Goal: Transaction & Acquisition: Obtain resource

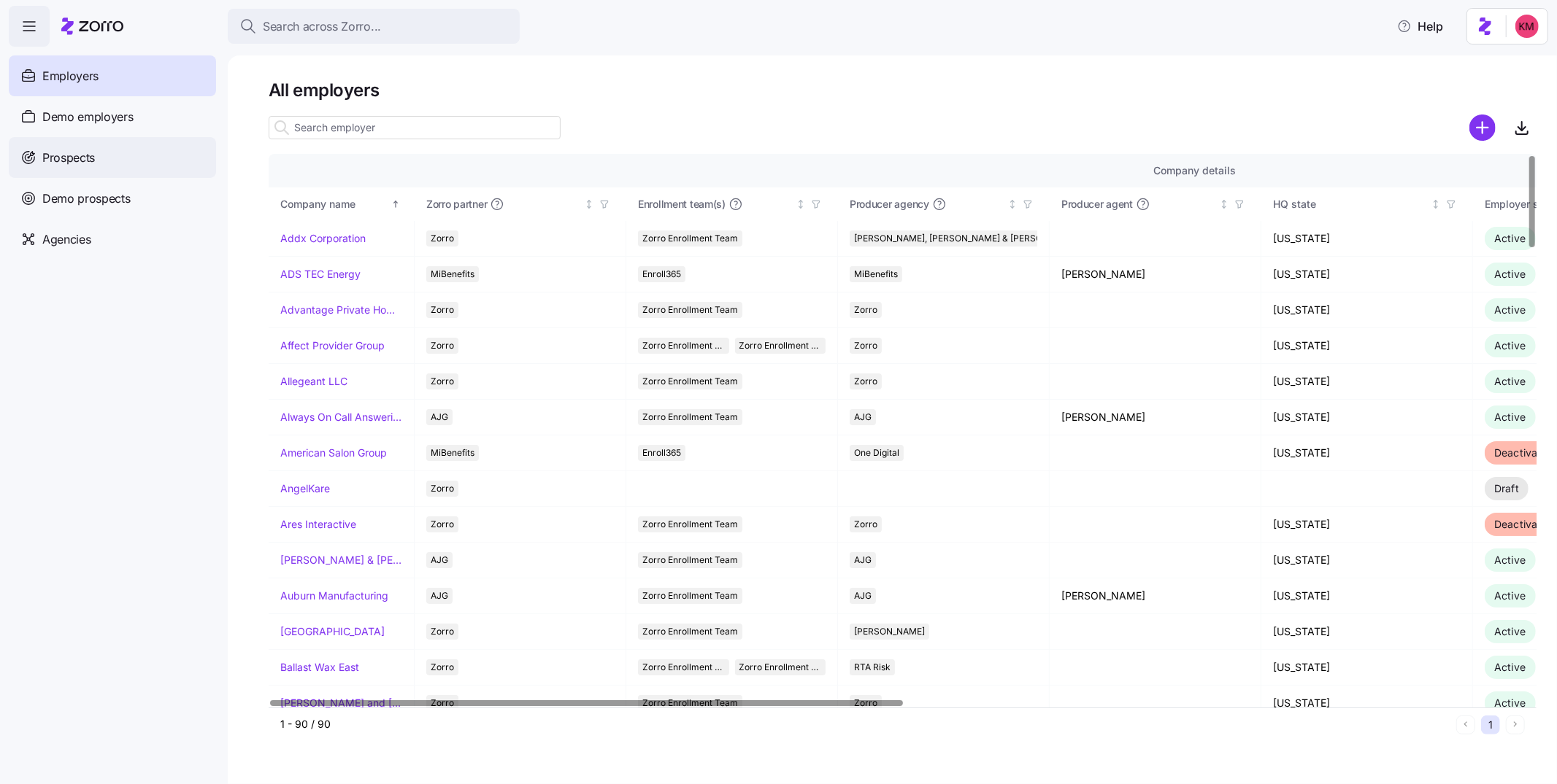
click at [76, 162] on span "Prospects" at bounding box center [69, 157] width 52 height 18
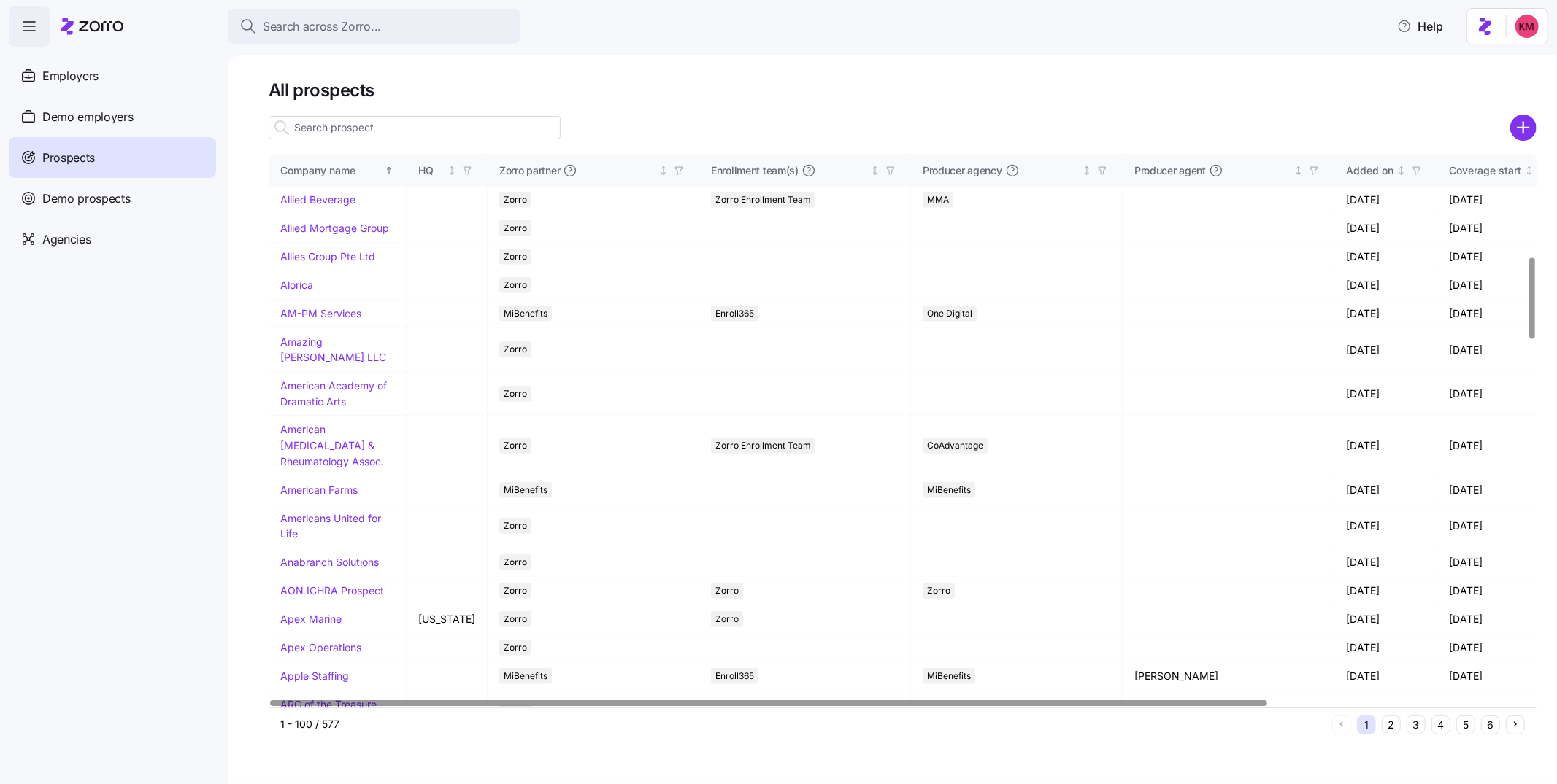
scroll to position [694, 0]
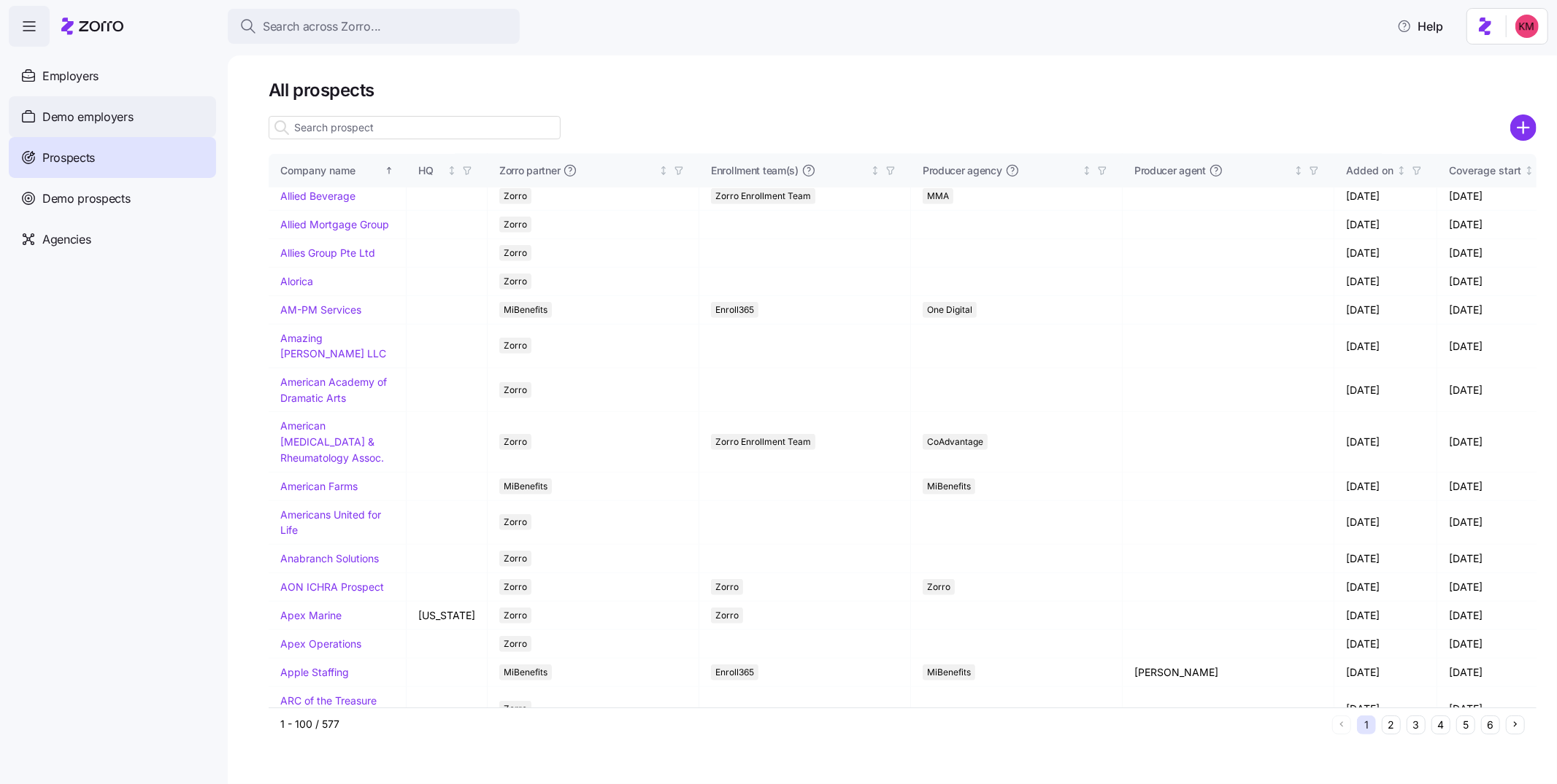
click at [79, 120] on span "Demo employers" at bounding box center [88, 117] width 91 height 18
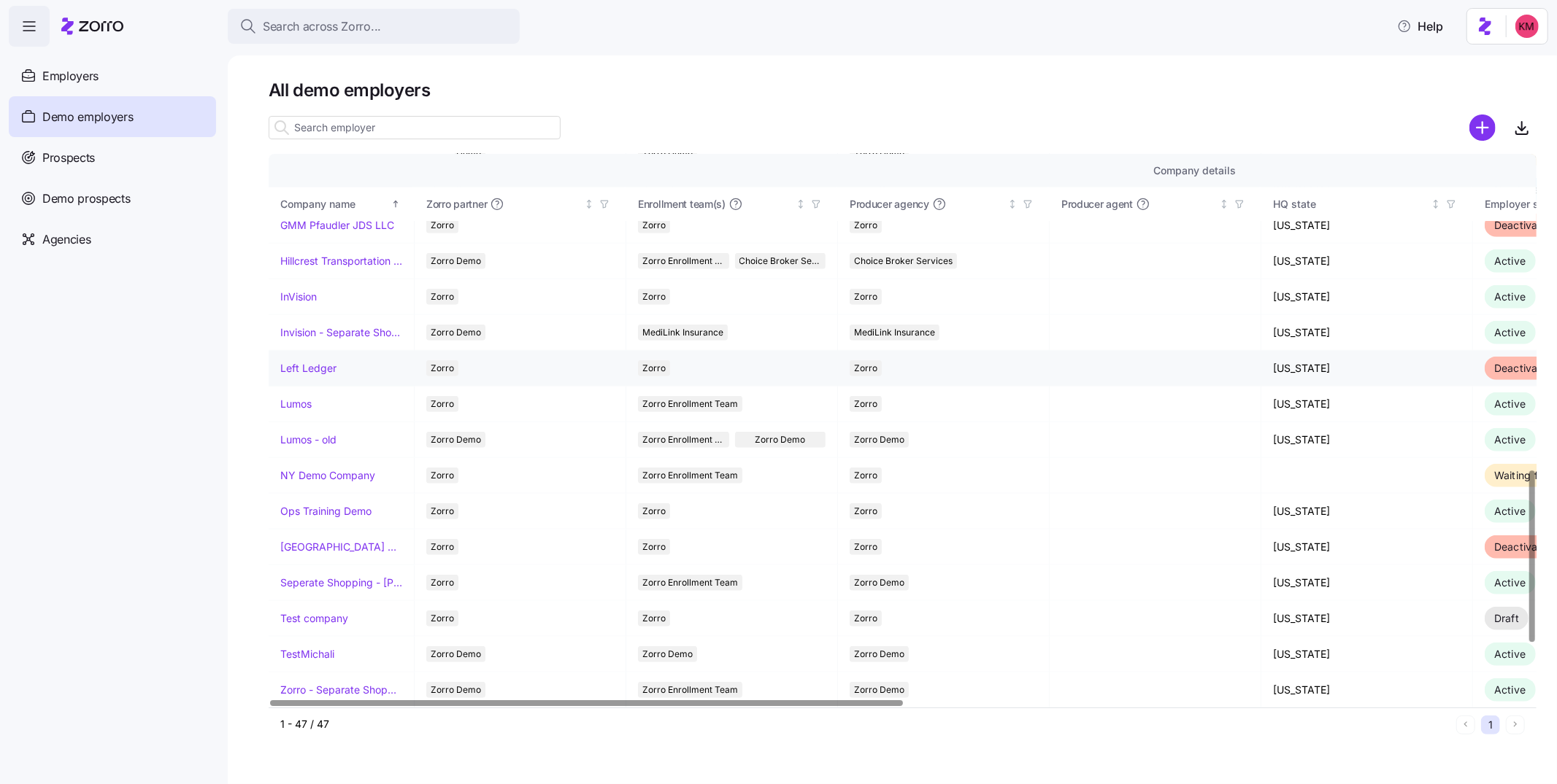
scroll to position [1015, 0]
click at [298, 298] on link "InVision" at bounding box center [298, 296] width 37 height 15
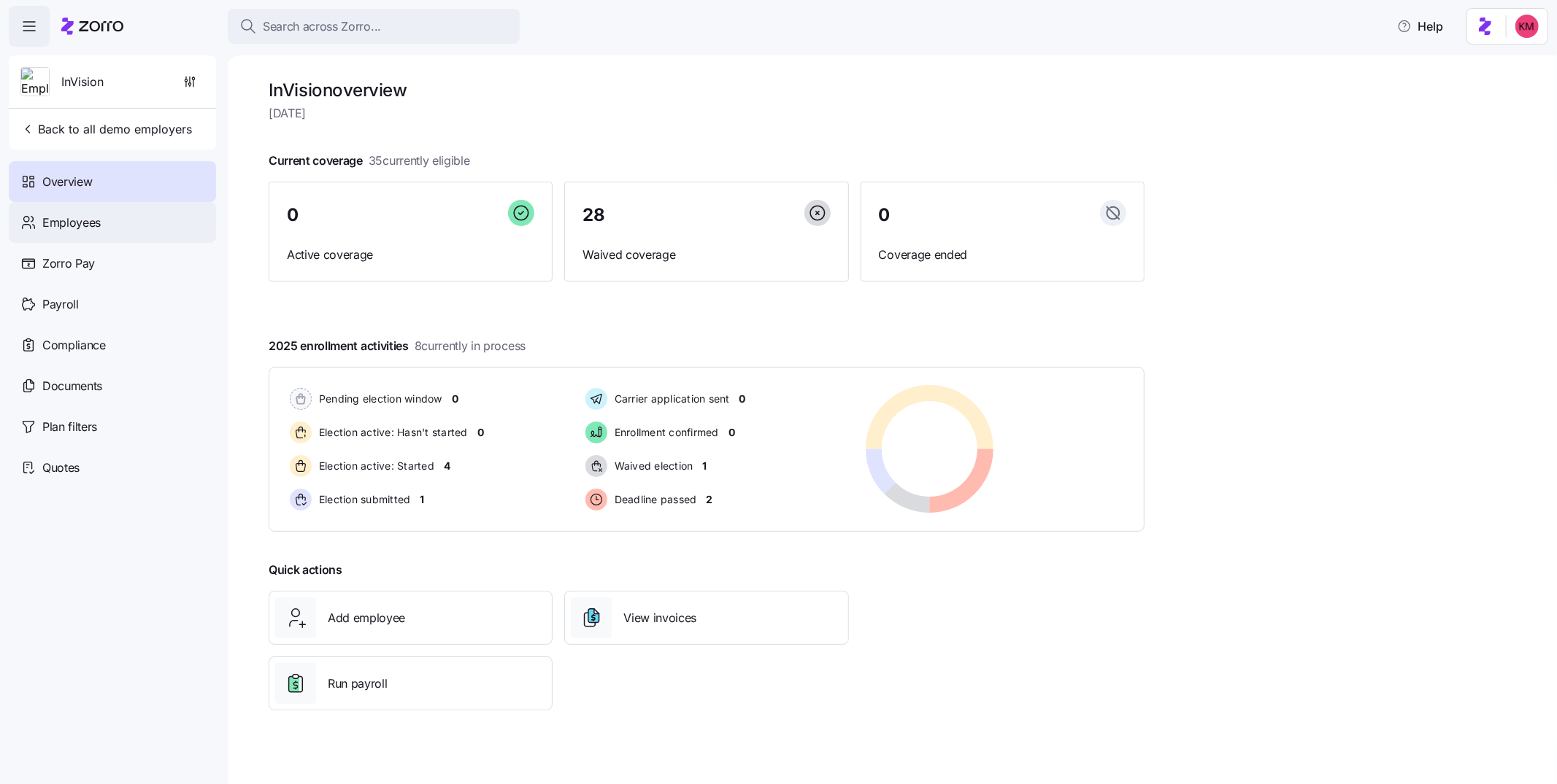
click at [69, 224] on span "Employees" at bounding box center [72, 223] width 59 height 18
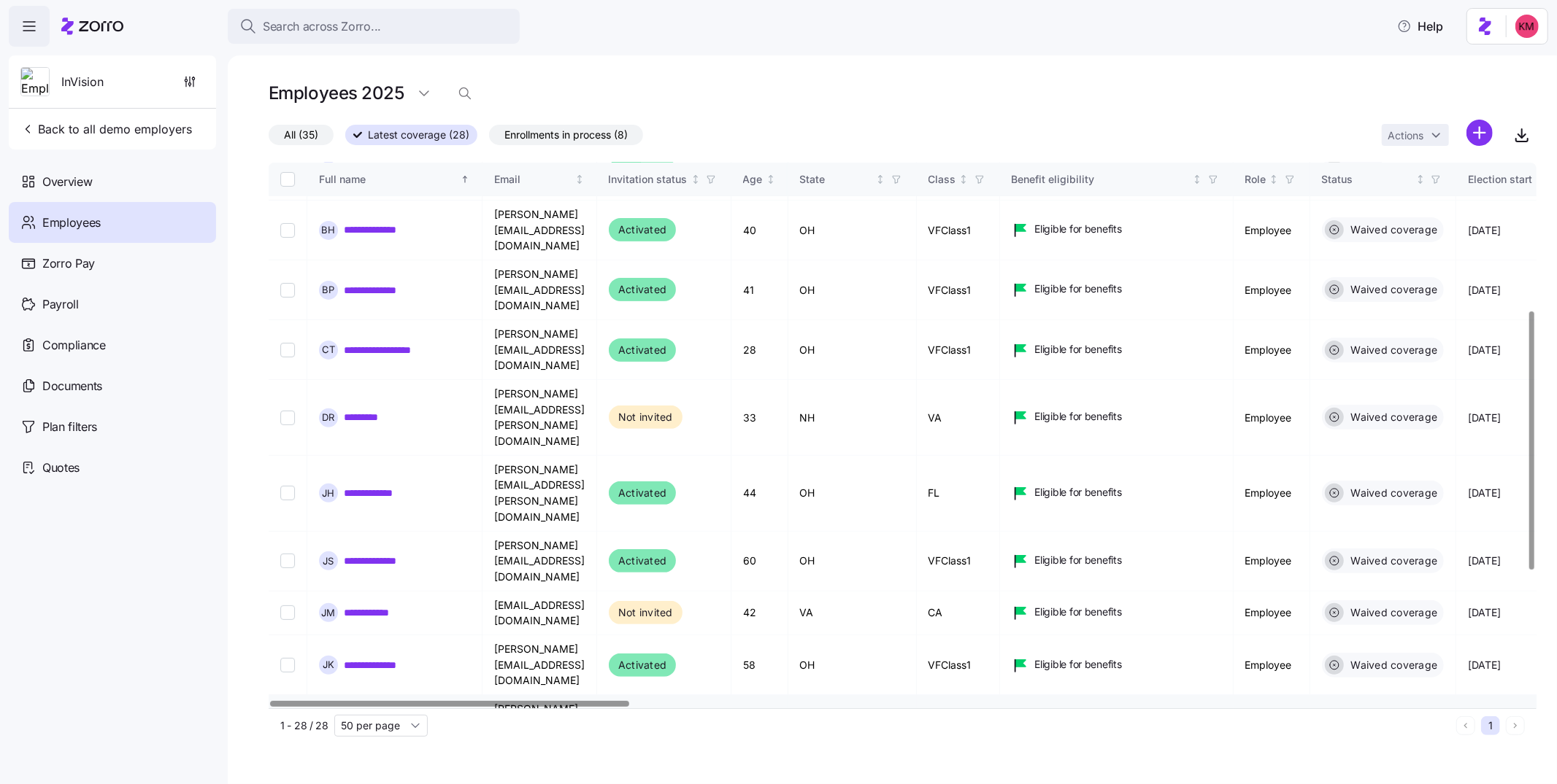
scroll to position [385, 0]
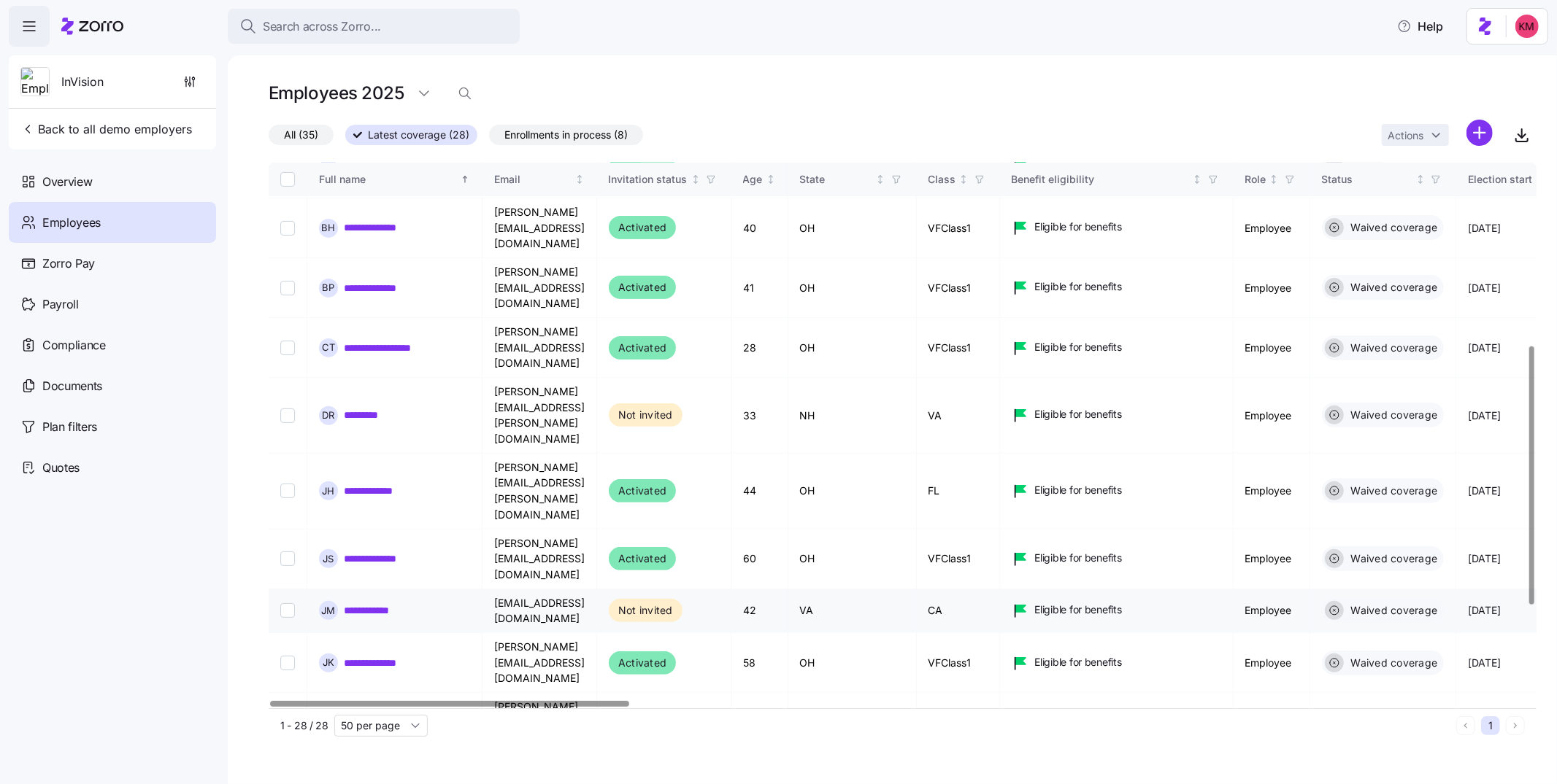
click at [375, 604] on link "**********" at bounding box center [378, 611] width 69 height 15
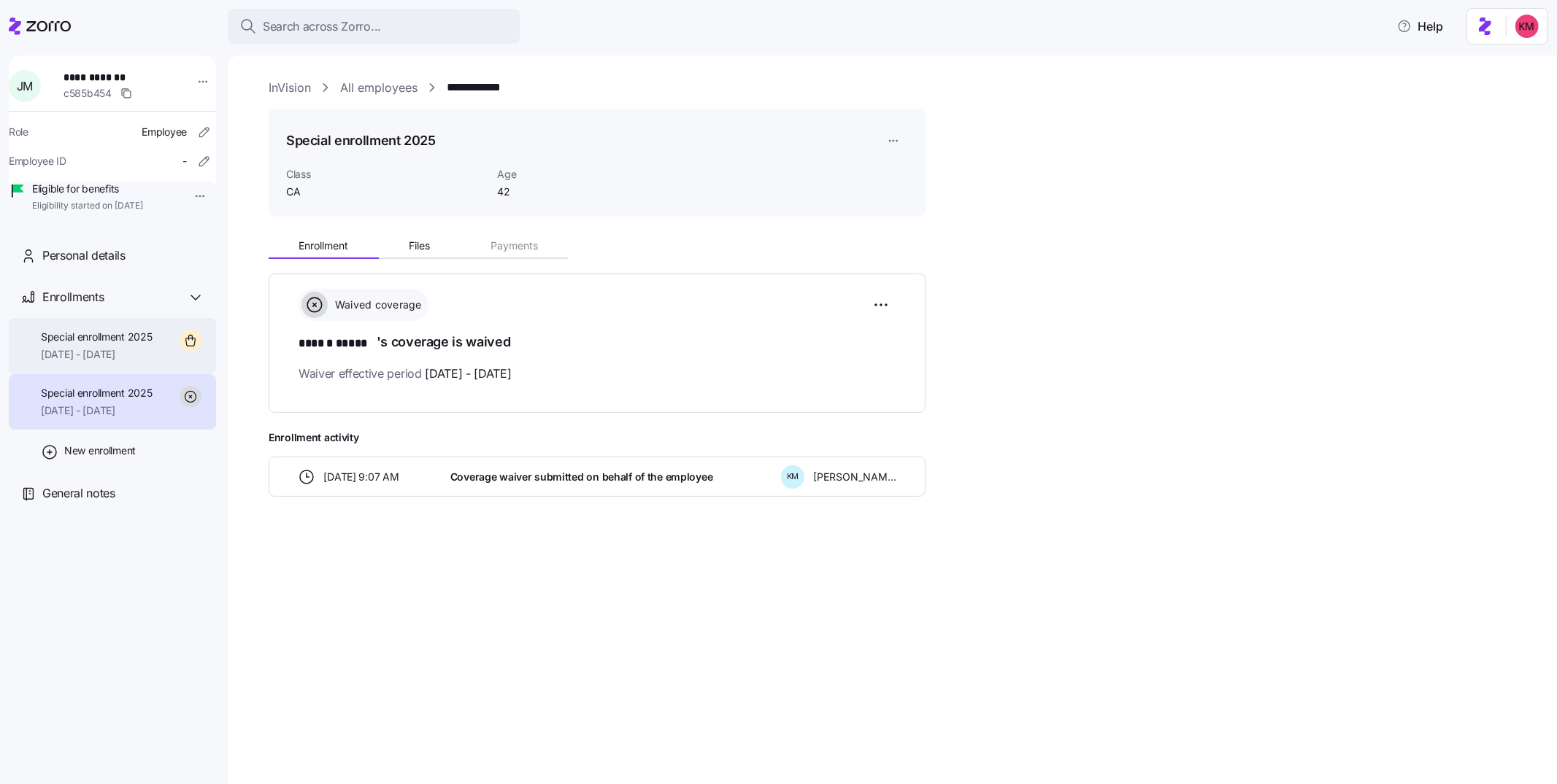
click at [96, 344] on span "Special enrollment 2025" at bounding box center [96, 337] width 112 height 15
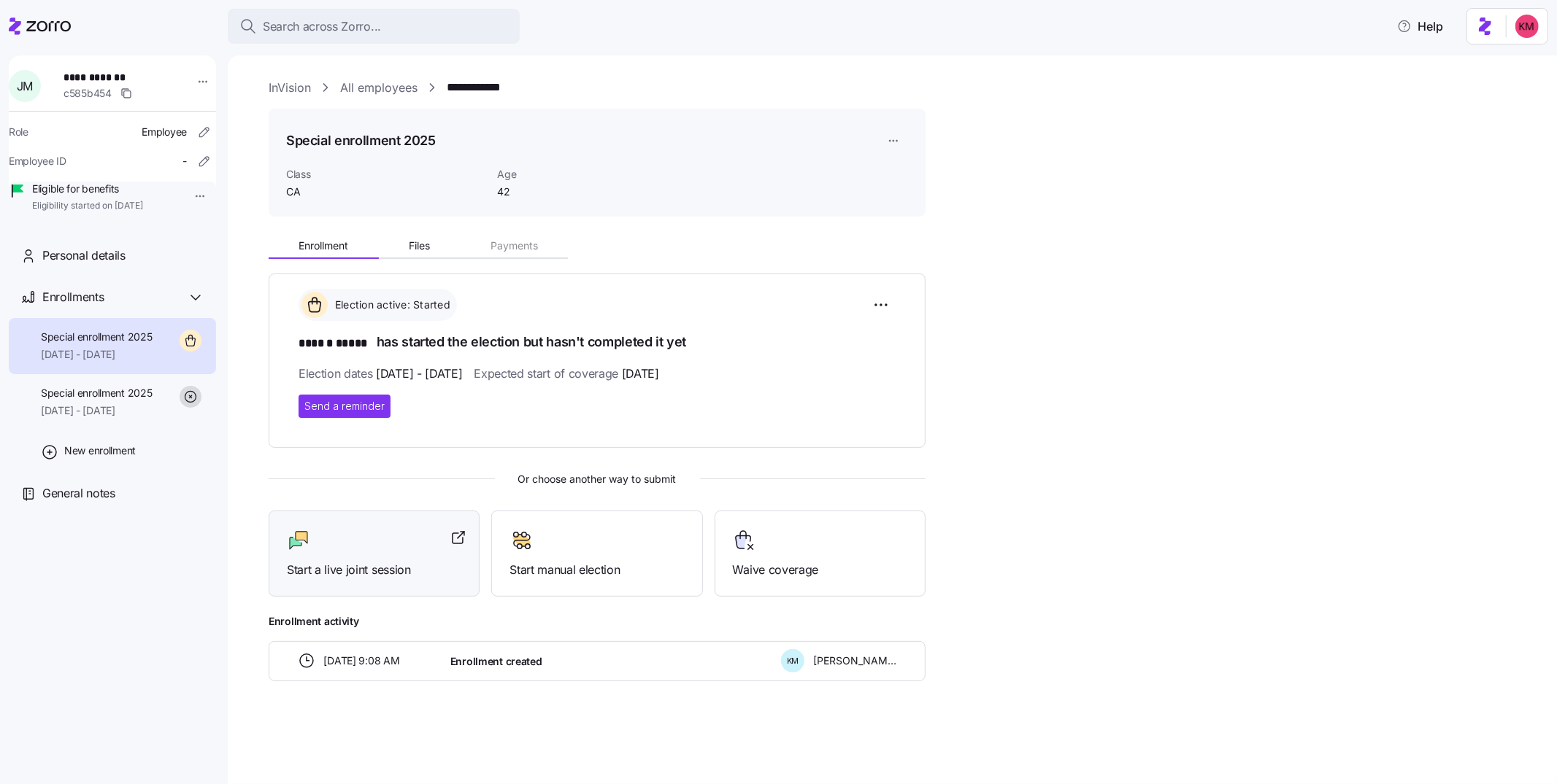
click at [335, 563] on span "Start a live joint session" at bounding box center [374, 570] width 175 height 18
click at [47, 31] on icon at bounding box center [40, 25] width 62 height 17
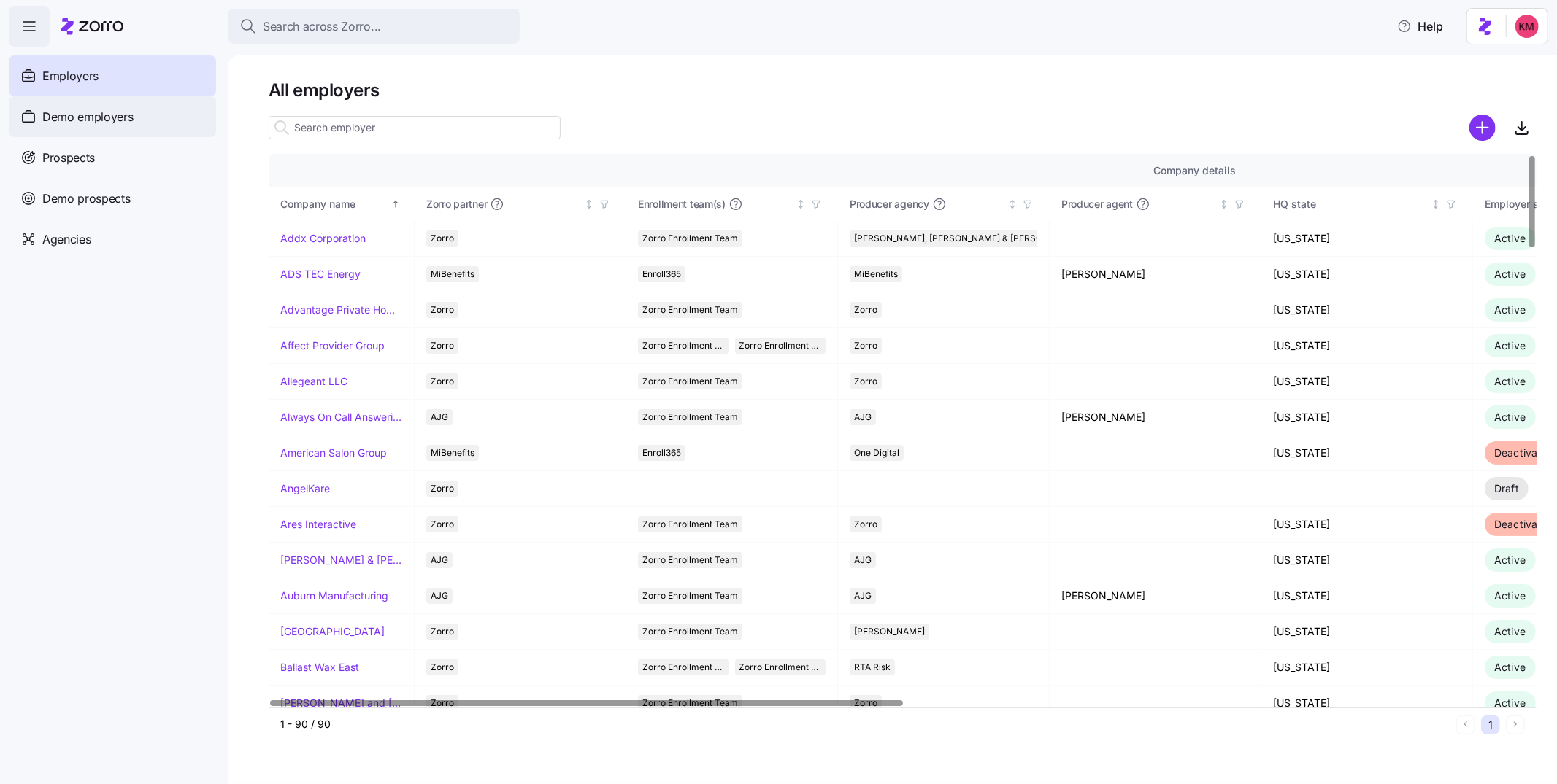
click at [86, 121] on span "Demo employers" at bounding box center [88, 117] width 91 height 18
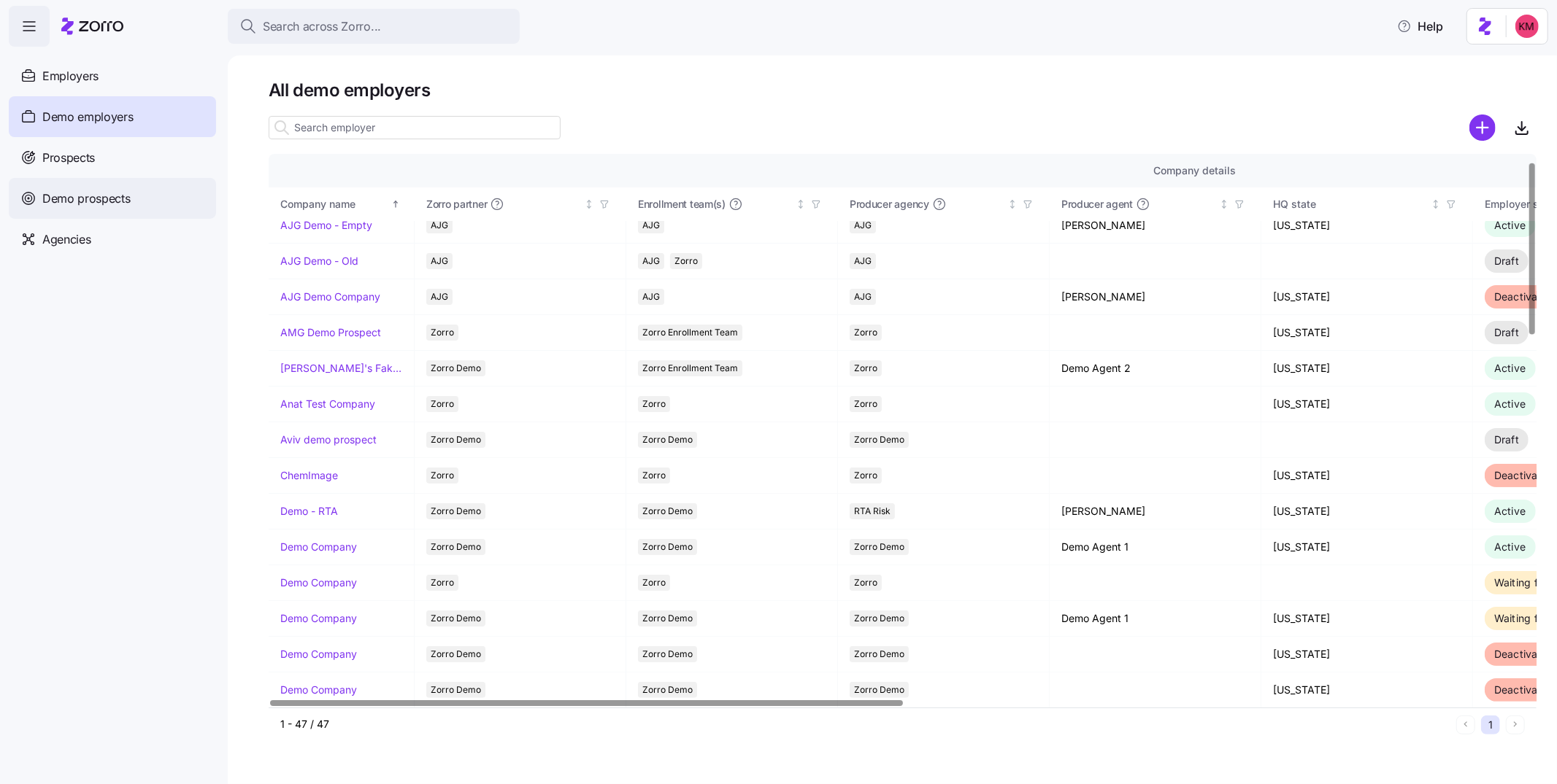
scroll to position [114, 0]
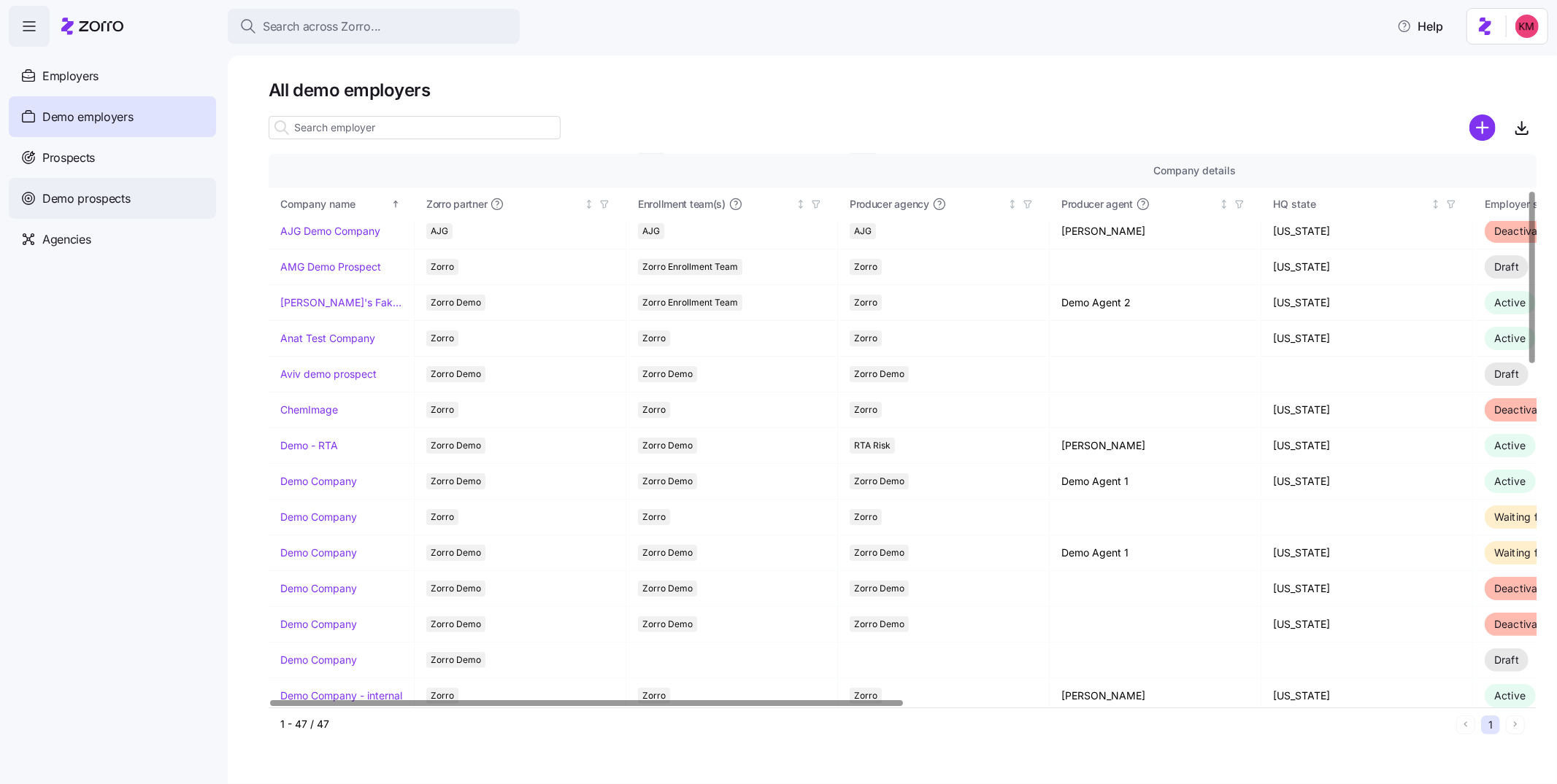
click at [94, 184] on div "Demo prospects" at bounding box center [113, 198] width 207 height 41
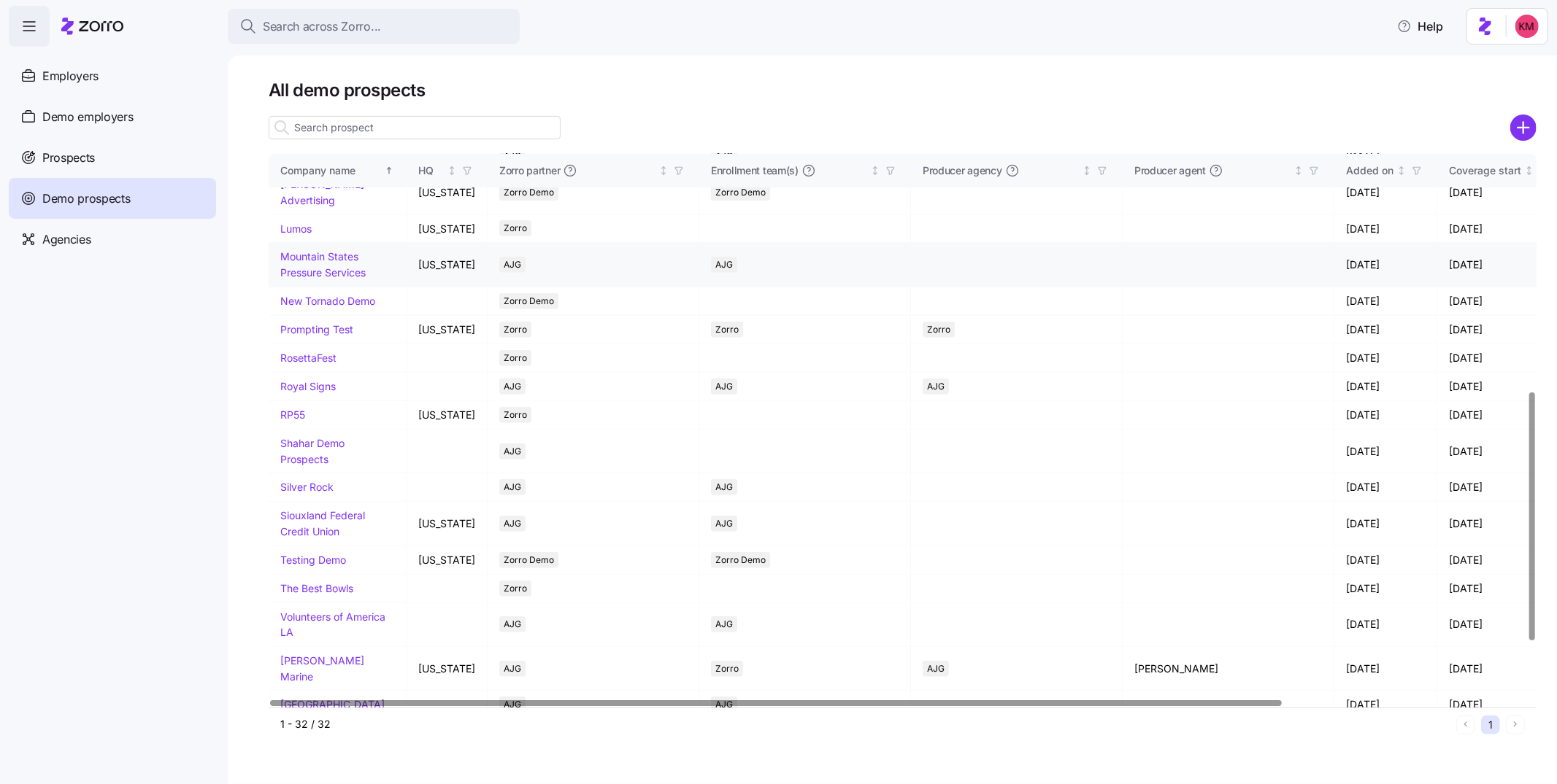
scroll to position [521, 0]
click at [297, 207] on link "Kurian's Advertising" at bounding box center [322, 193] width 84 height 29
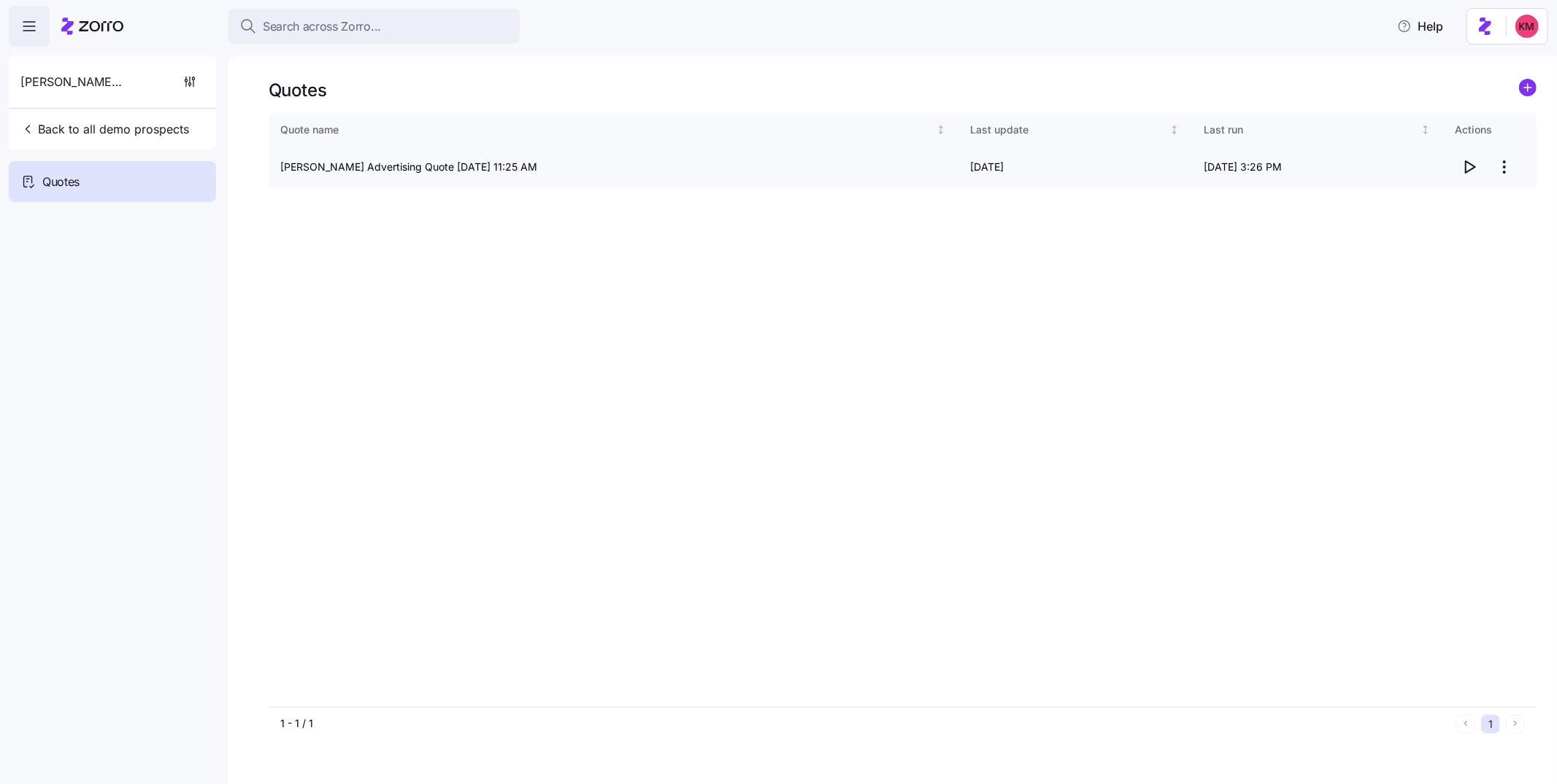
click at [1470, 162] on icon "button" at bounding box center [1469, 166] width 17 height 17
click at [100, 134] on span "Back to all demo prospects" at bounding box center [104, 129] width 169 height 17
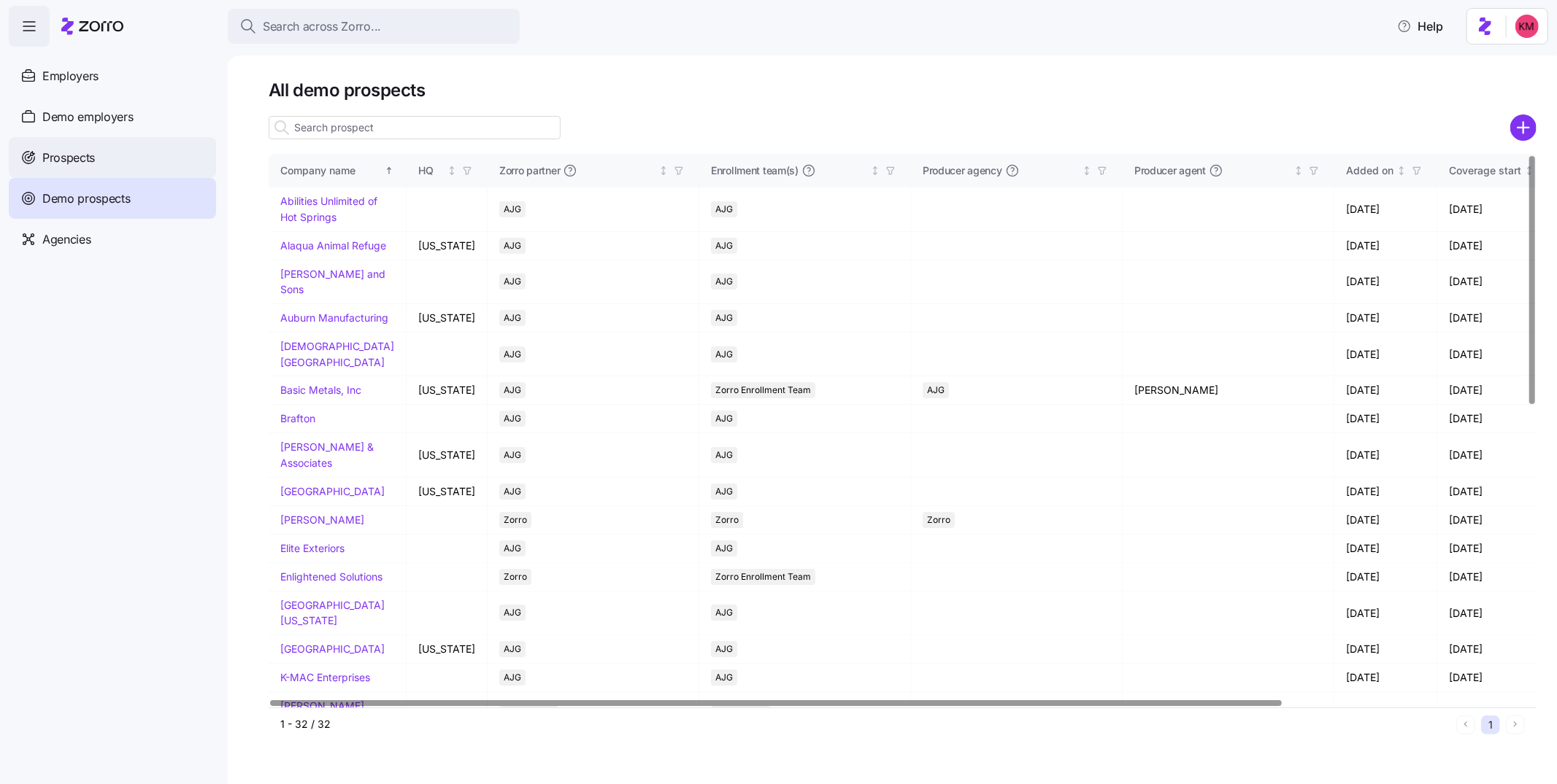
click at [94, 155] on span "Prospects" at bounding box center [69, 157] width 52 height 18
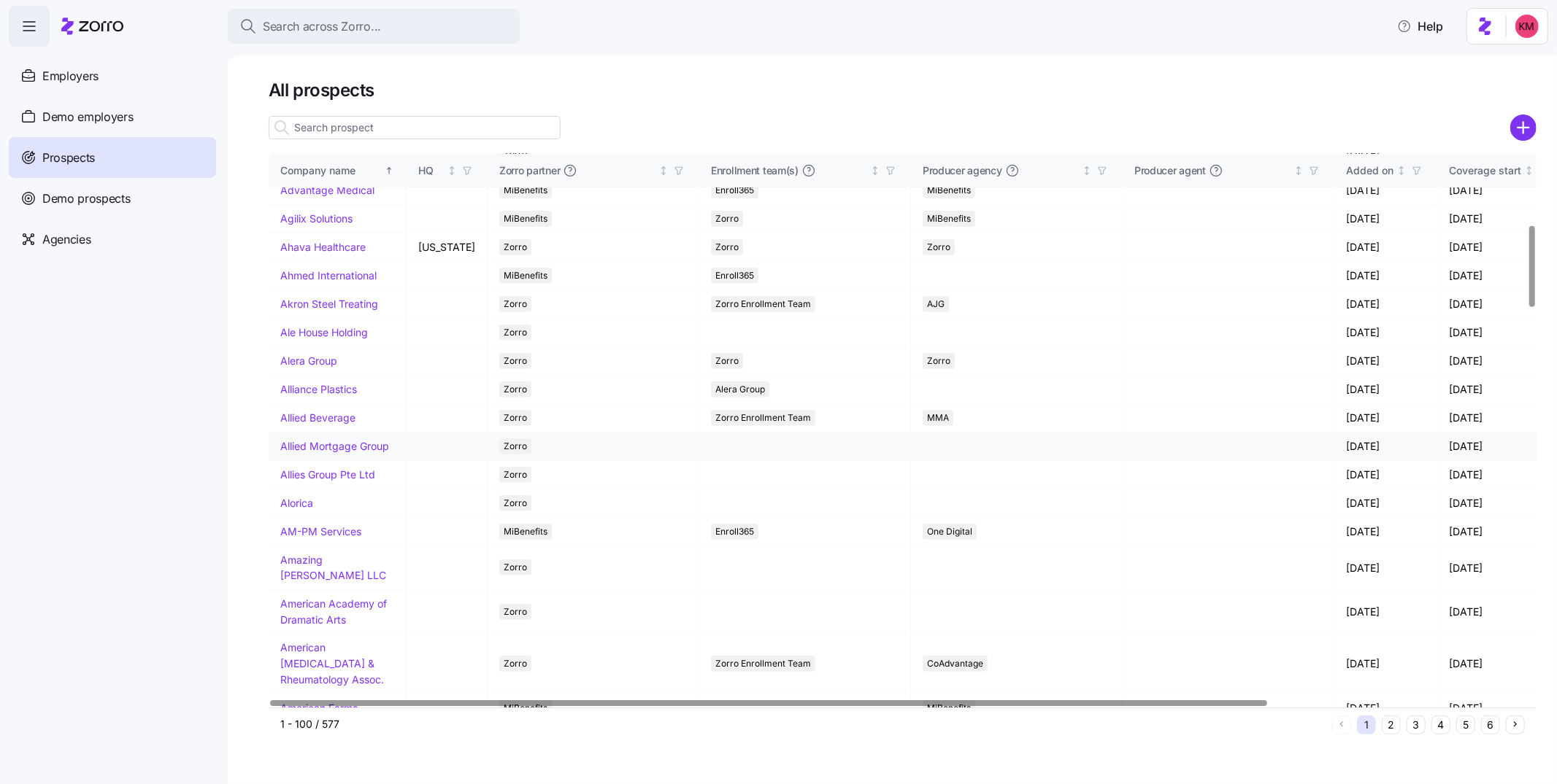
scroll to position [474, 0]
click at [322, 450] on link "Allied Mortgage Group" at bounding box center [334, 444] width 109 height 12
click at [324, 459] on td "Allied Mortgage Group" at bounding box center [337, 445] width 138 height 29
click at [322, 450] on link "Allied Mortgage Group" at bounding box center [334, 444] width 109 height 12
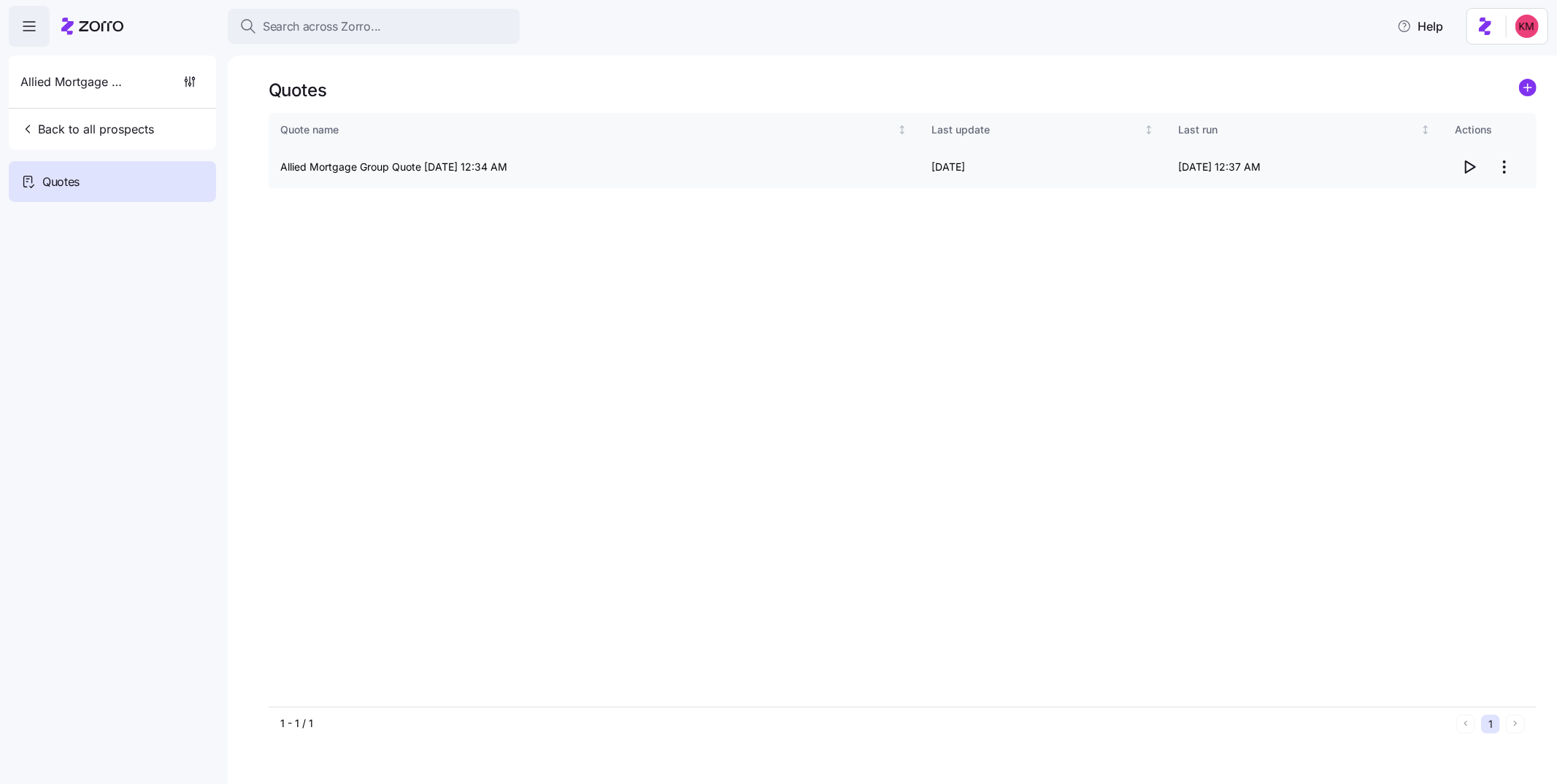
click at [1468, 169] on icon "button" at bounding box center [1469, 166] width 17 height 17
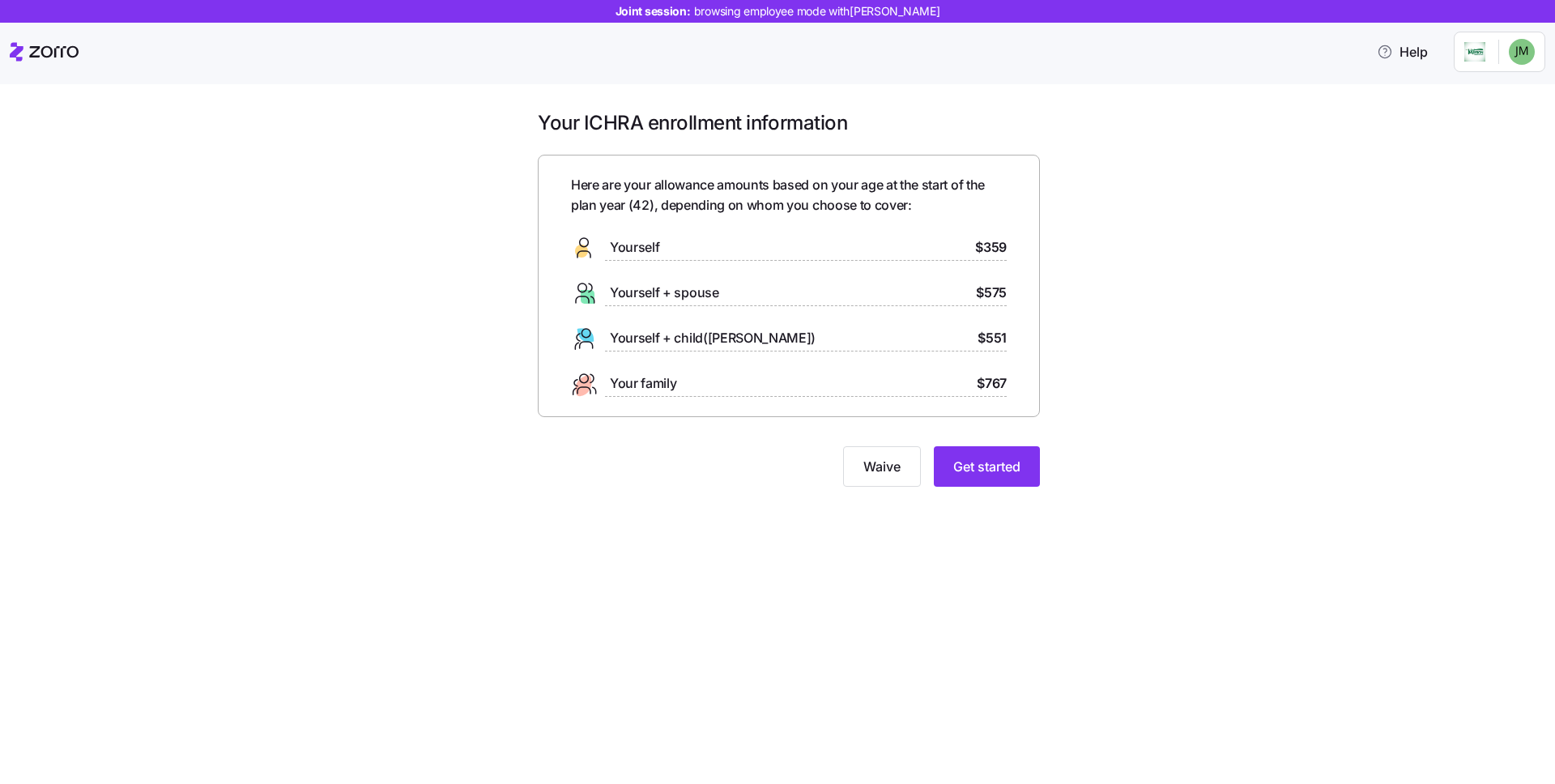
click at [981, 105] on div "Your ICHRA enrollment information Here are your allowance amounts based on your…" at bounding box center [777, 434] width 1555 height 700
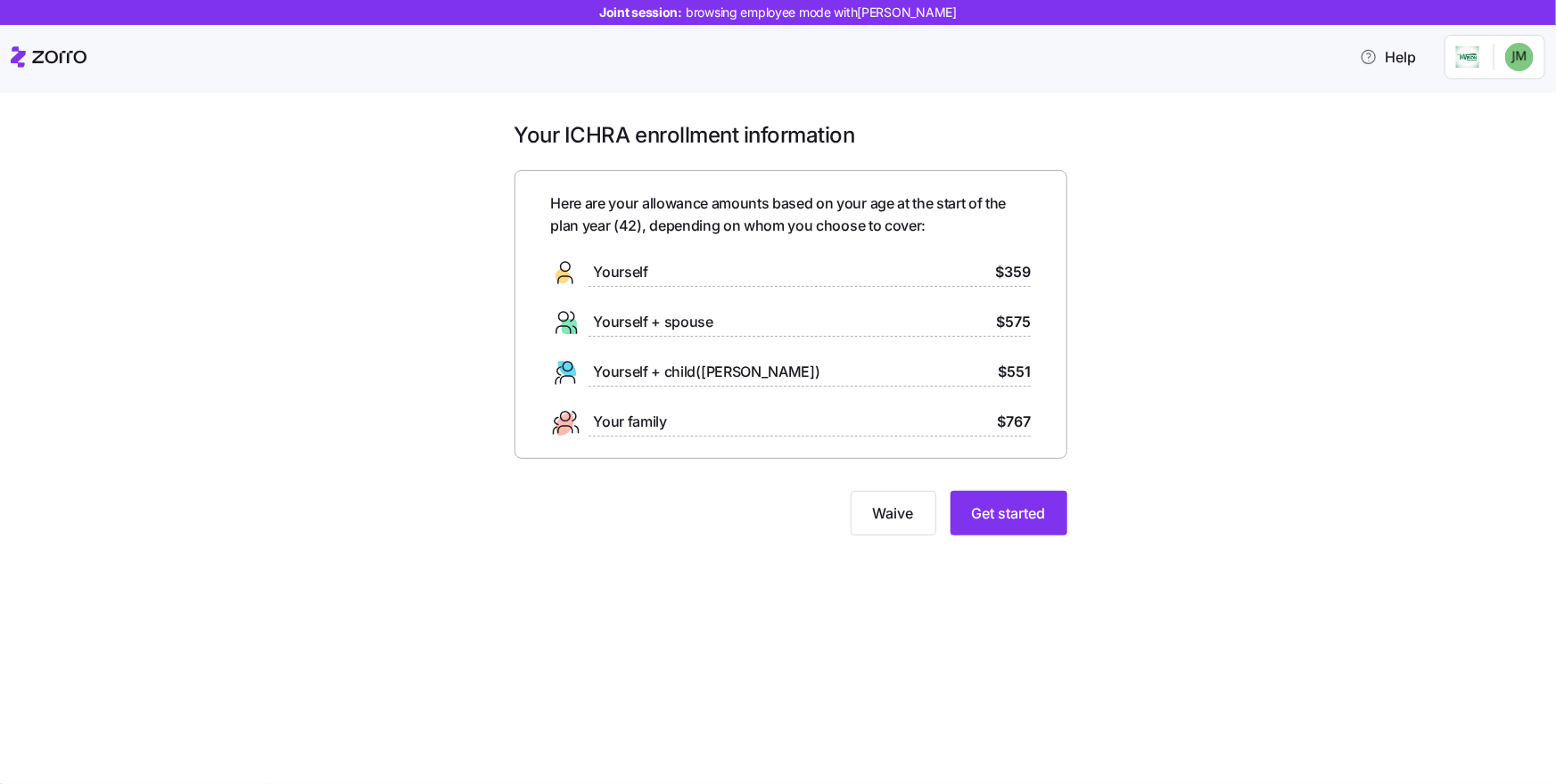
click at [1078, 462] on div "Your ICHRA enrollment information Here are your allowance amounts based on your…" at bounding box center [790, 339] width 581 height 435
click at [1025, 520] on span "Get started" at bounding box center [1009, 512] width 74 height 21
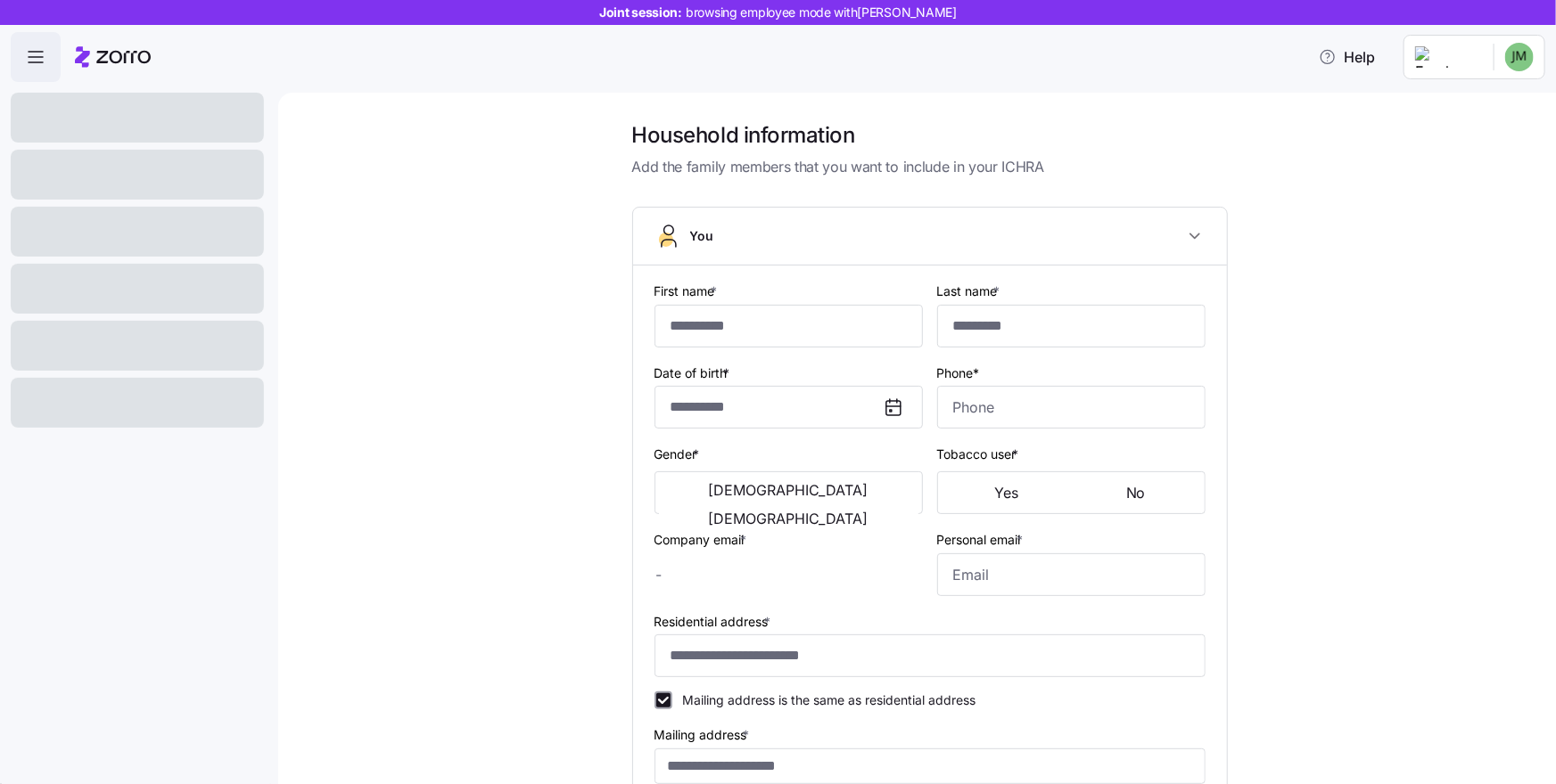
type input "******"
type input "*****"
type input "[EMAIL_ADDRESS][DOMAIN_NAME]"
type input "**********"
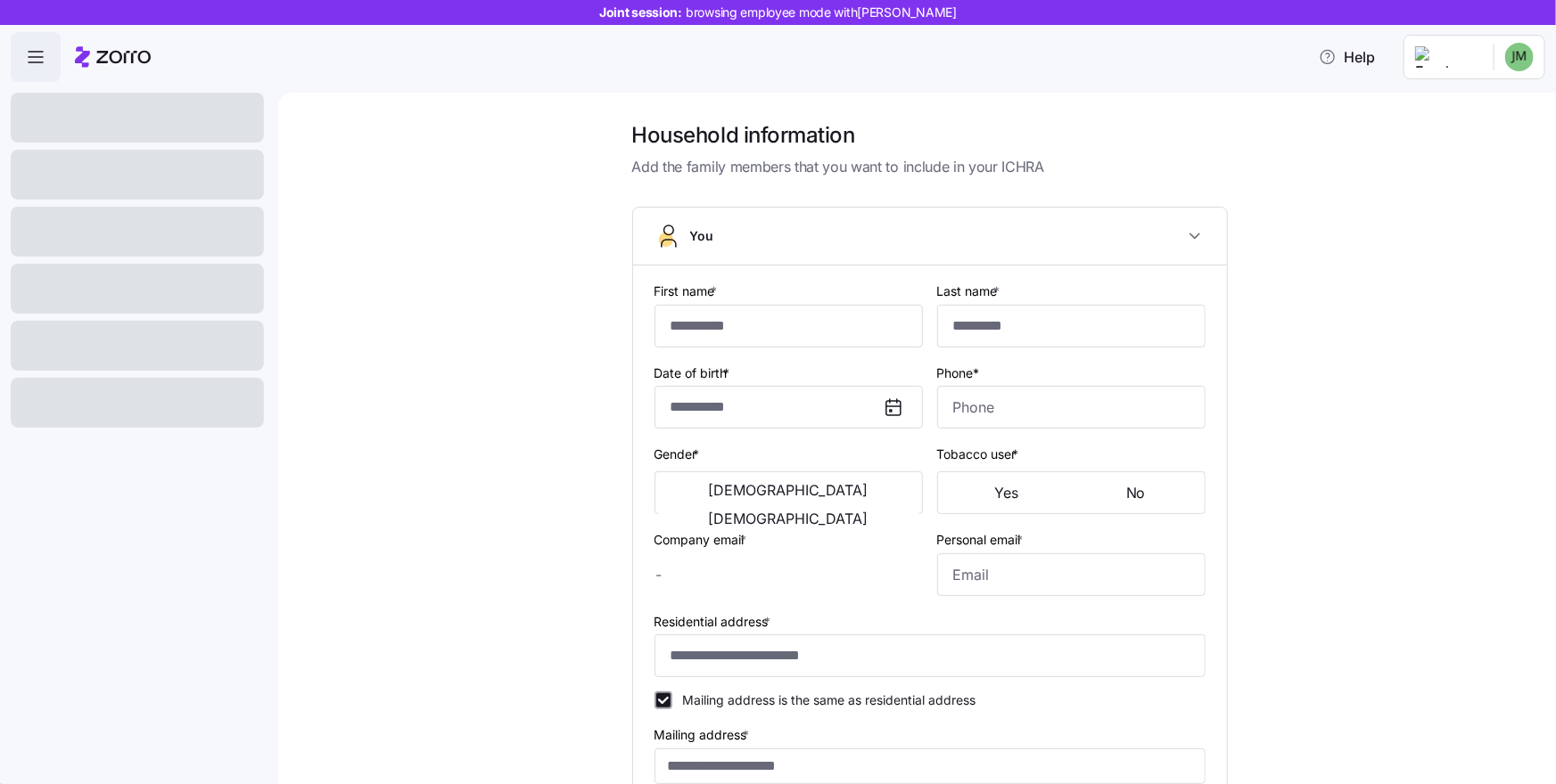
checkbox input "true"
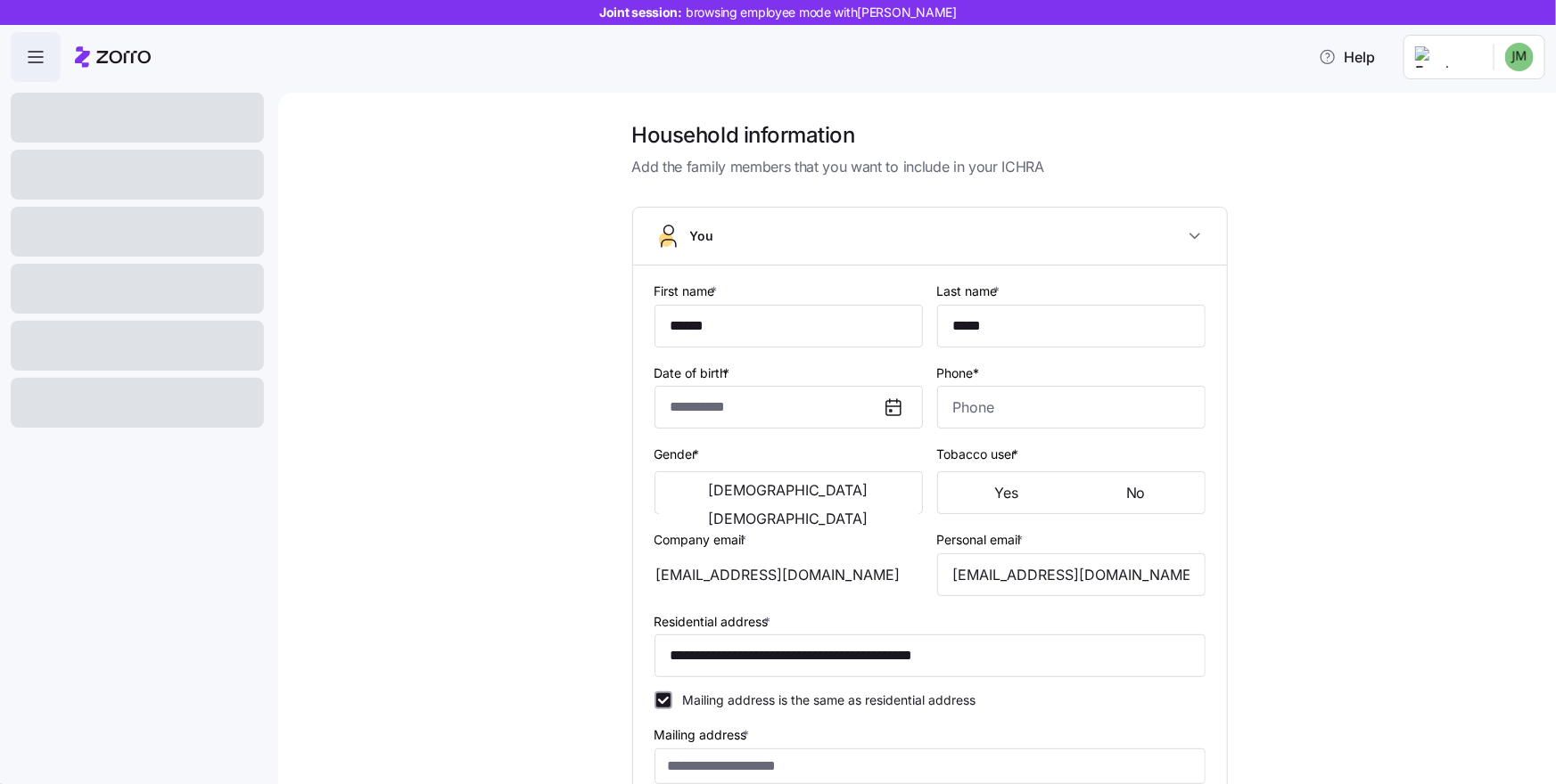
type input "**********"
type input "[PHONE_NUMBER]"
type input "[DEMOGRAPHIC_DATA] citizen"
type input "Single"
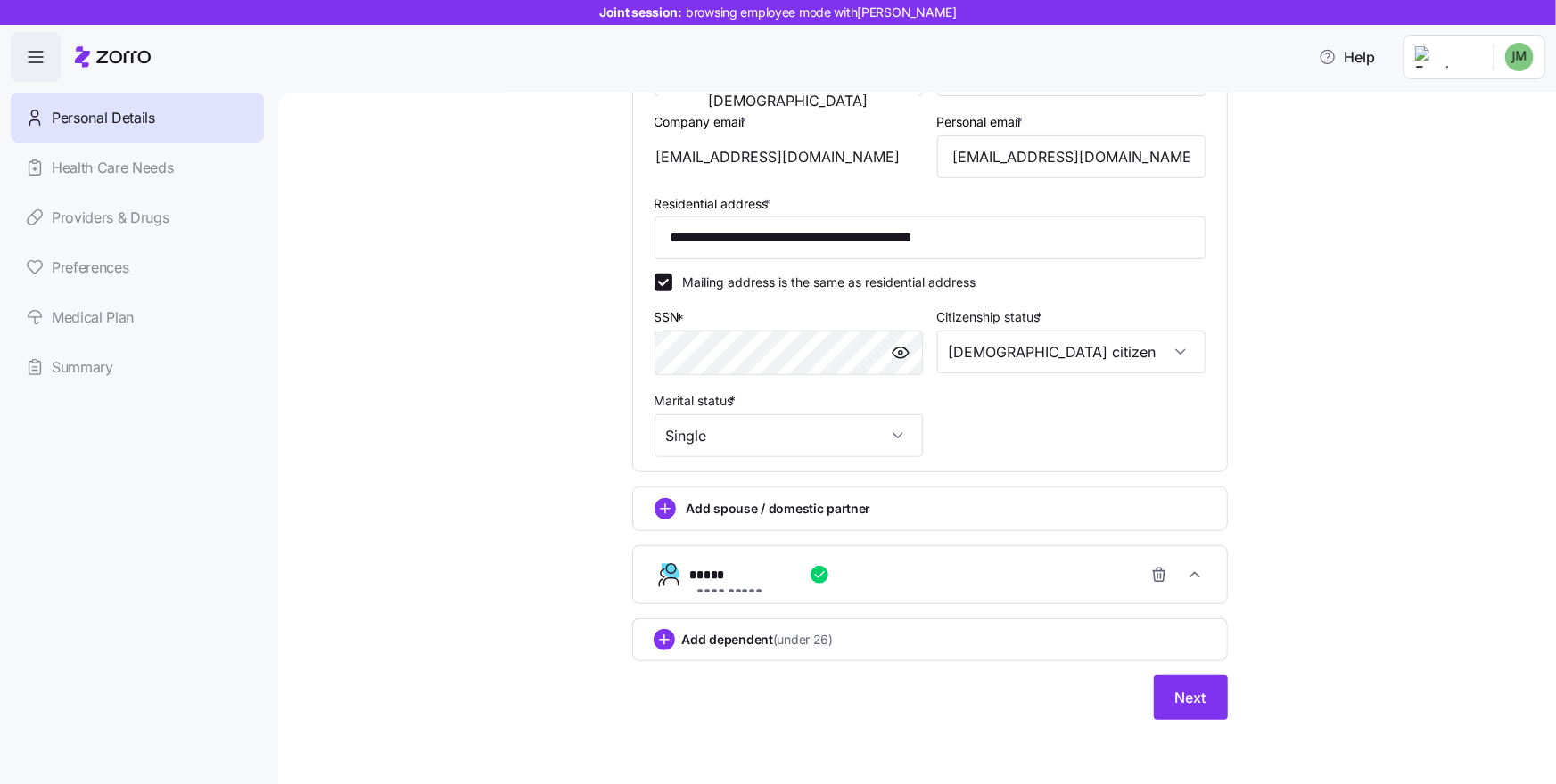
scroll to position [420, 0]
click at [1162, 697] on button "Next" at bounding box center [1190, 697] width 74 height 45
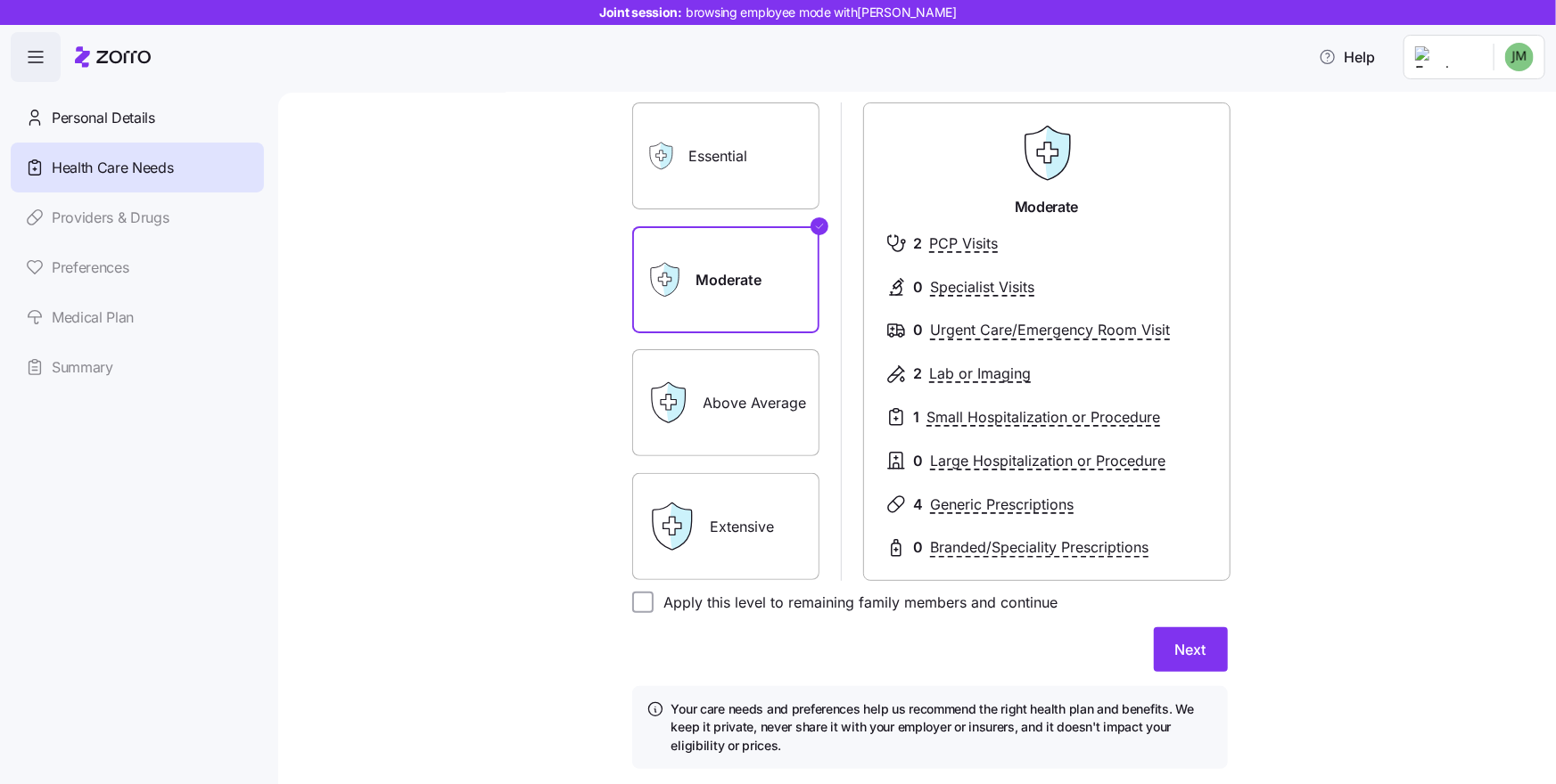
scroll to position [192, 0]
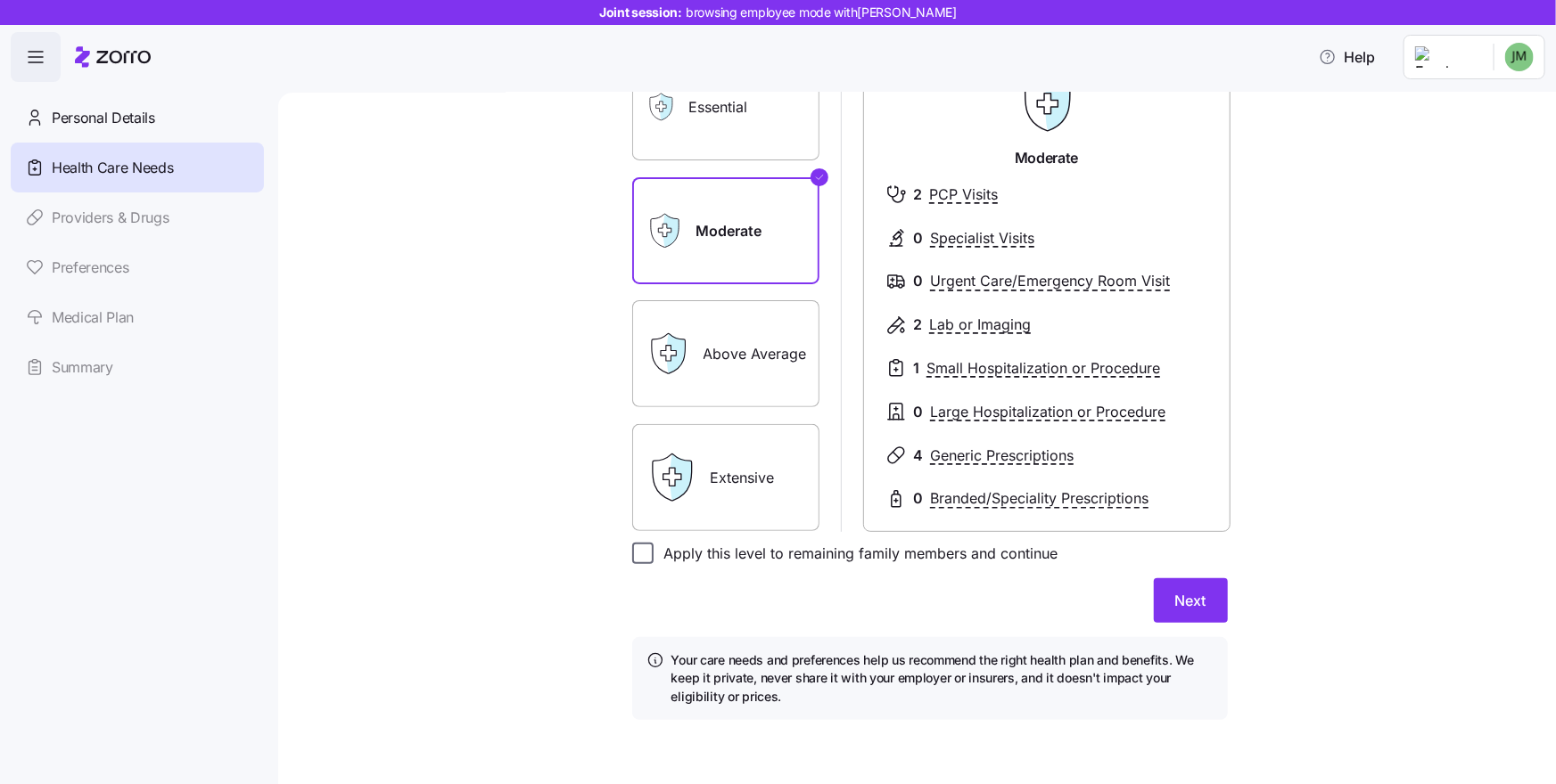
click at [637, 561] on input "Apply this level to remaining family members and continue" at bounding box center [642, 553] width 21 height 21
checkbox input "true"
click at [1177, 598] on span "Next" at bounding box center [1190, 600] width 31 height 21
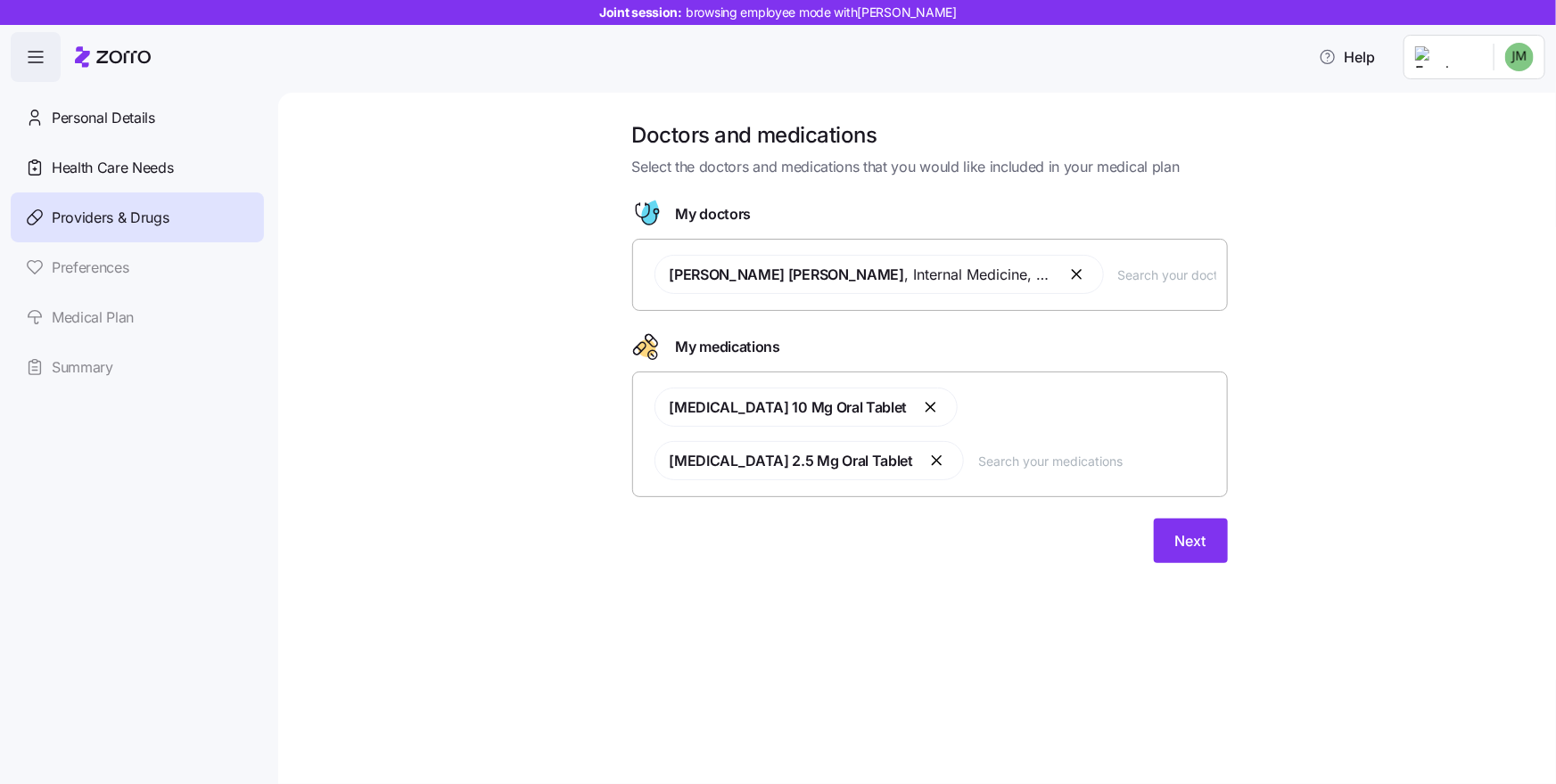
click at [1122, 281] on input "text" at bounding box center [1167, 275] width 98 height 20
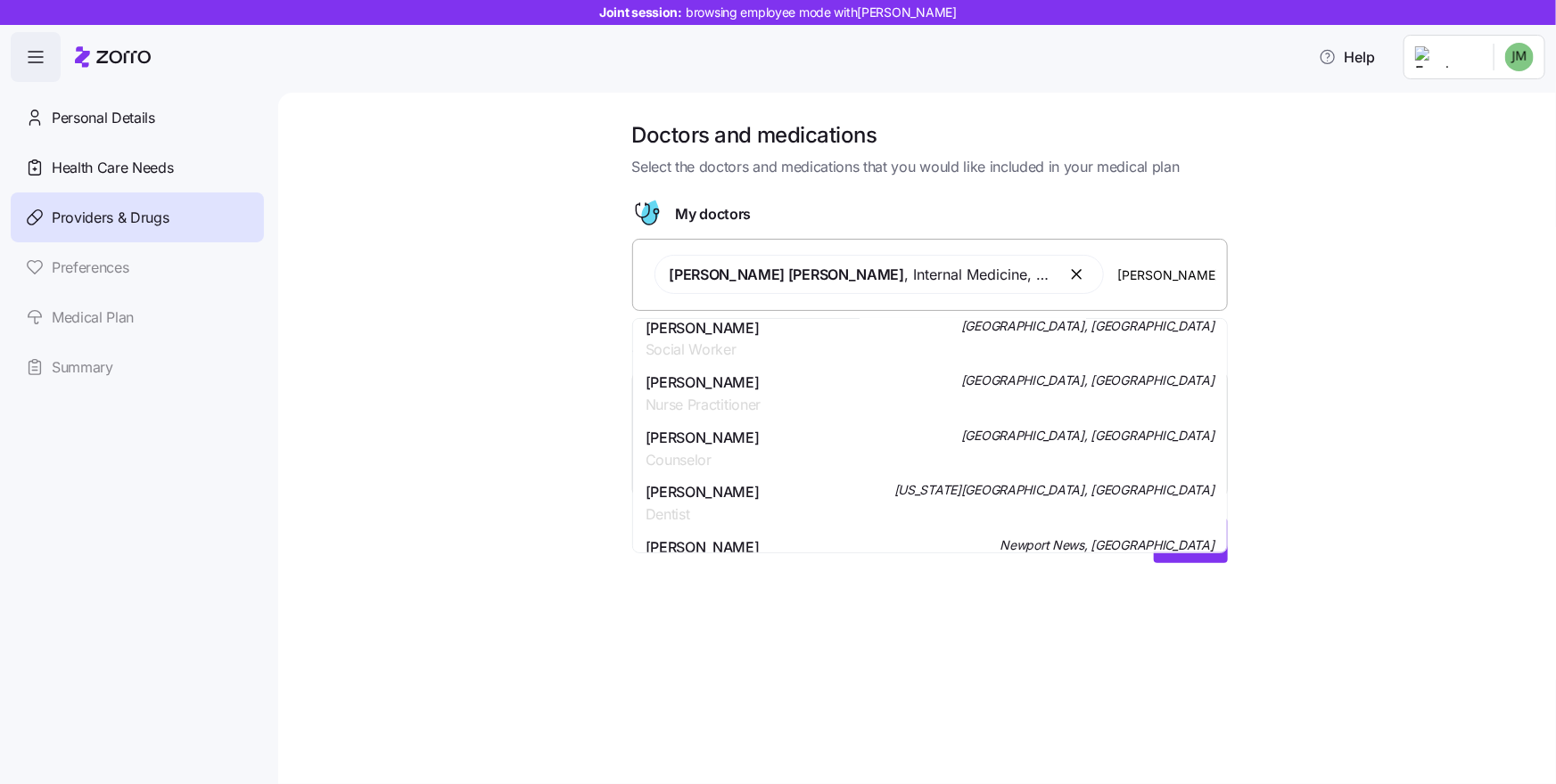
scroll to position [305, 0]
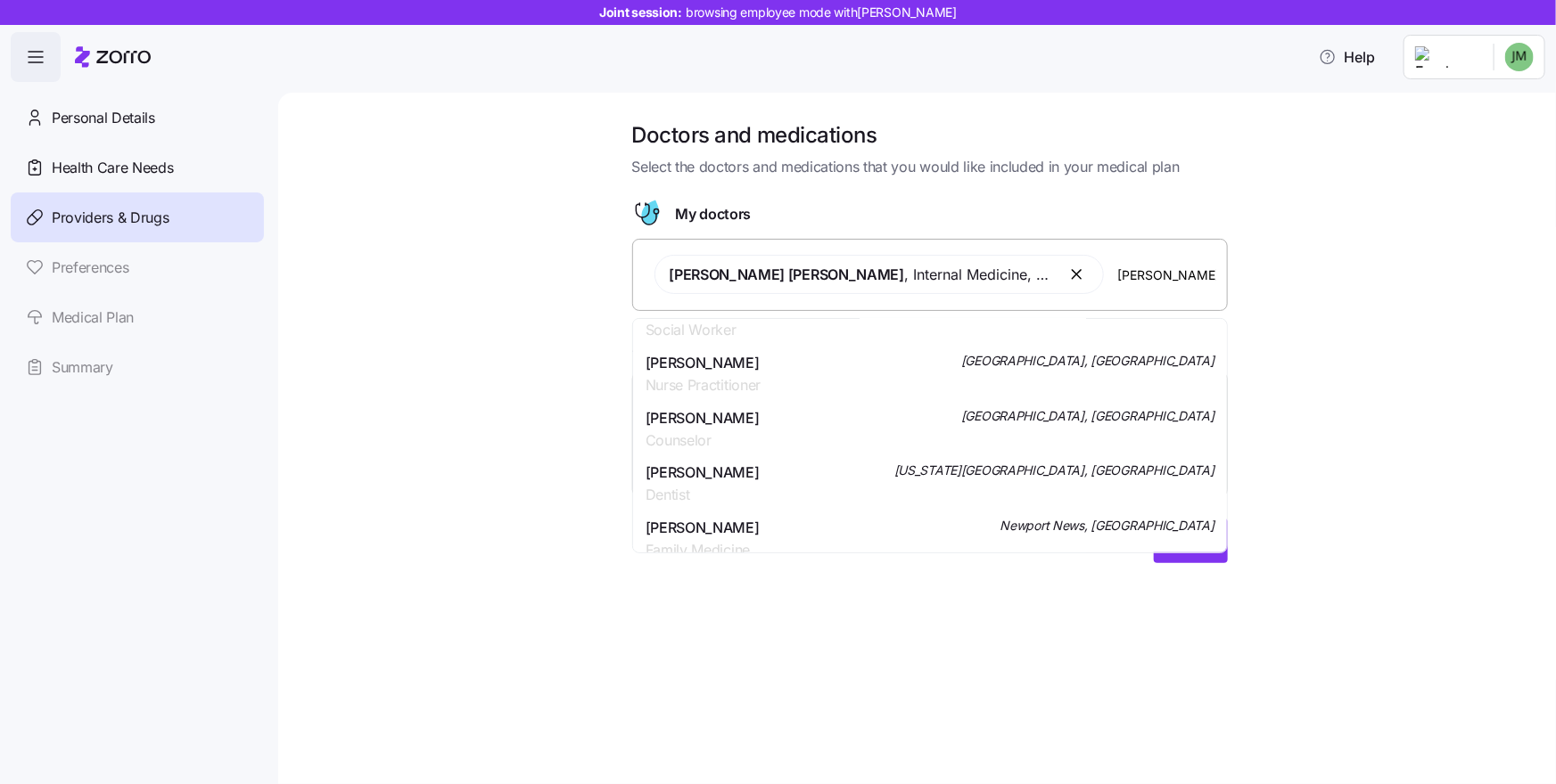
type input "[PERSON_NAME]"
click at [1309, 278] on div "Doctors and medications Select the doctors and medications that you would like …" at bounding box center [929, 353] width 1202 height 463
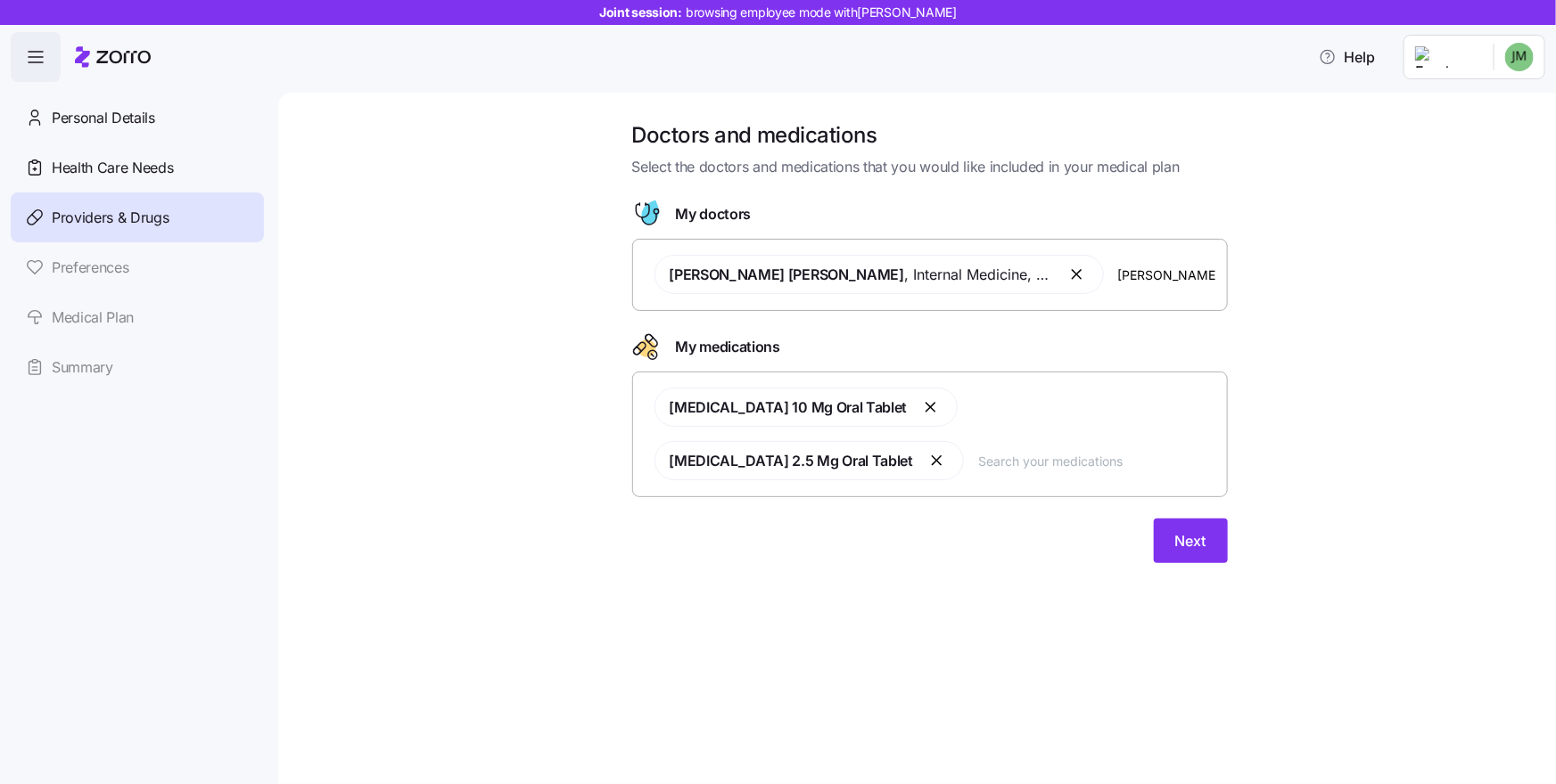
click at [1057, 451] on input "text" at bounding box center [1096, 461] width 238 height 20
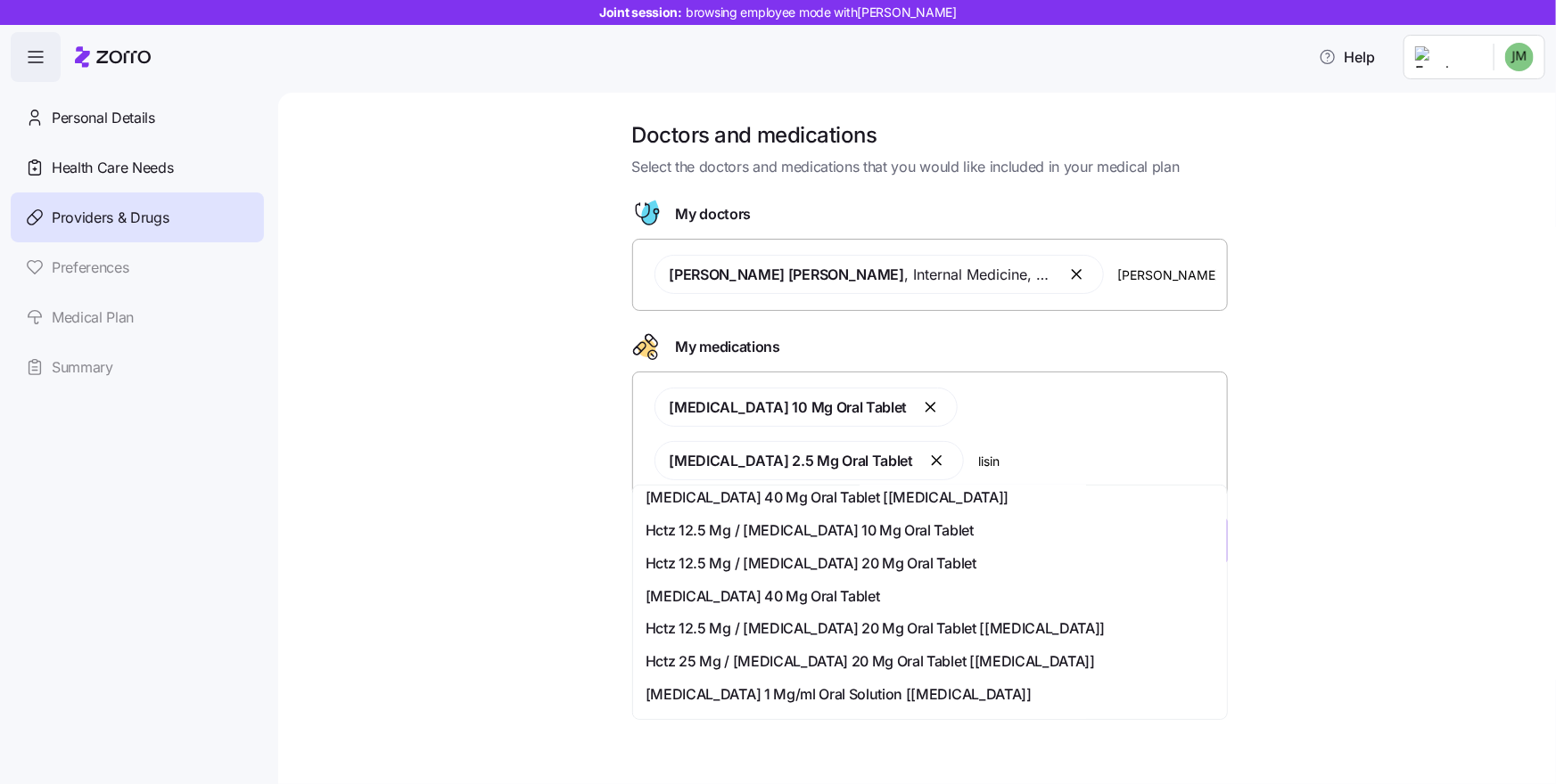
scroll to position [273, 0]
type input "lisin"
click at [1397, 574] on div "Doctors and medications Select the doctors and medications that you would like …" at bounding box center [917, 438] width 1278 height 691
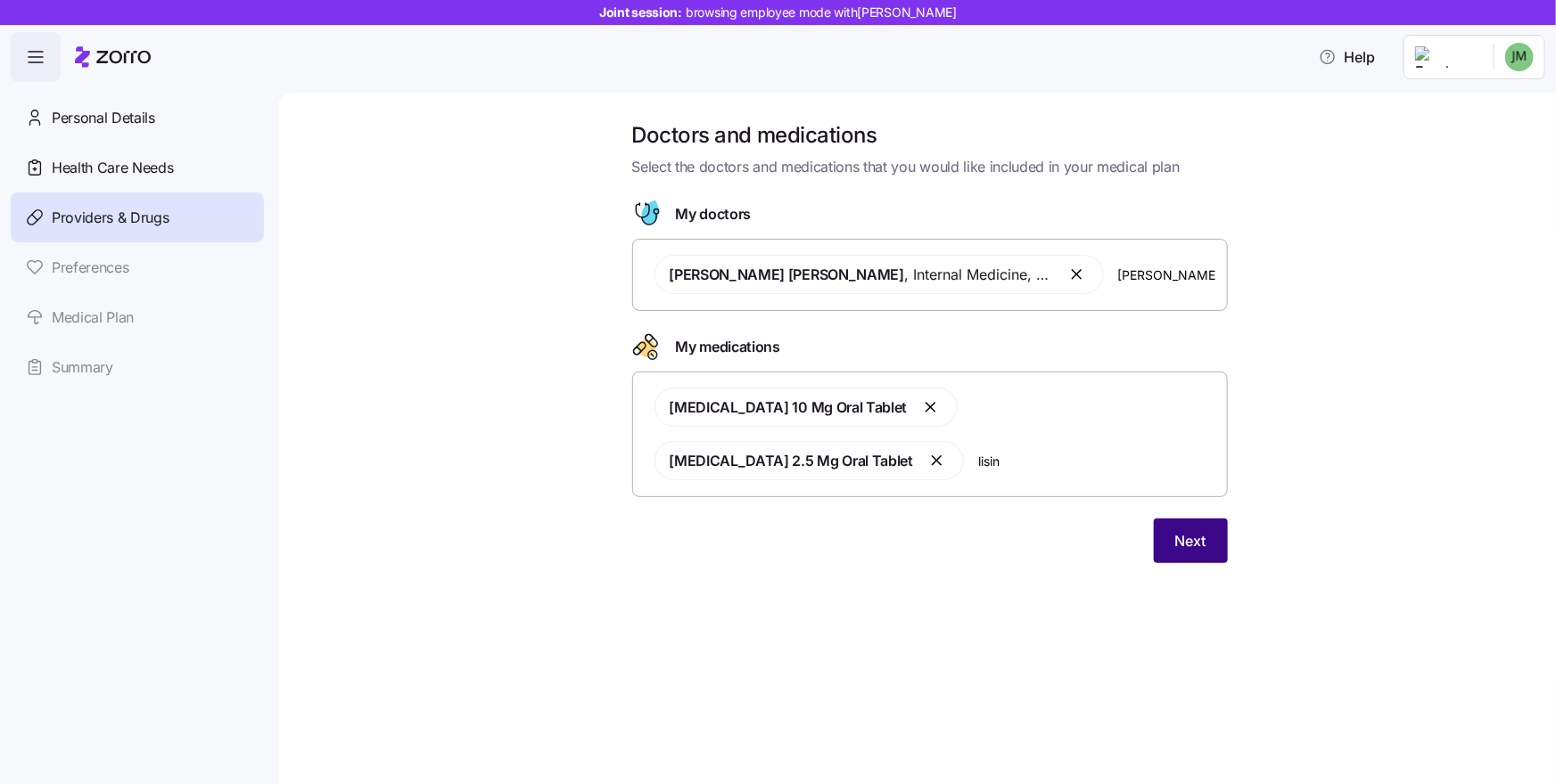
click at [1185, 536] on button "Next" at bounding box center [1190, 541] width 74 height 45
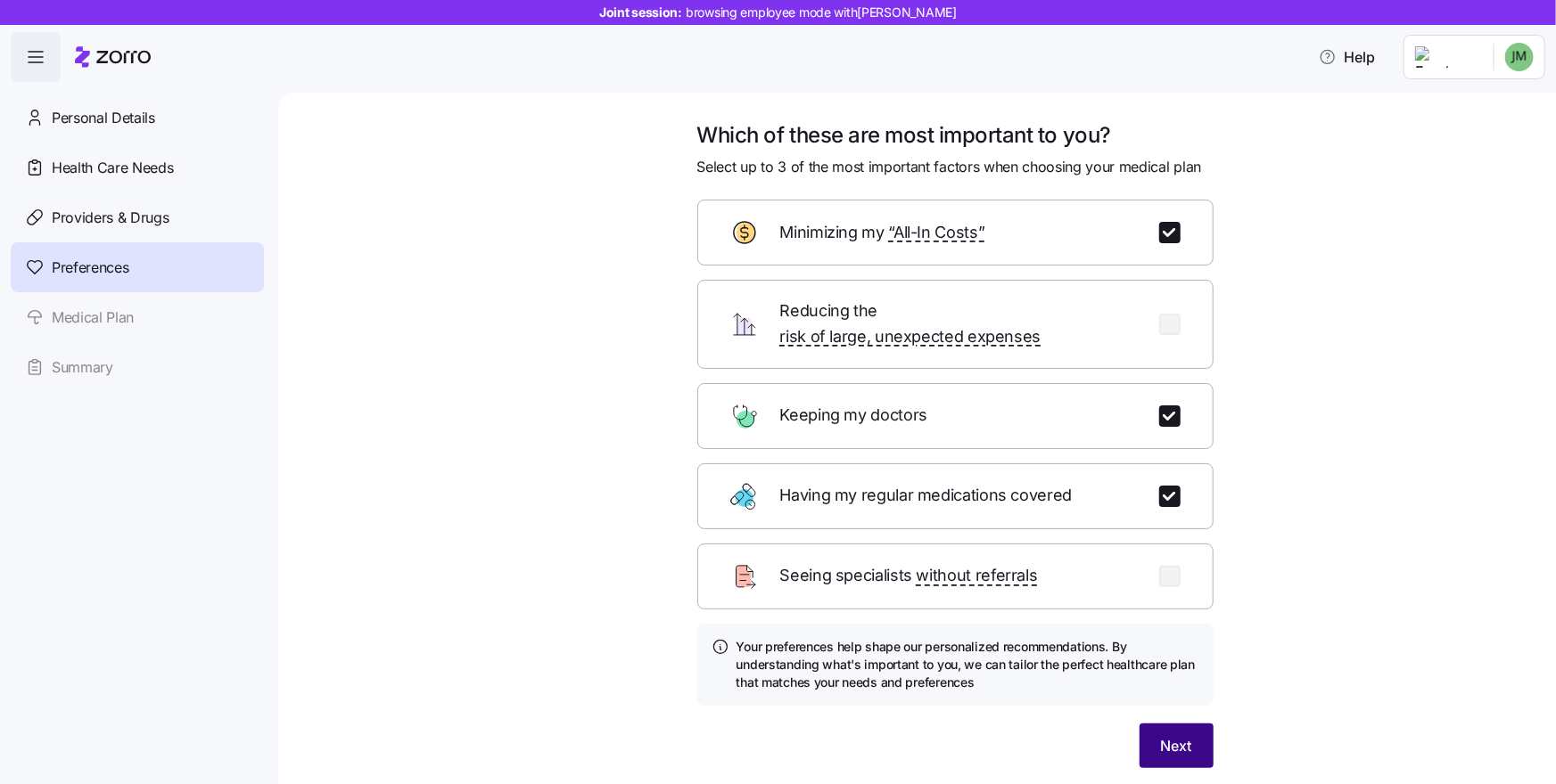
click at [1143, 729] on button "Next" at bounding box center [1176, 745] width 74 height 45
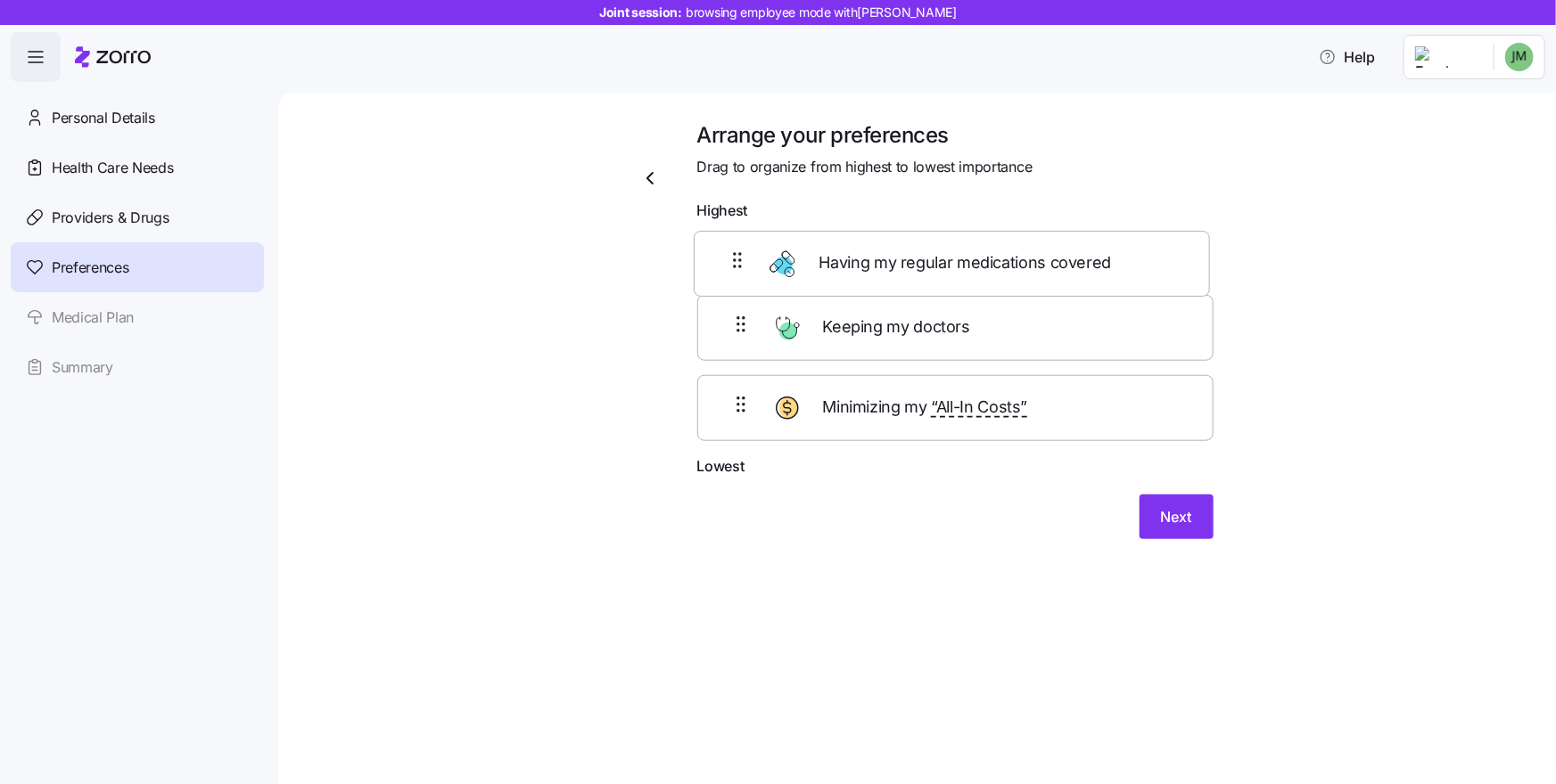
drag, startPoint x: 723, startPoint y: 344, endPoint x: 717, endPoint y: 247, distance: 97.2
click at [717, 247] on div "Keeping my doctors Having my regular medications covered Minimizing my “All-In …" at bounding box center [955, 342] width 516 height 226
drag, startPoint x: 740, startPoint y: 434, endPoint x: 718, endPoint y: 317, distance: 119.1
click at [718, 322] on div "Having my regular medications covered Keeping my doctors Minimizing my “All-In …" at bounding box center [955, 342] width 516 height 226
drag, startPoint x: 726, startPoint y: 266, endPoint x: 732, endPoint y: 342, distance: 76.2
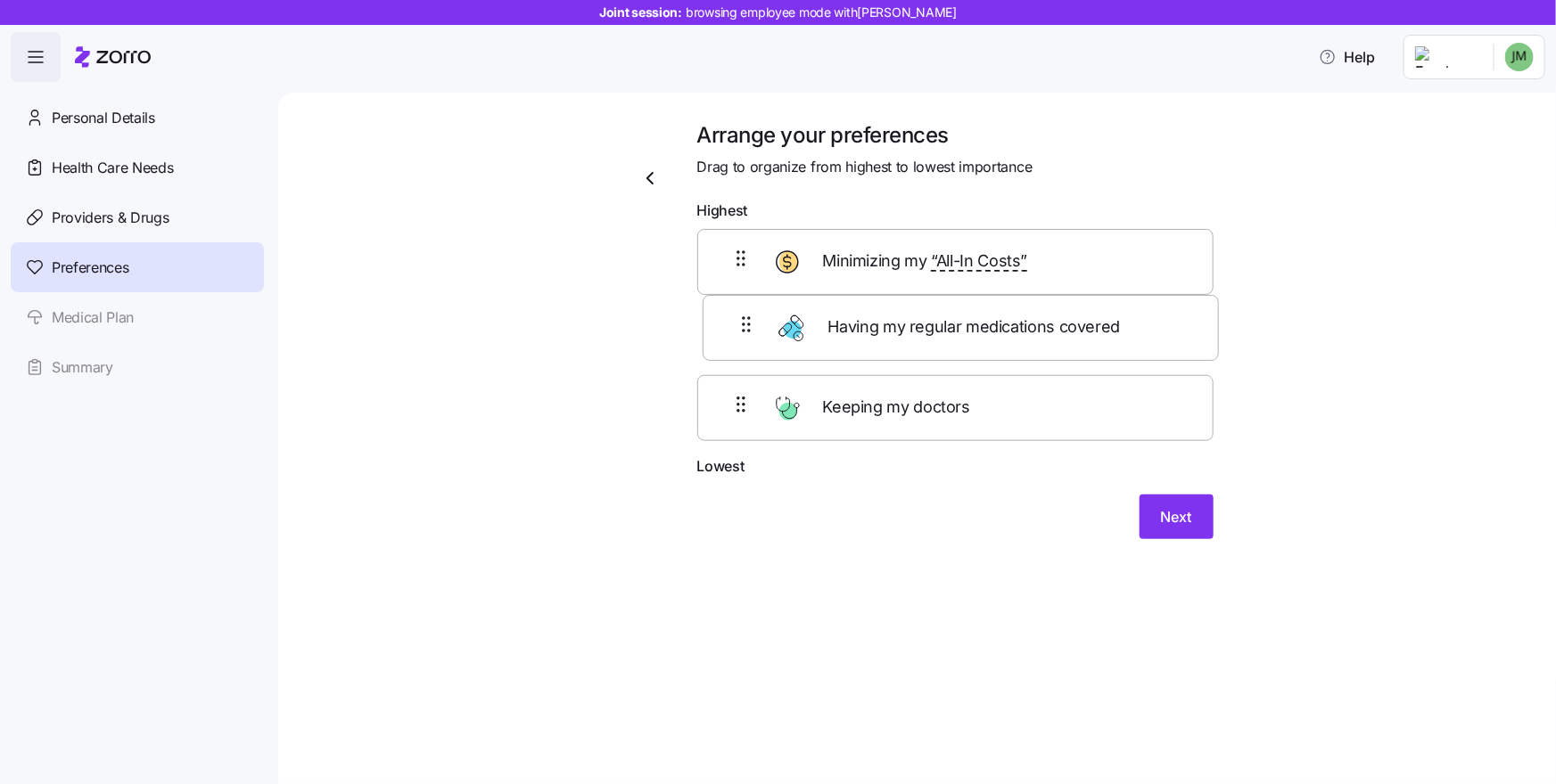
click at [732, 342] on div "Having my regular medications covered Minimizing my “All-In Costs” Keeping my d…" at bounding box center [955, 342] width 516 height 226
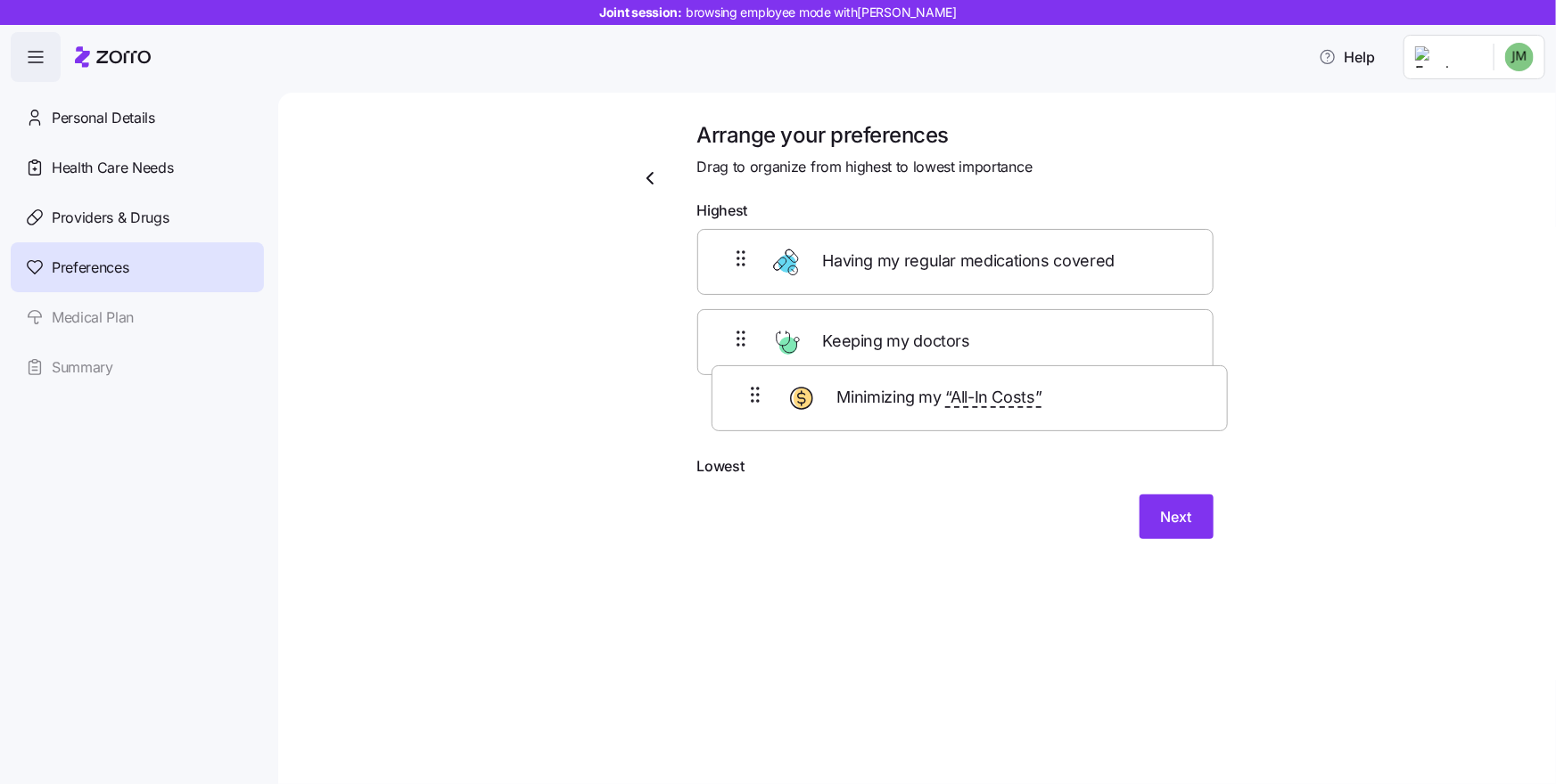
drag, startPoint x: 715, startPoint y: 263, endPoint x: 727, endPoint y: 422, distance: 159.5
click at [727, 422] on div "Minimizing my “All-In Costs” Having my regular medications covered Keeping my d…" at bounding box center [955, 342] width 516 height 226
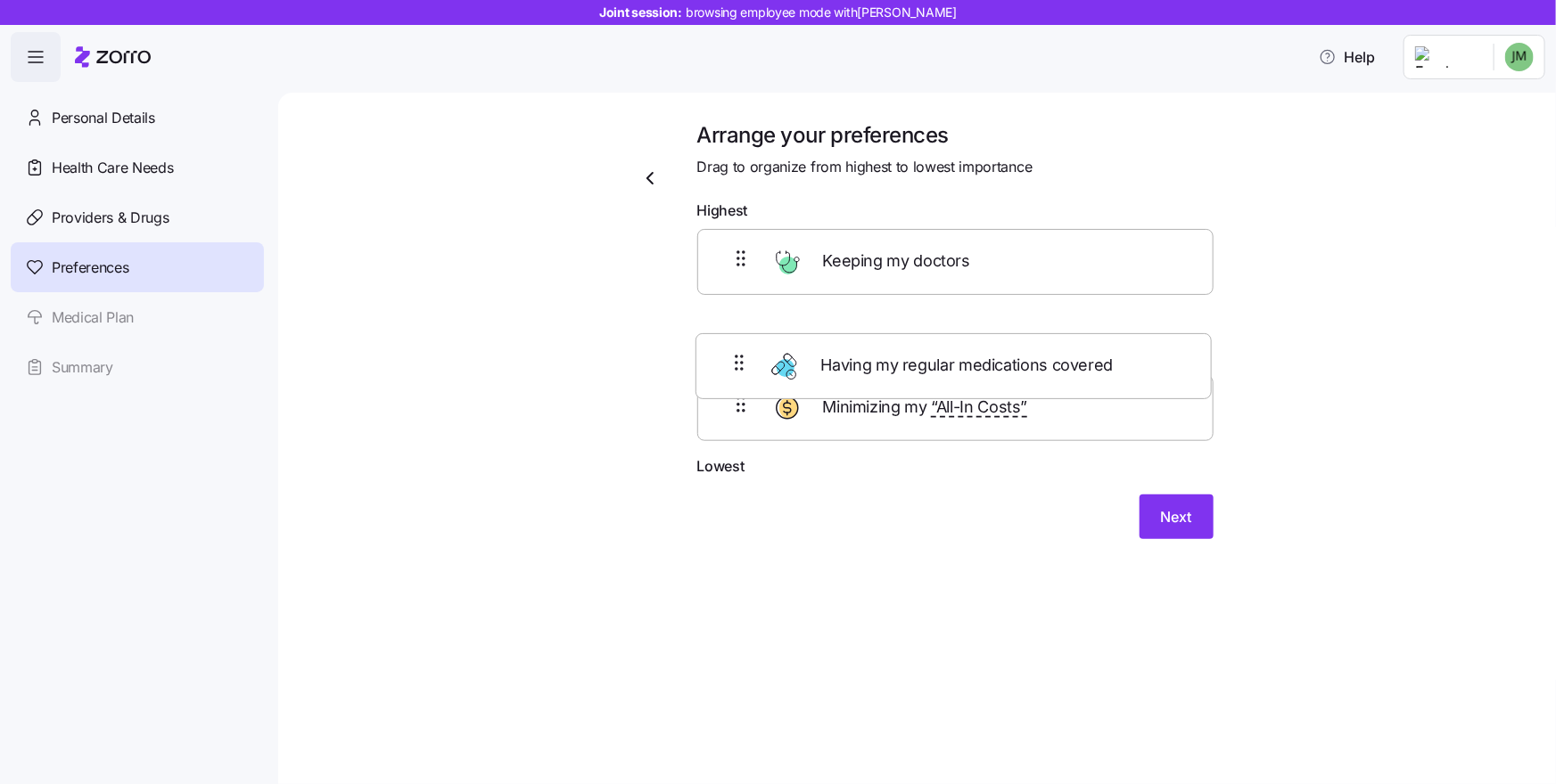
drag, startPoint x: 722, startPoint y: 328, endPoint x: 722, endPoint y: 314, distance: 14.0
click at [722, 316] on div "Keeping my doctors Having my regular medications covered Minimizing my “All-In …" at bounding box center [955, 342] width 516 height 226
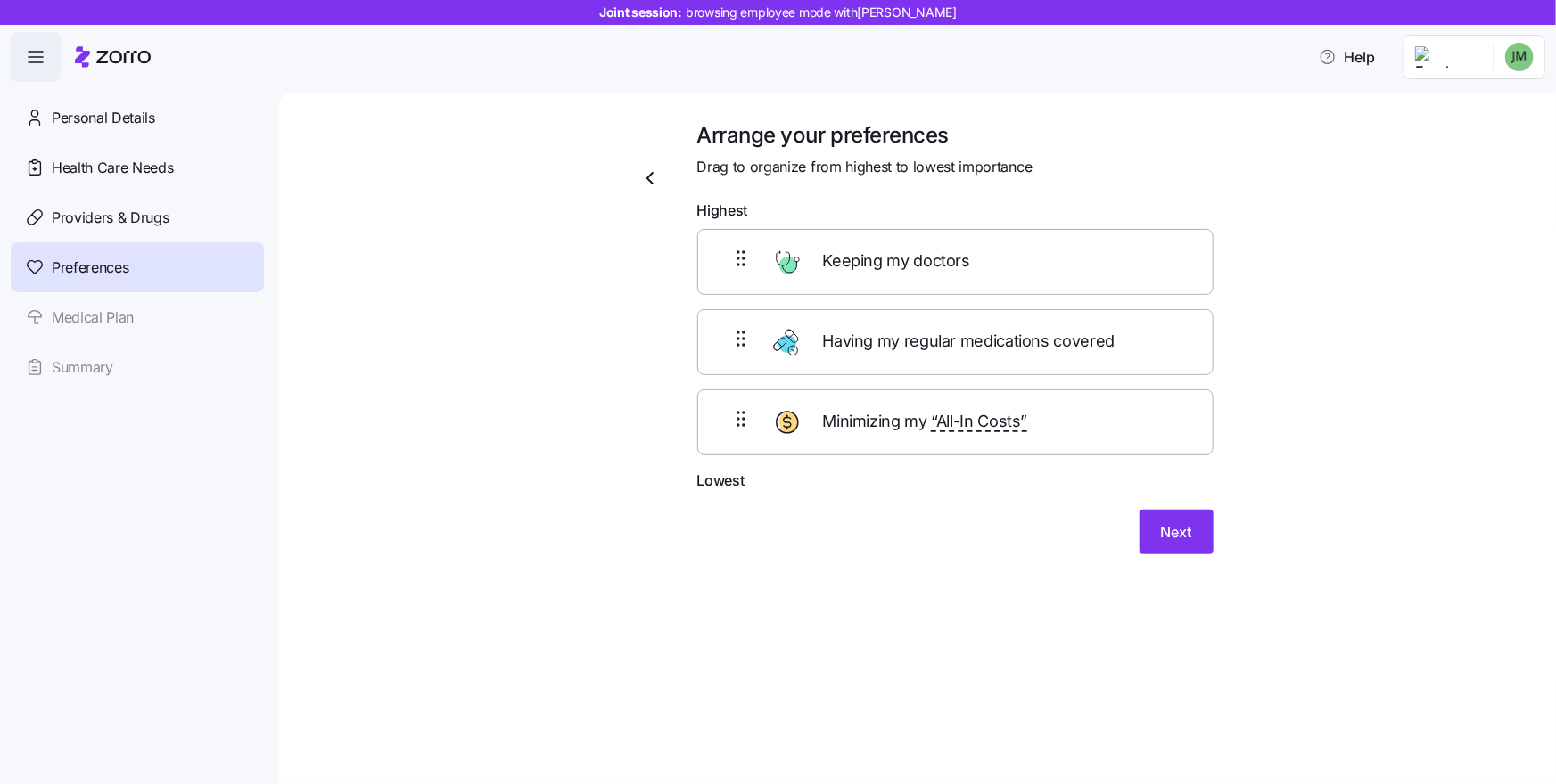
click at [1271, 451] on div "Arrange your preferences Drag to organize from highest to lowest importance Hig…" at bounding box center [929, 360] width 1202 height 476
click at [1180, 538] on span "Next" at bounding box center [1175, 531] width 31 height 21
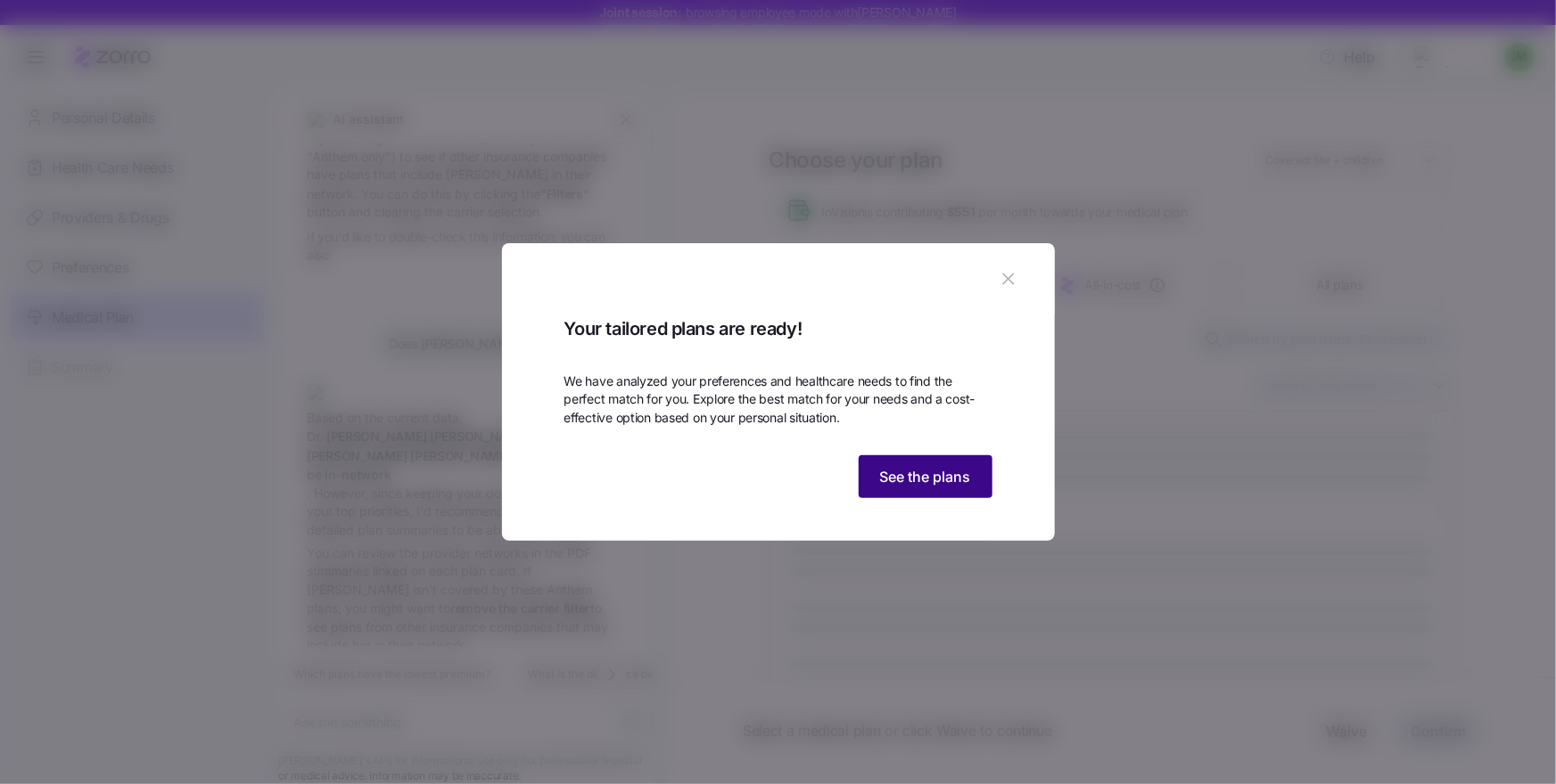
scroll to position [325, 0]
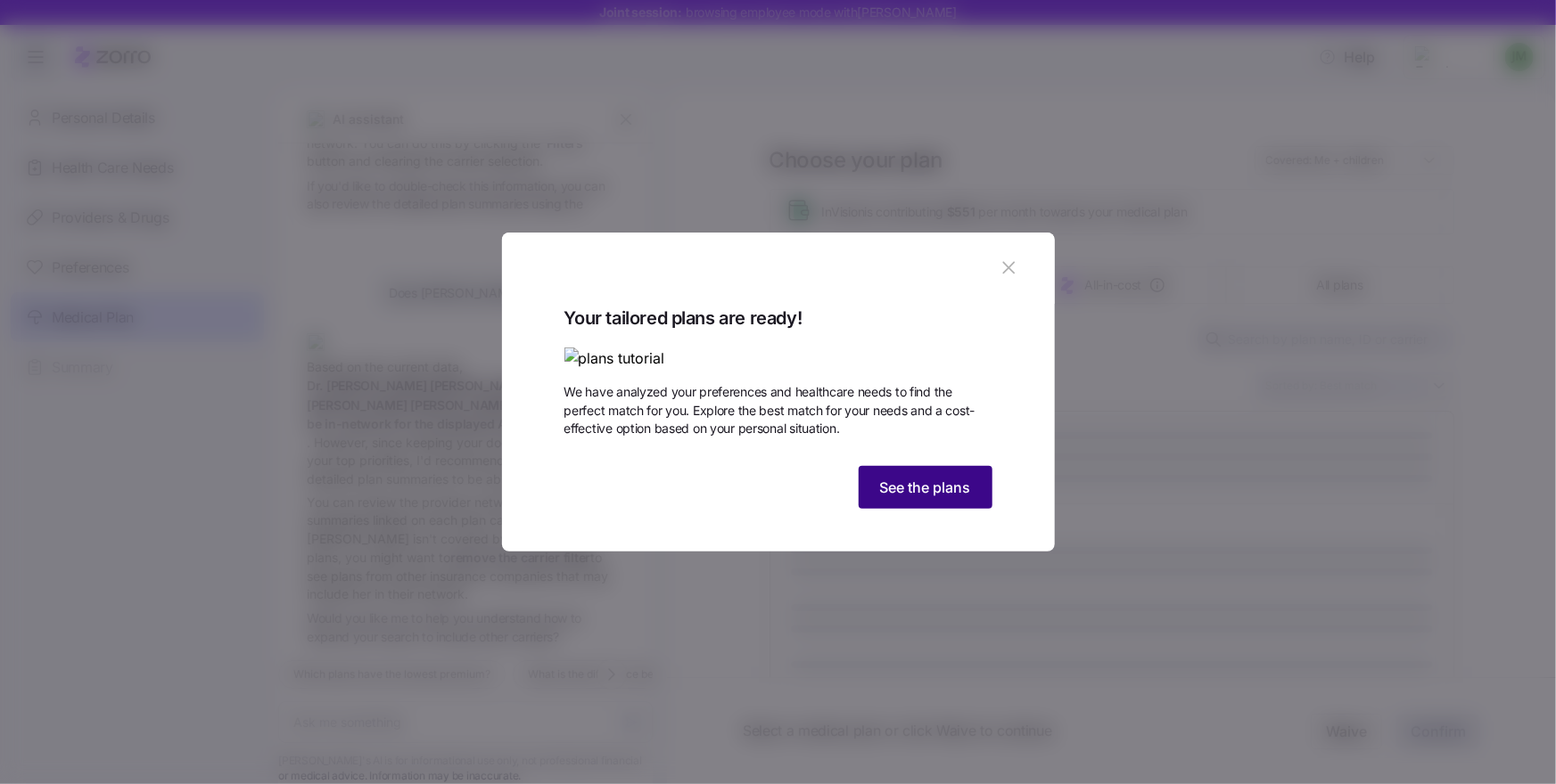
click at [935, 498] on span "See the plans" at bounding box center [925, 486] width 91 height 21
type textarea "x"
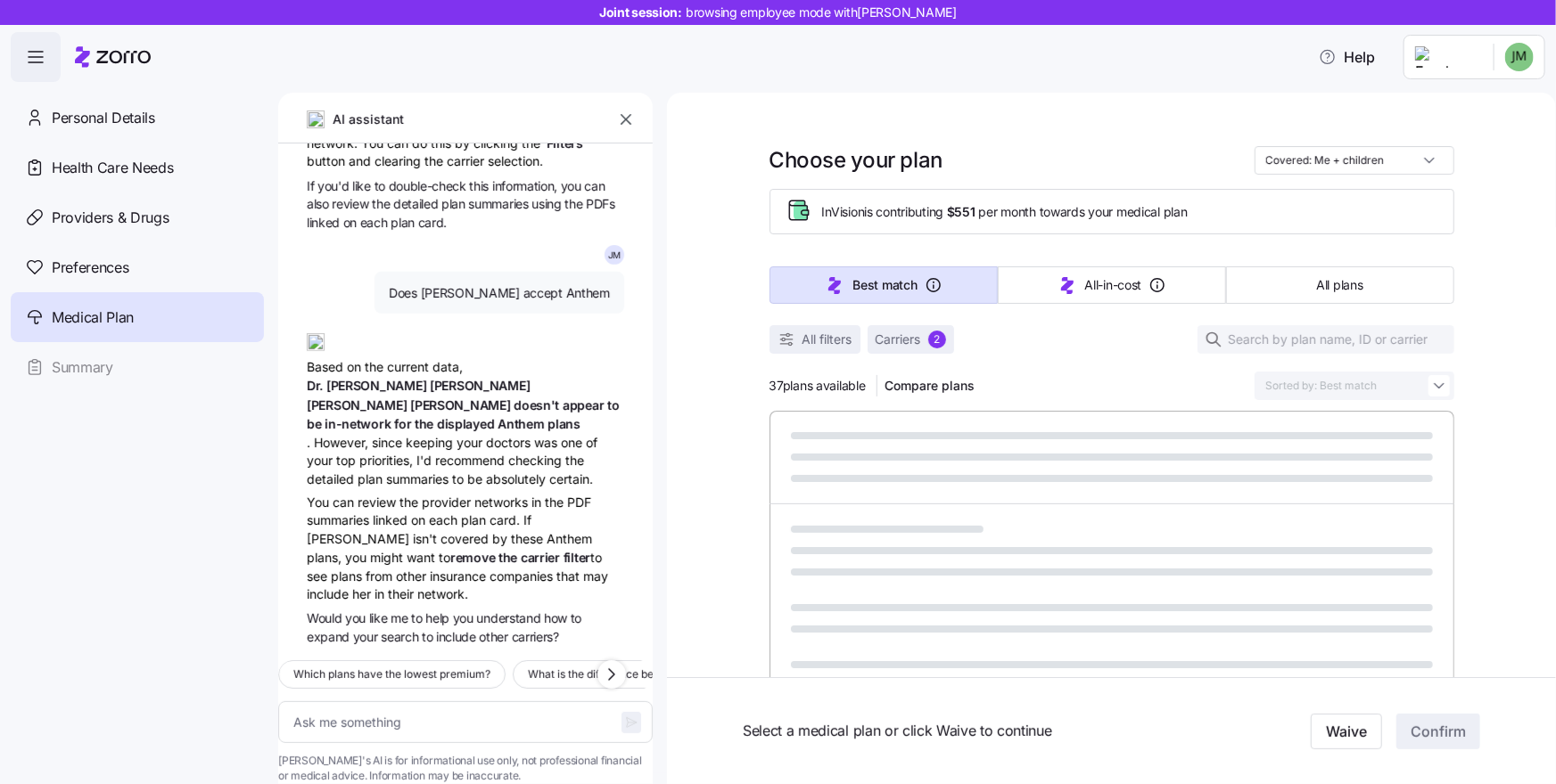
click at [624, 118] on icon "button" at bounding box center [626, 120] width 18 height 18
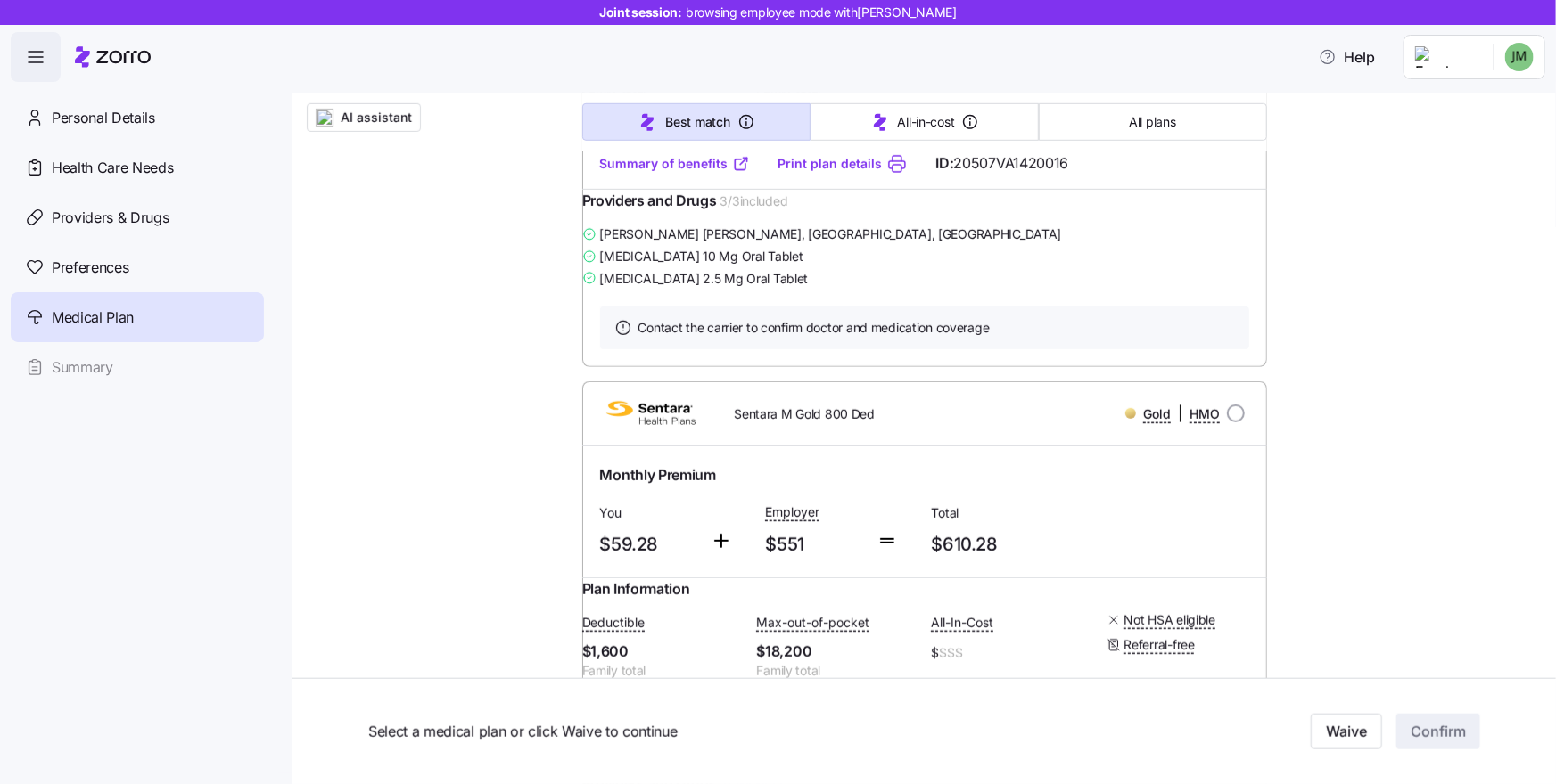
scroll to position [0, 0]
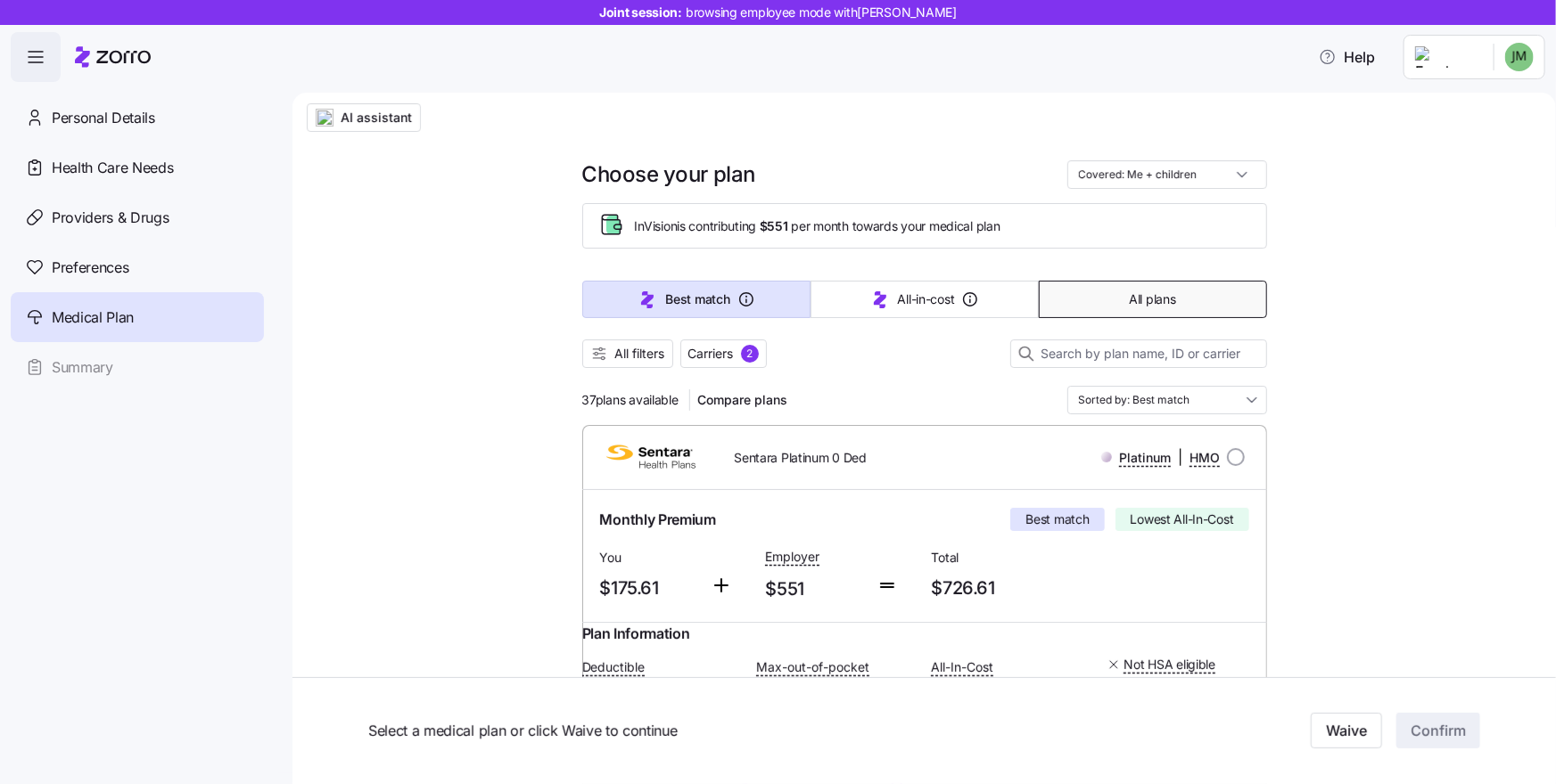
click at [1141, 292] on span "All plans" at bounding box center [1151, 300] width 47 height 18
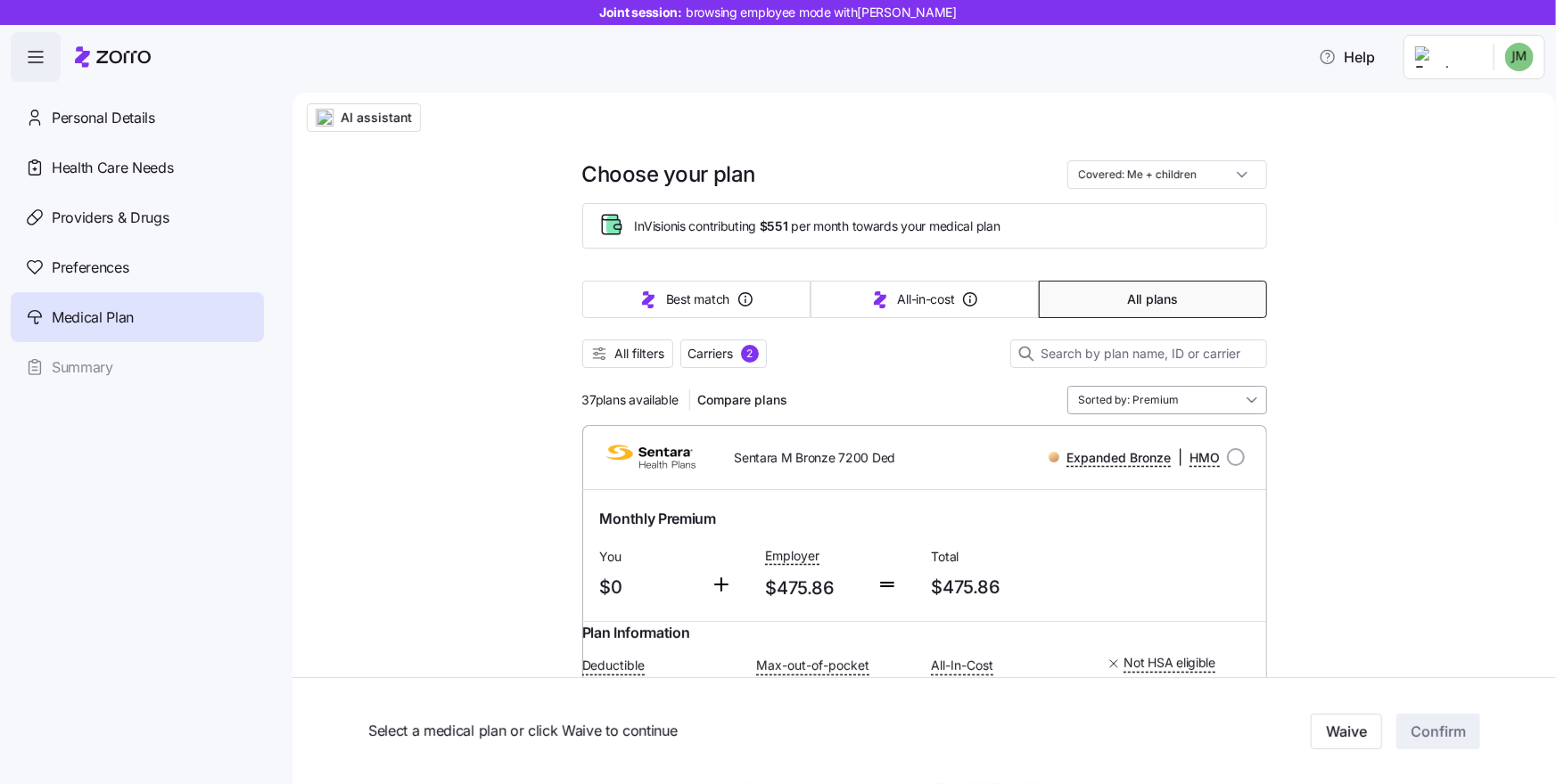
click at [1228, 406] on input "Sorted by: Premium" at bounding box center [1167, 399] width 199 height 29
drag, startPoint x: 1339, startPoint y: 475, endPoint x: 1171, endPoint y: 491, distance: 168.8
click at [649, 346] on span "All filters" at bounding box center [640, 354] width 50 height 18
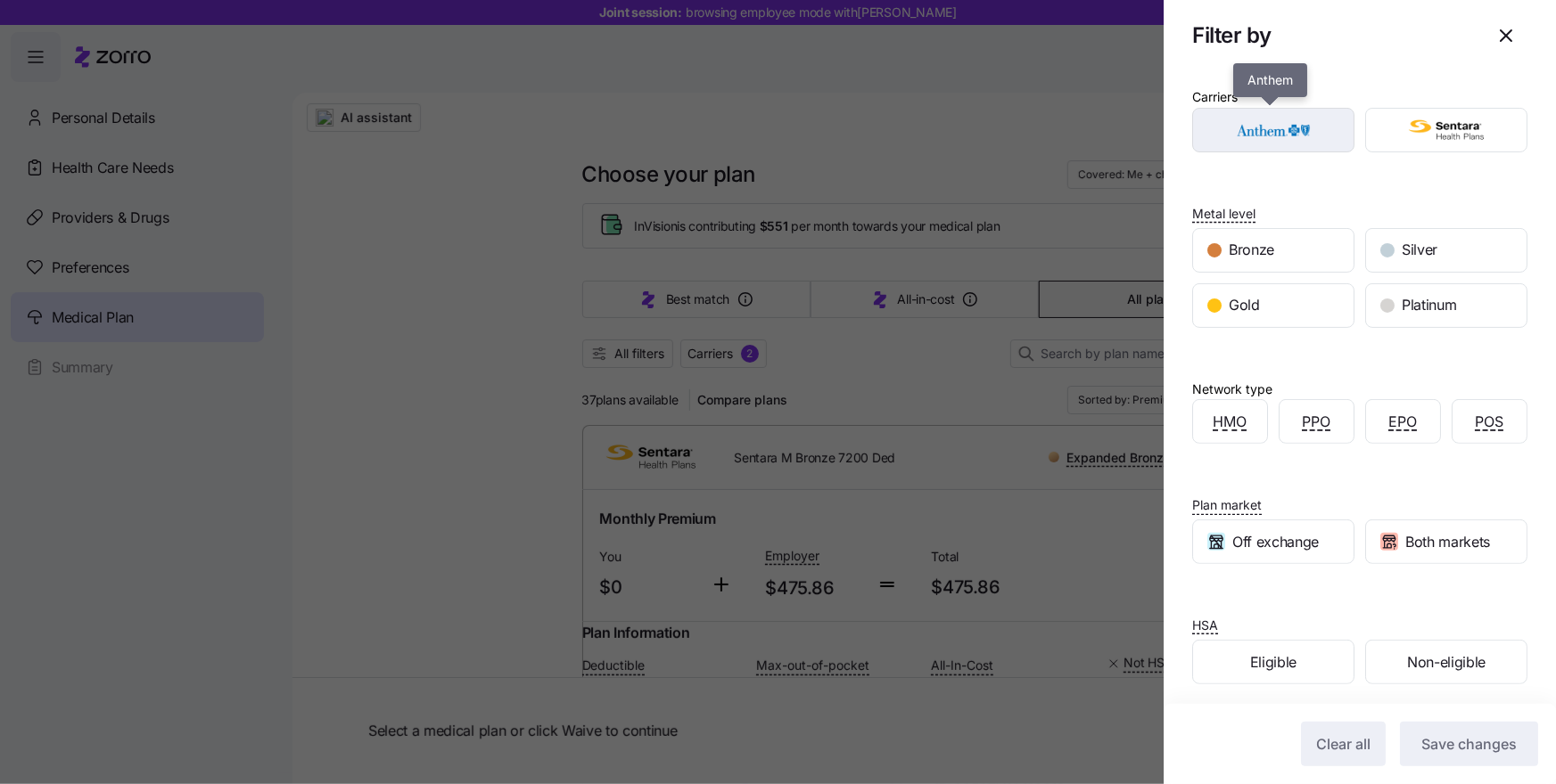
click at [1273, 133] on img "button" at bounding box center [1273, 131] width 131 height 36
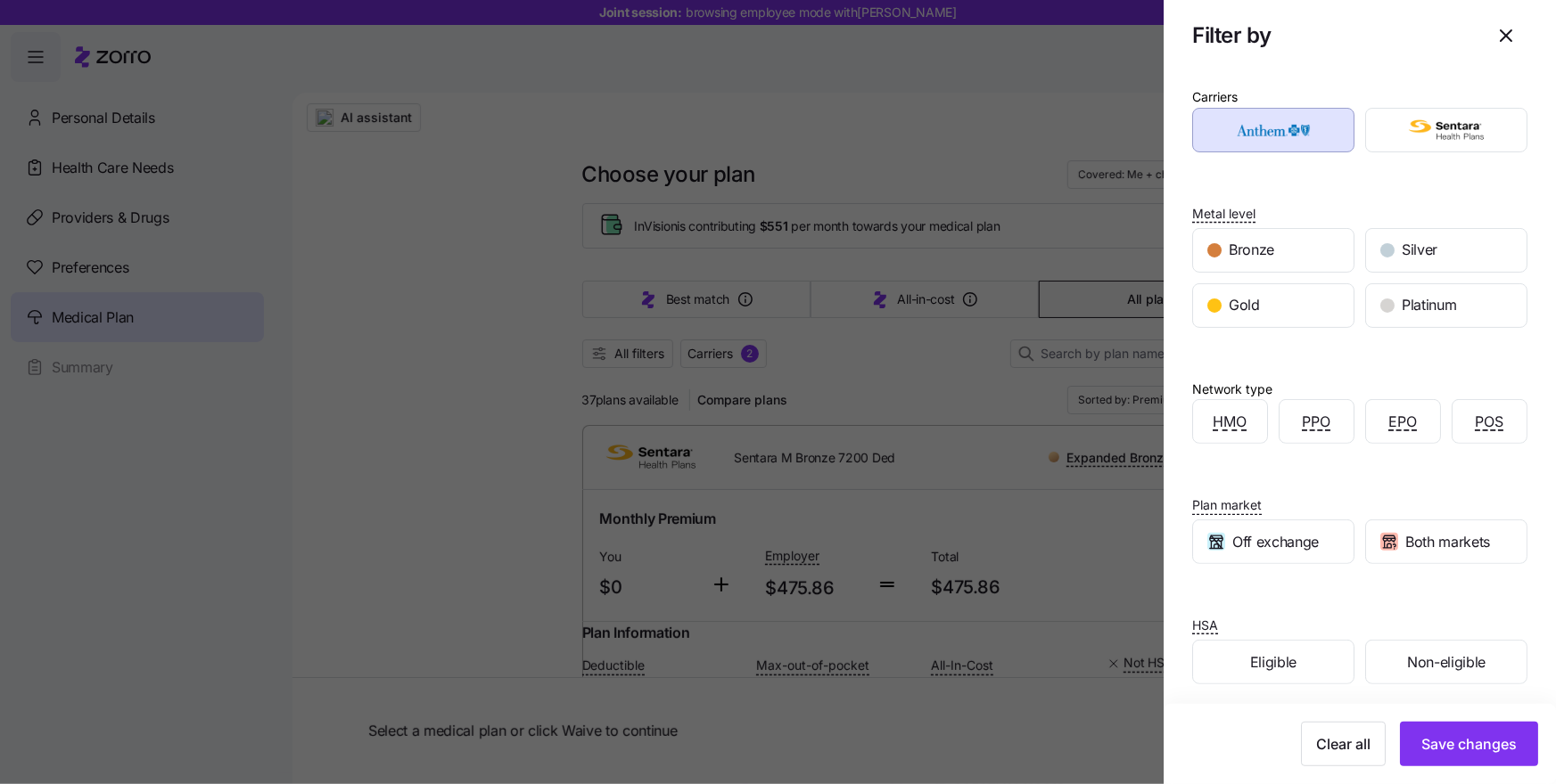
scroll to position [12, 0]
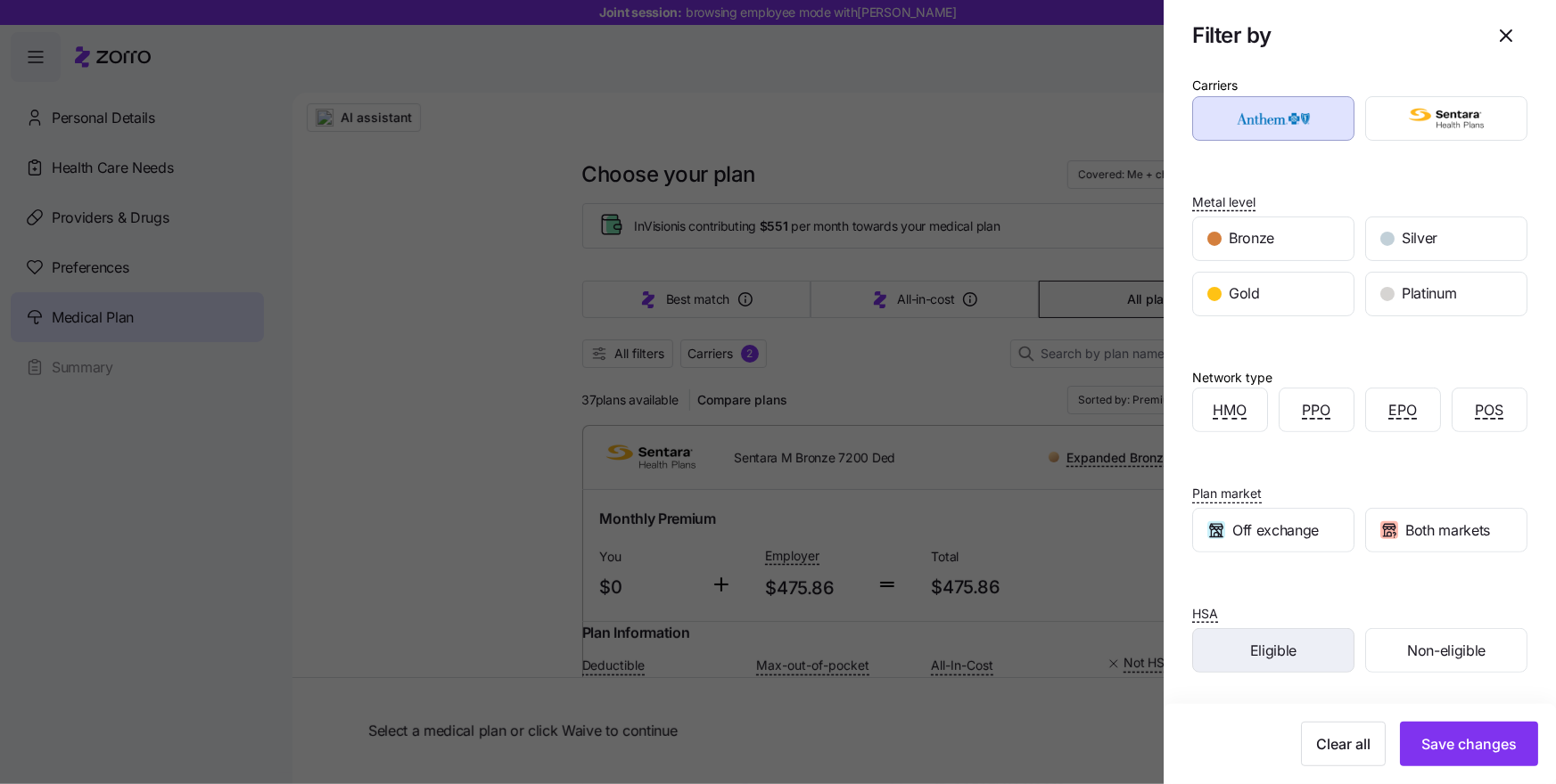
click at [1265, 641] on span "Eligible" at bounding box center [1273, 651] width 47 height 22
click at [1425, 730] on button "Save changes" at bounding box center [1468, 743] width 139 height 45
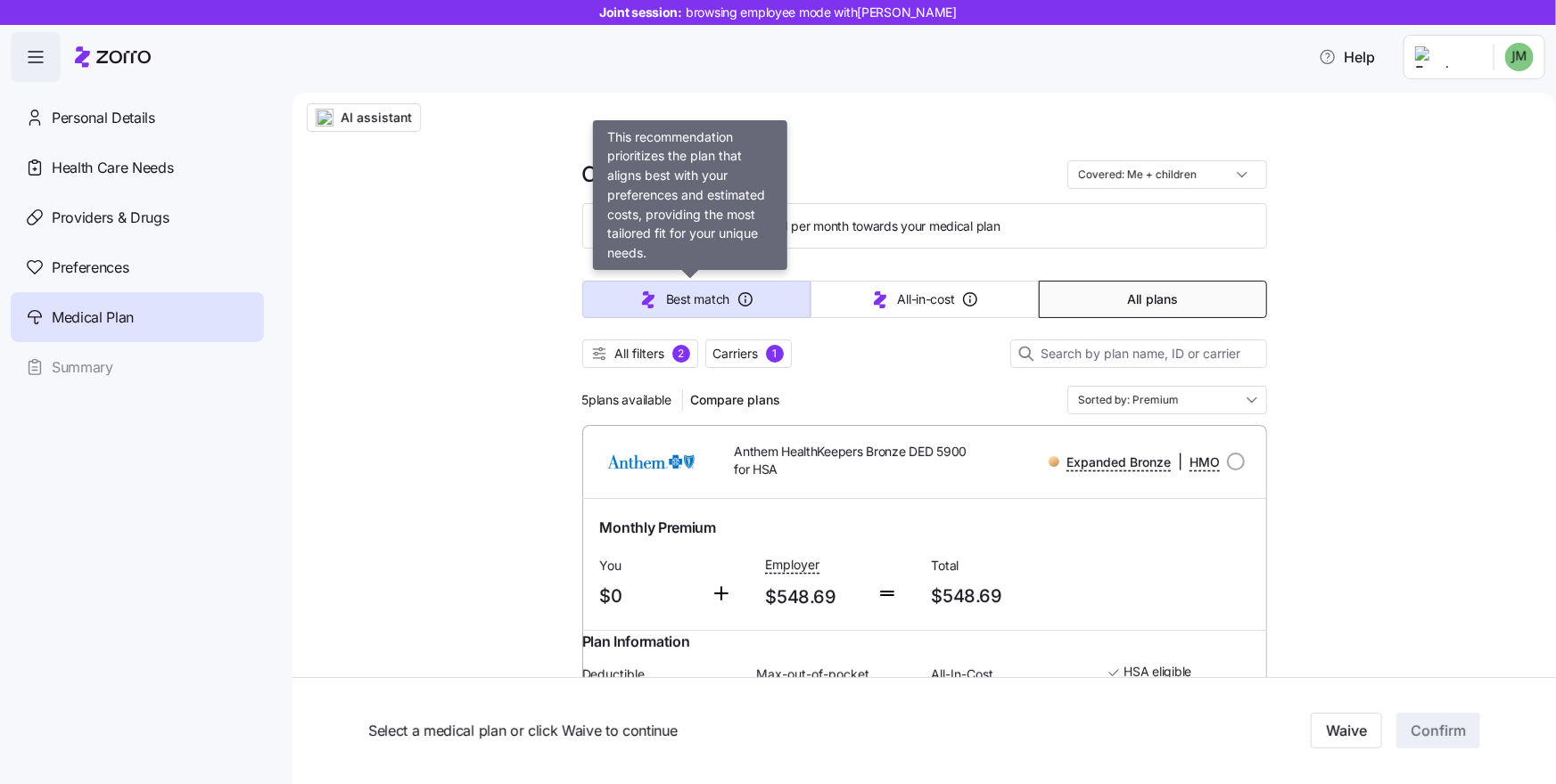
click at [666, 307] on span "Best match" at bounding box center [697, 300] width 63 height 18
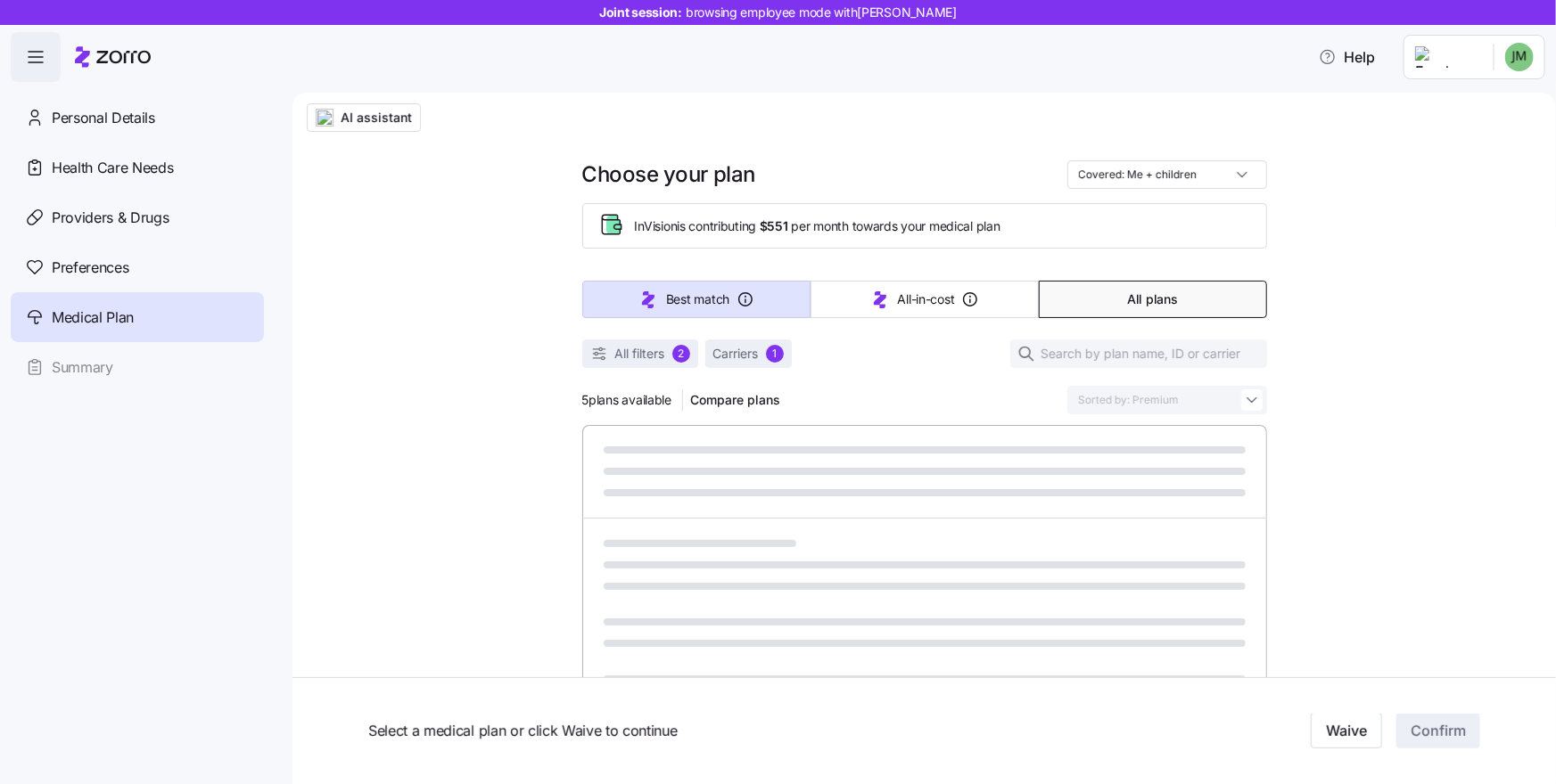
type input "Sorted by: Best match"
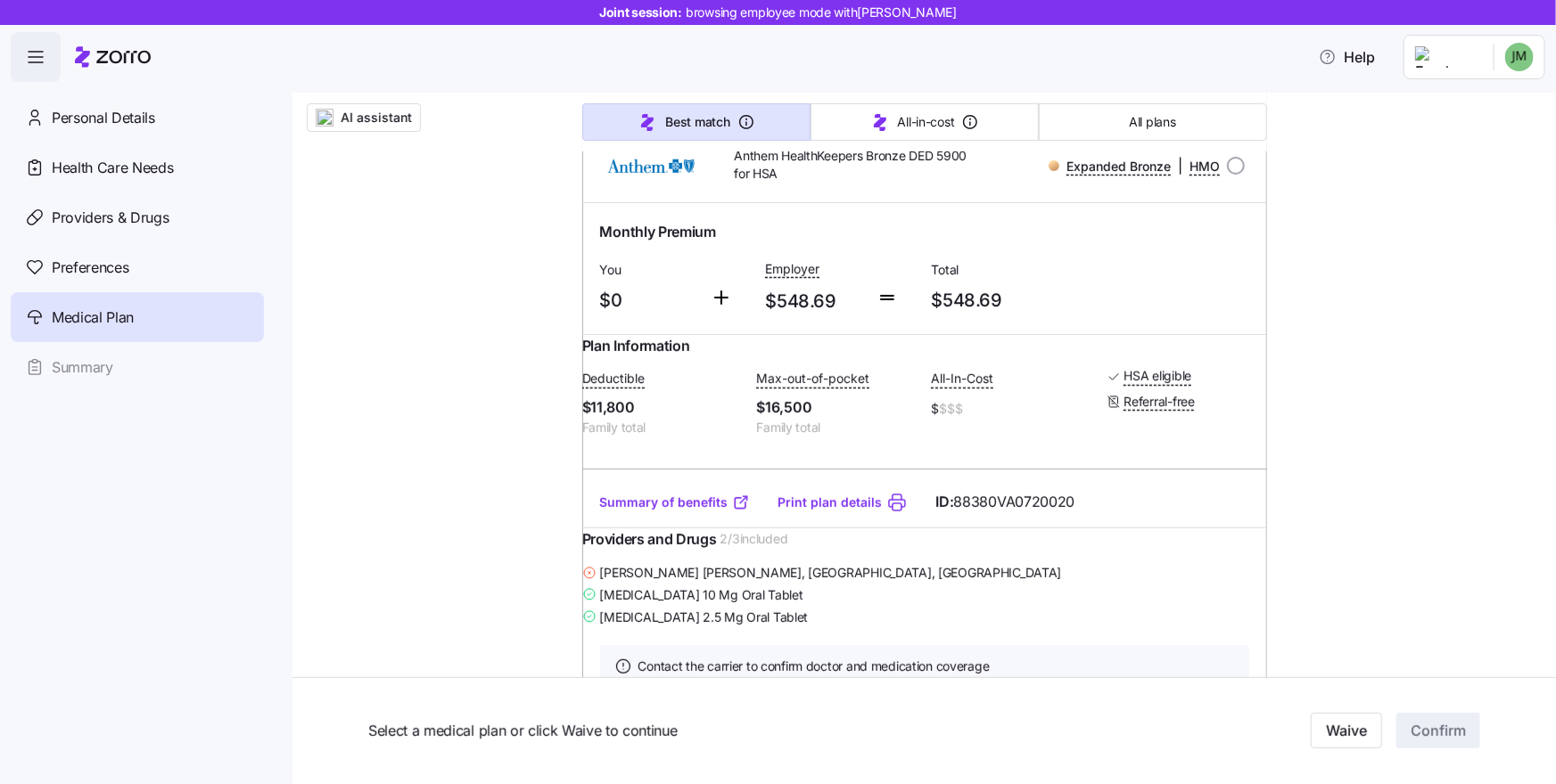
scroll to position [300, 0]
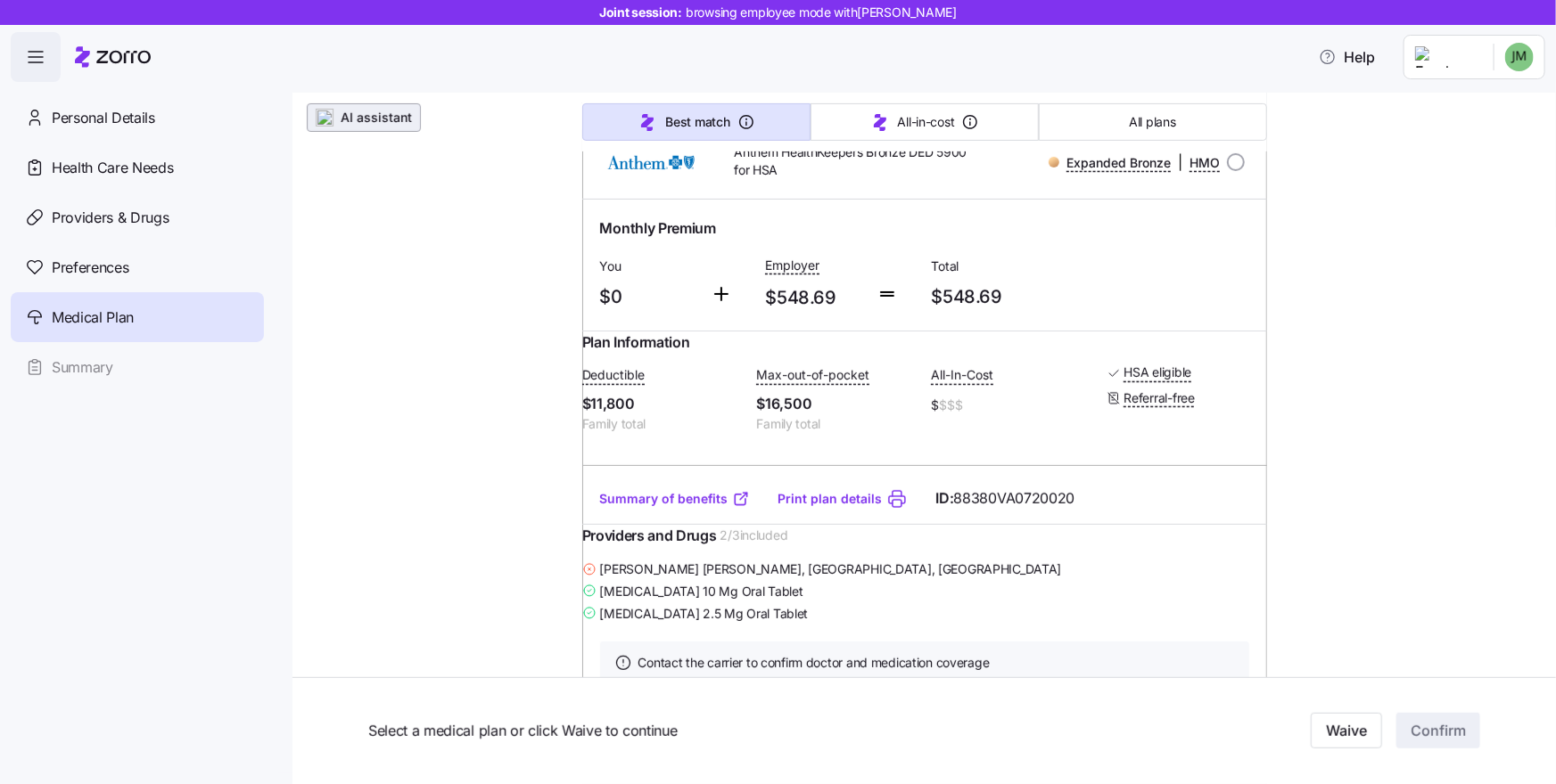
click at [367, 125] on span "AI assistant" at bounding box center [377, 118] width 72 height 18
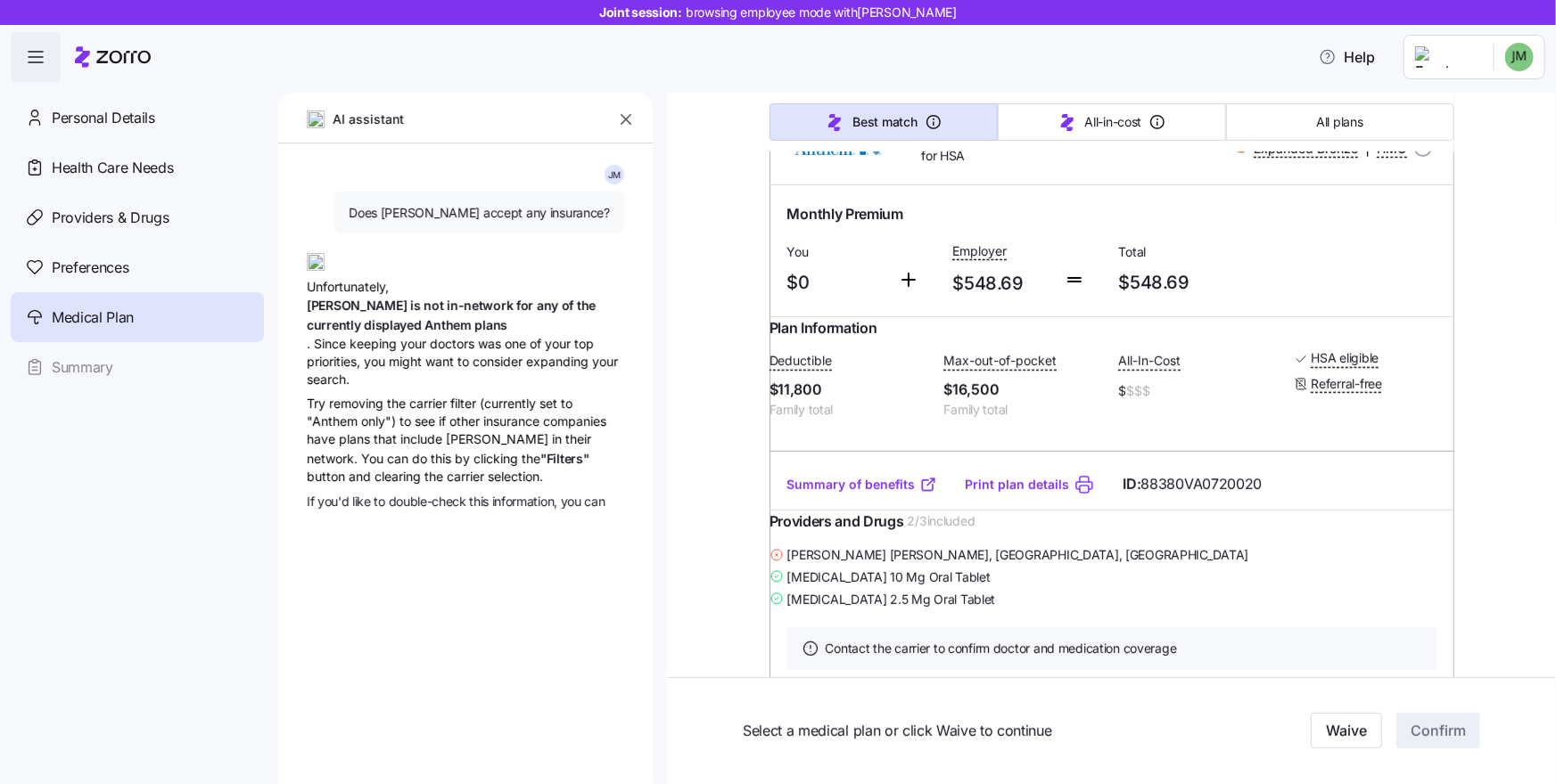
type textarea "x"
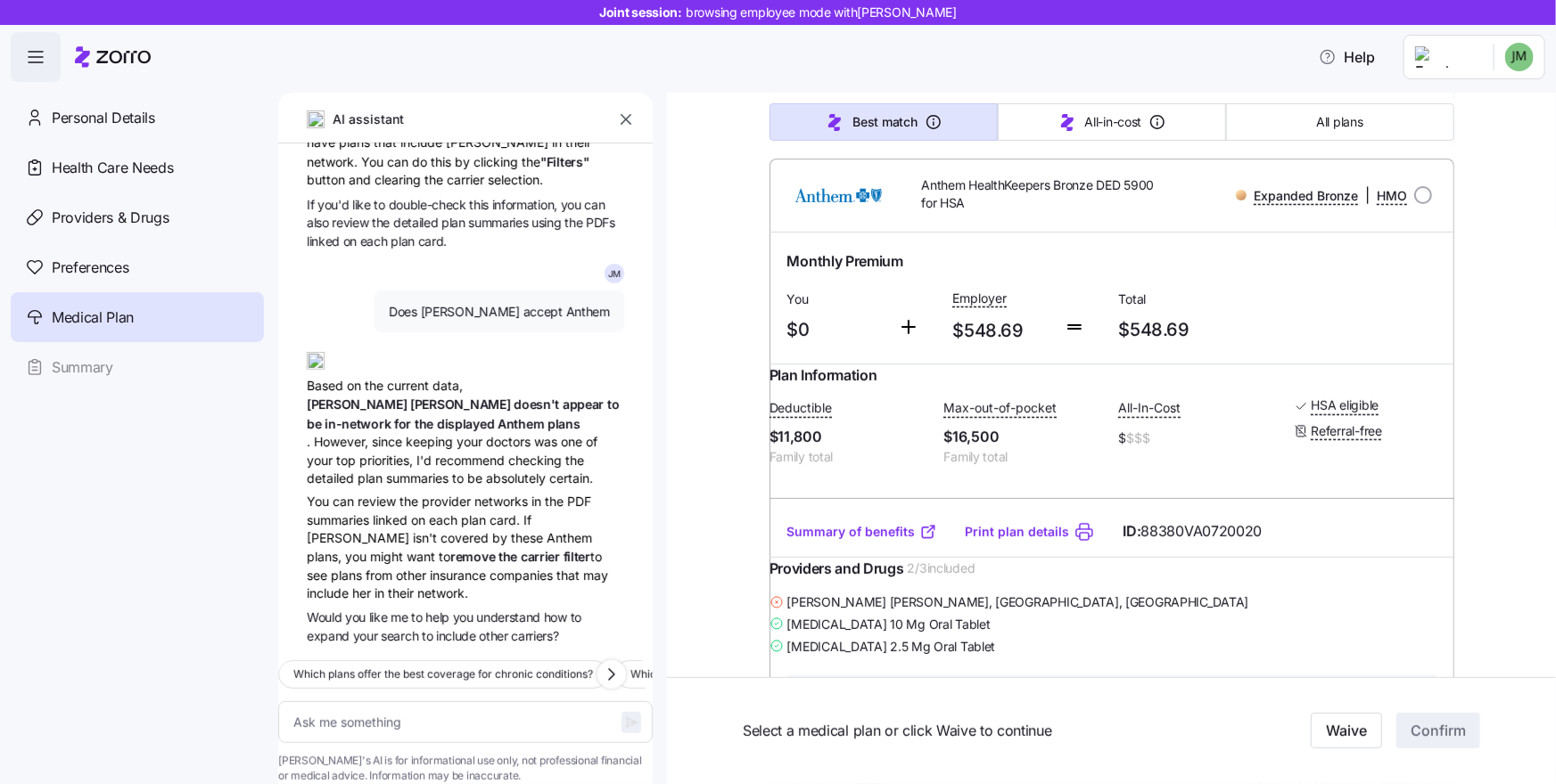
scroll to position [251, 0]
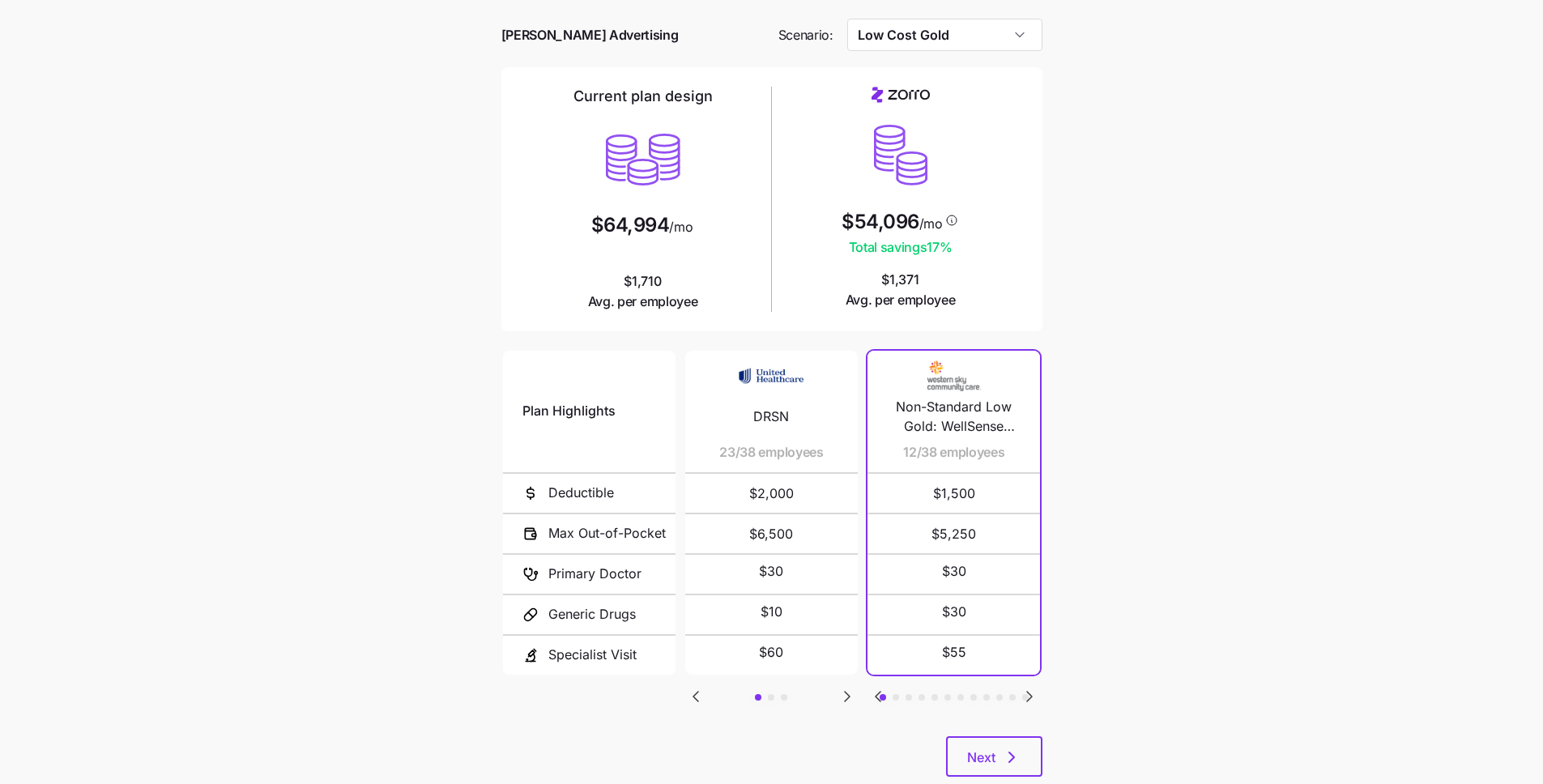
scroll to position [93, 0]
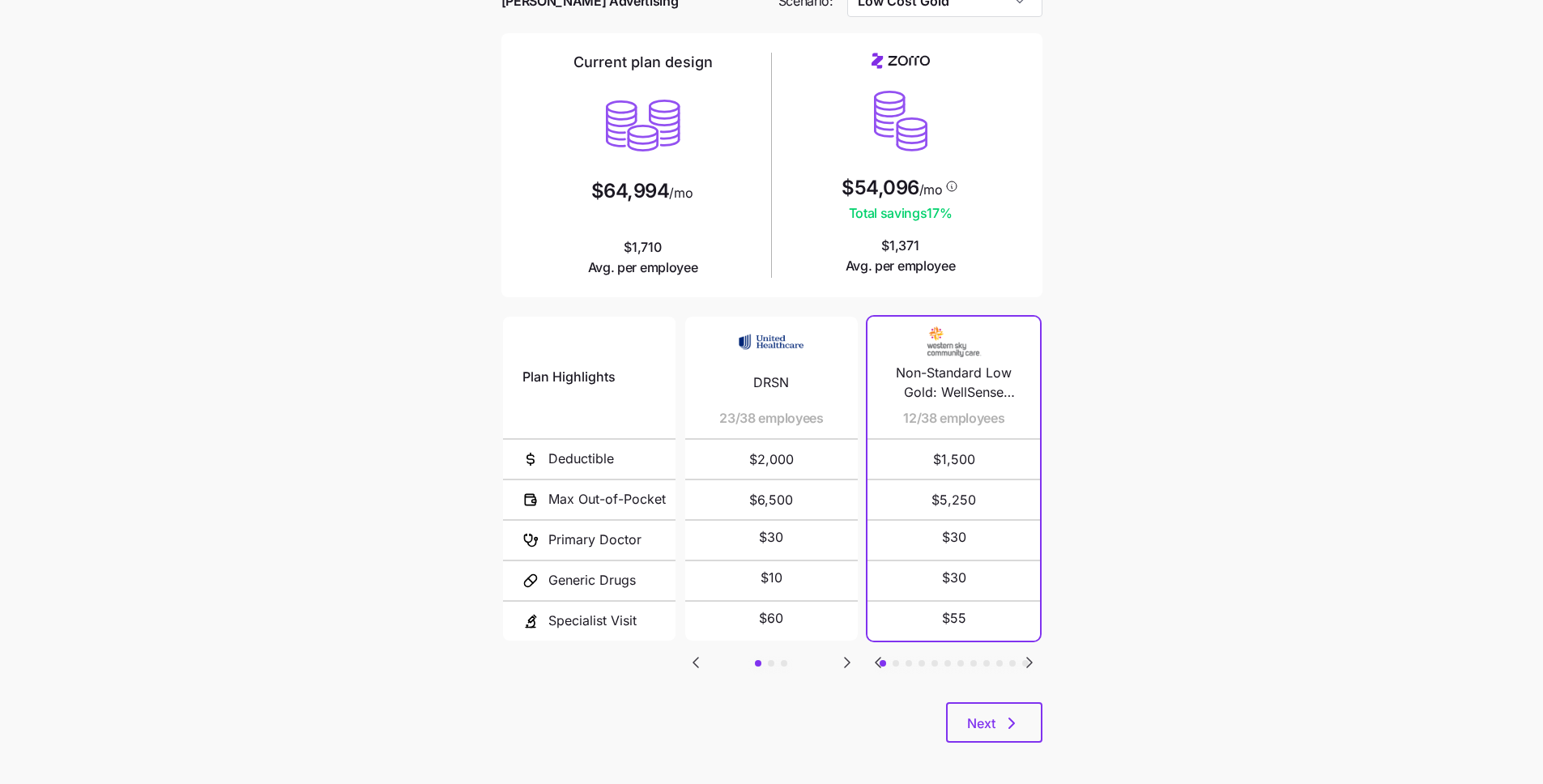
click at [848, 663] on icon "Go to next slide" at bounding box center [847, 662] width 5 height 10
click at [695, 656] on icon "Go to previous slide" at bounding box center [695, 662] width 19 height 19
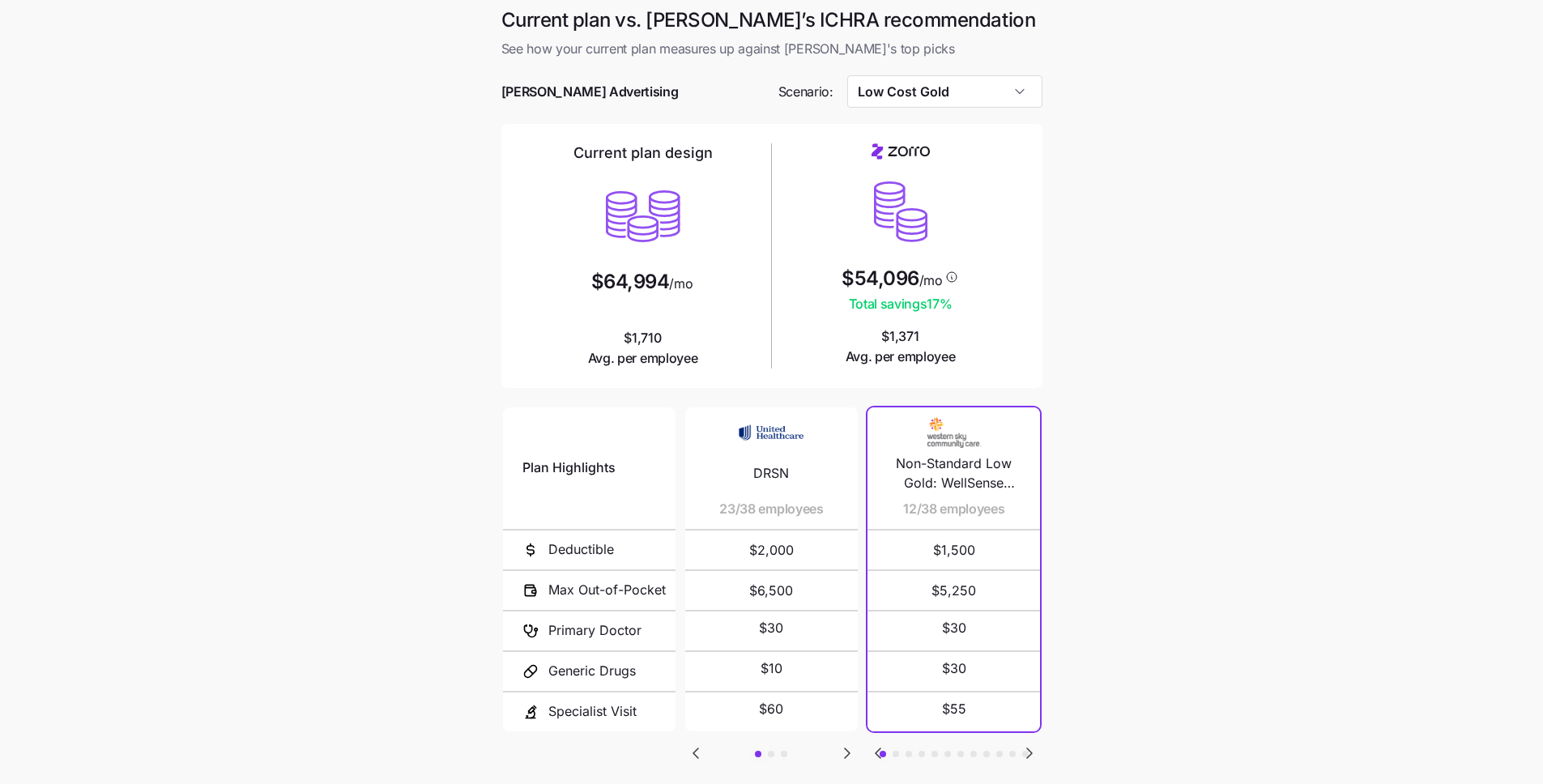
scroll to position [0, 0]
click at [982, 100] on input "Low Cost Gold" at bounding box center [944, 94] width 196 height 33
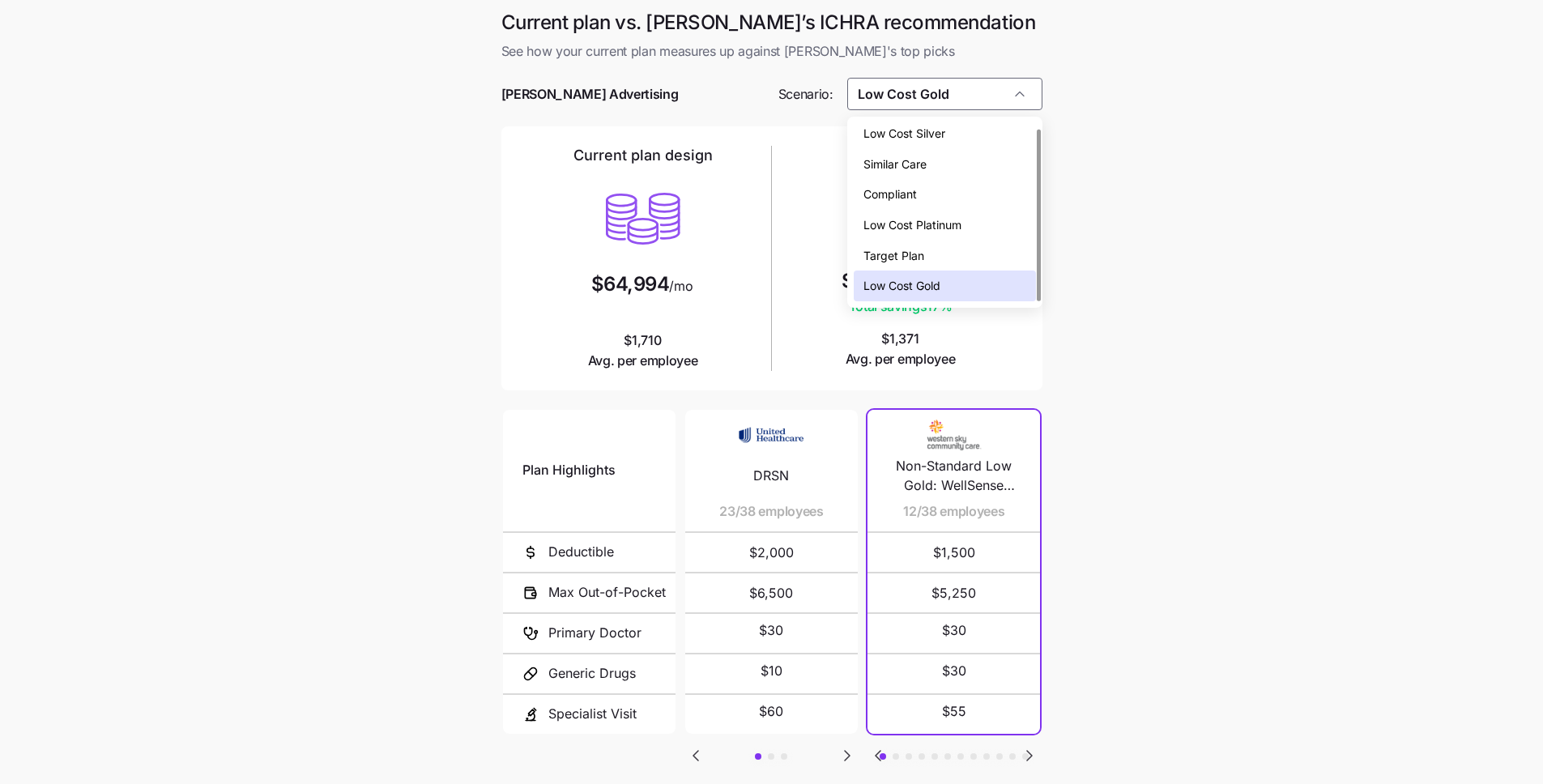
click at [1133, 172] on main "Current plan vs. Zorro’s ICHRA recommendation See how your current plan measure…" at bounding box center [772, 442] width 1543 height 884
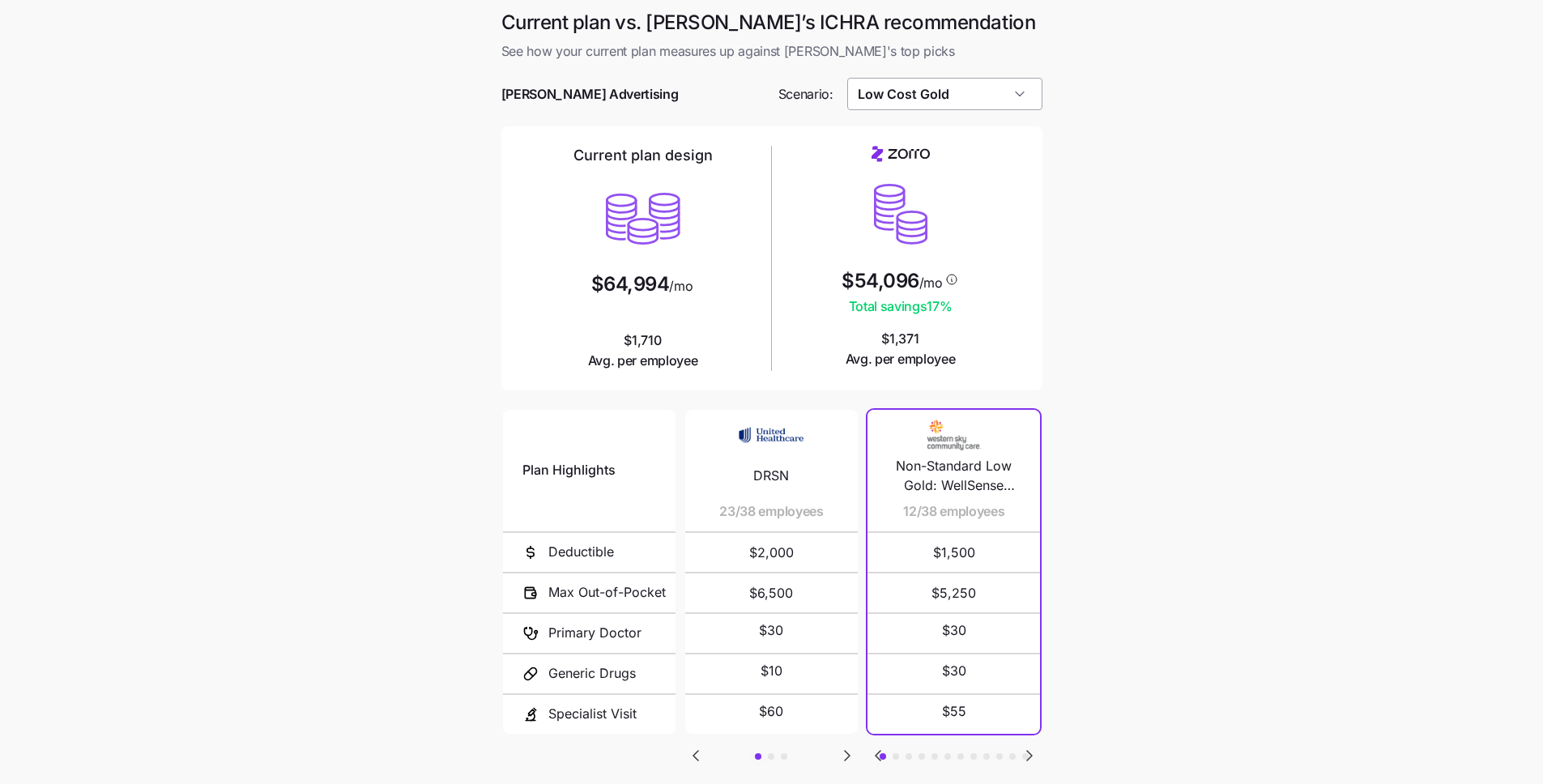
click at [960, 101] on input "Low Cost Gold" at bounding box center [944, 94] width 196 height 33
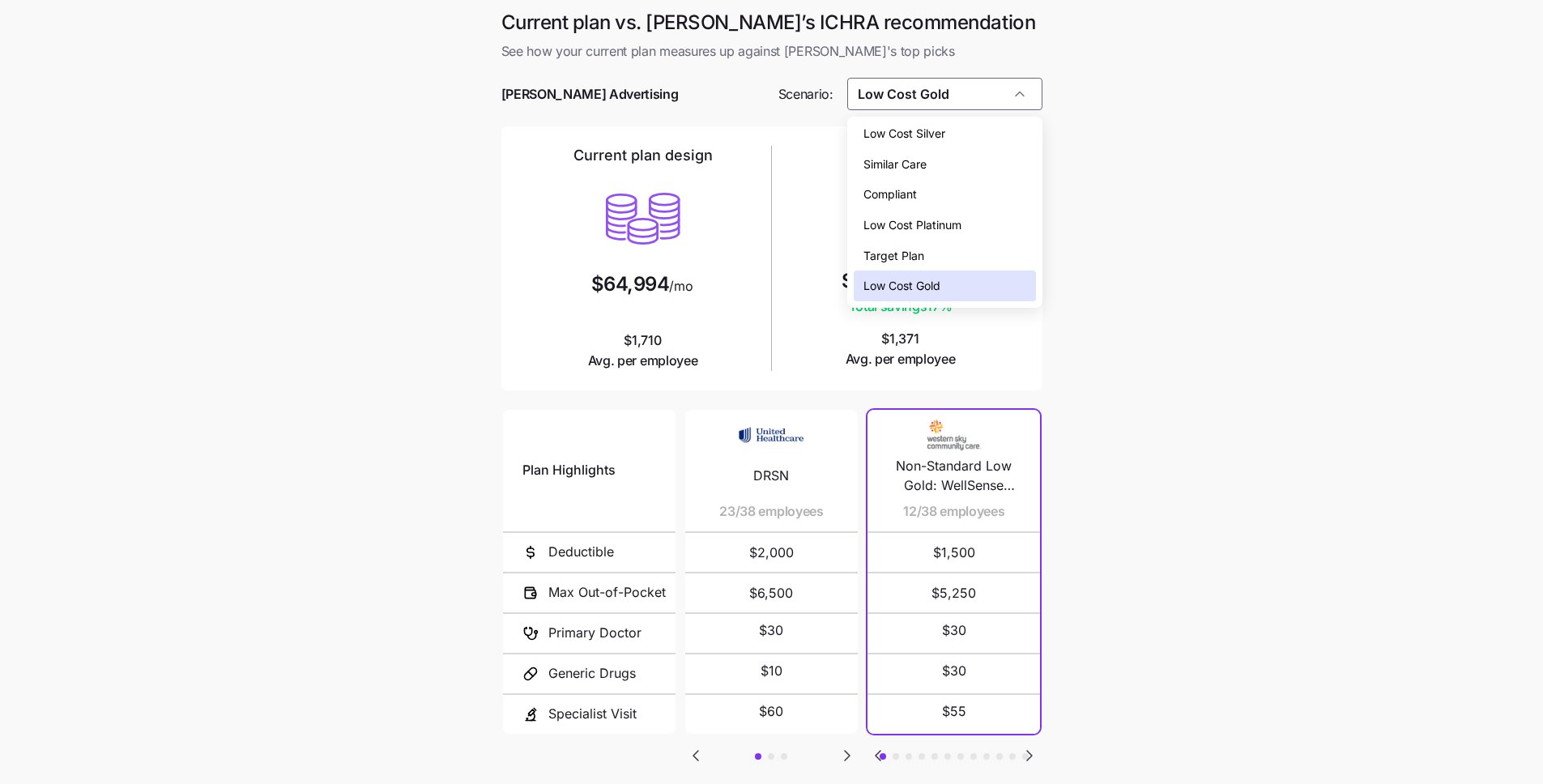
click at [975, 137] on div "Low Cost Silver" at bounding box center [944, 134] width 182 height 31
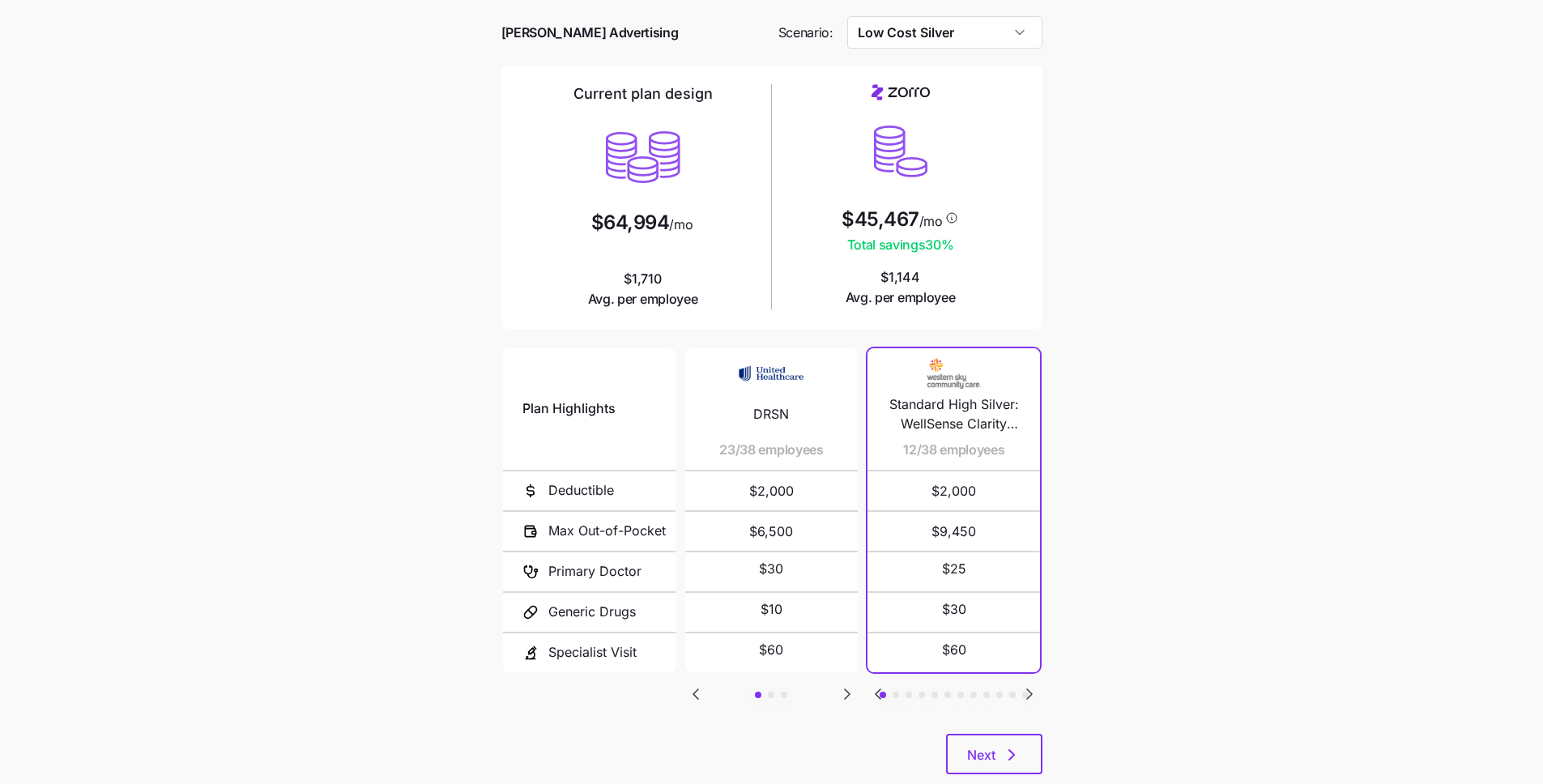
scroll to position [100, 0]
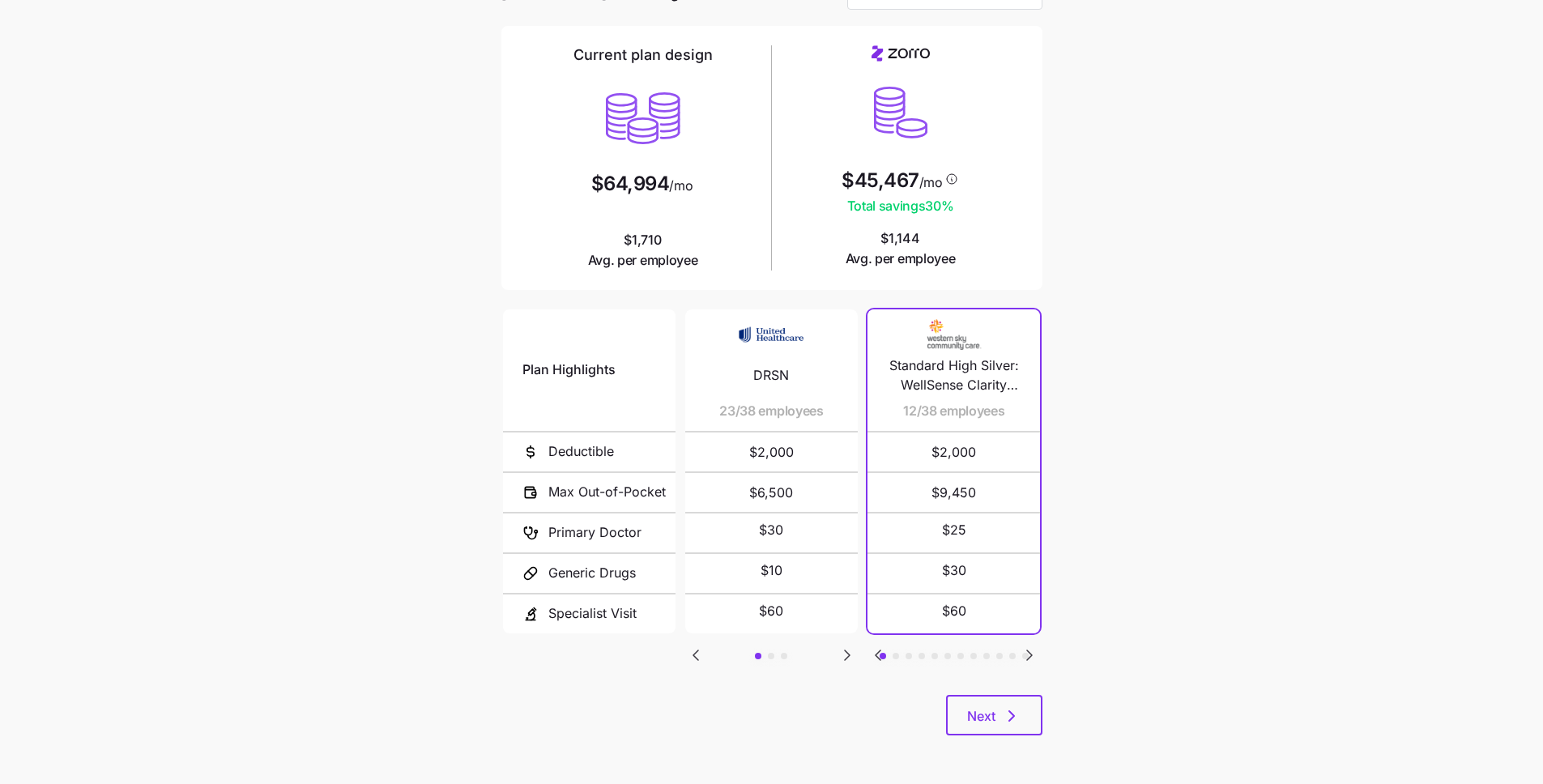
click at [1030, 653] on icon "Go to next slide" at bounding box center [1029, 655] width 5 height 10
click at [879, 655] on icon "Go to previous slide" at bounding box center [877, 655] width 5 height 10
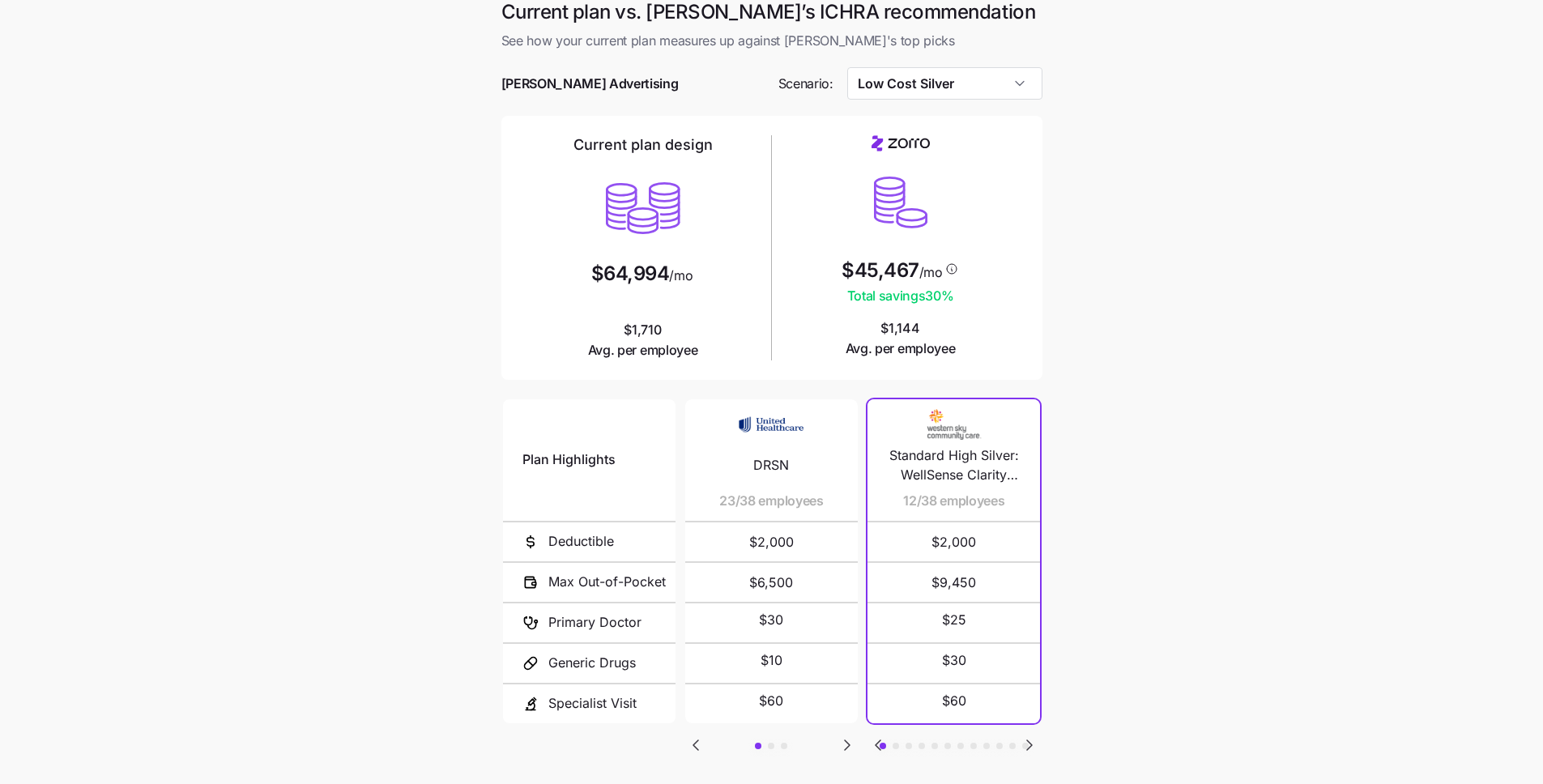
scroll to position [0, 0]
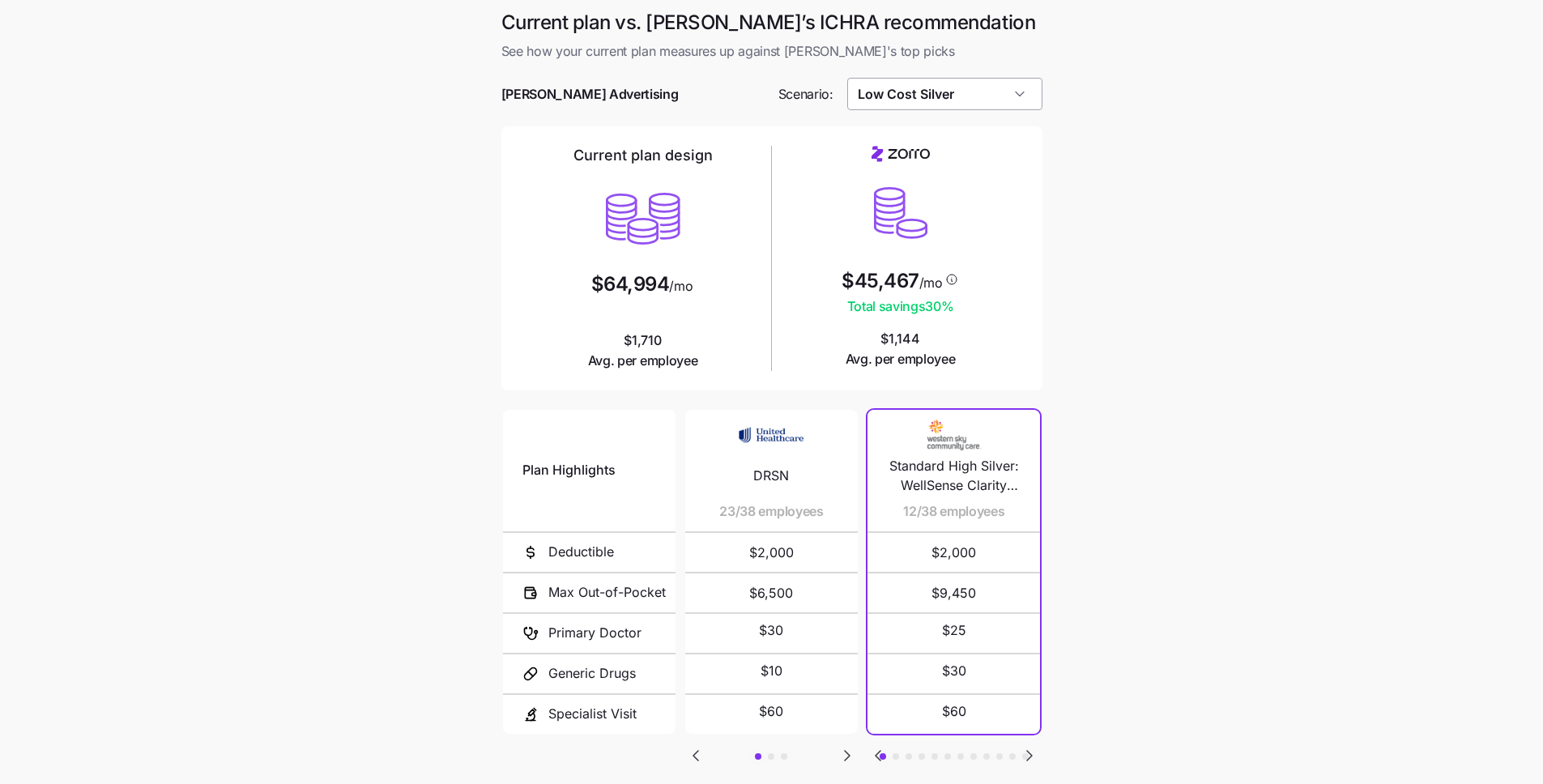
click at [954, 97] on input "Low Cost Silver" at bounding box center [944, 94] width 196 height 33
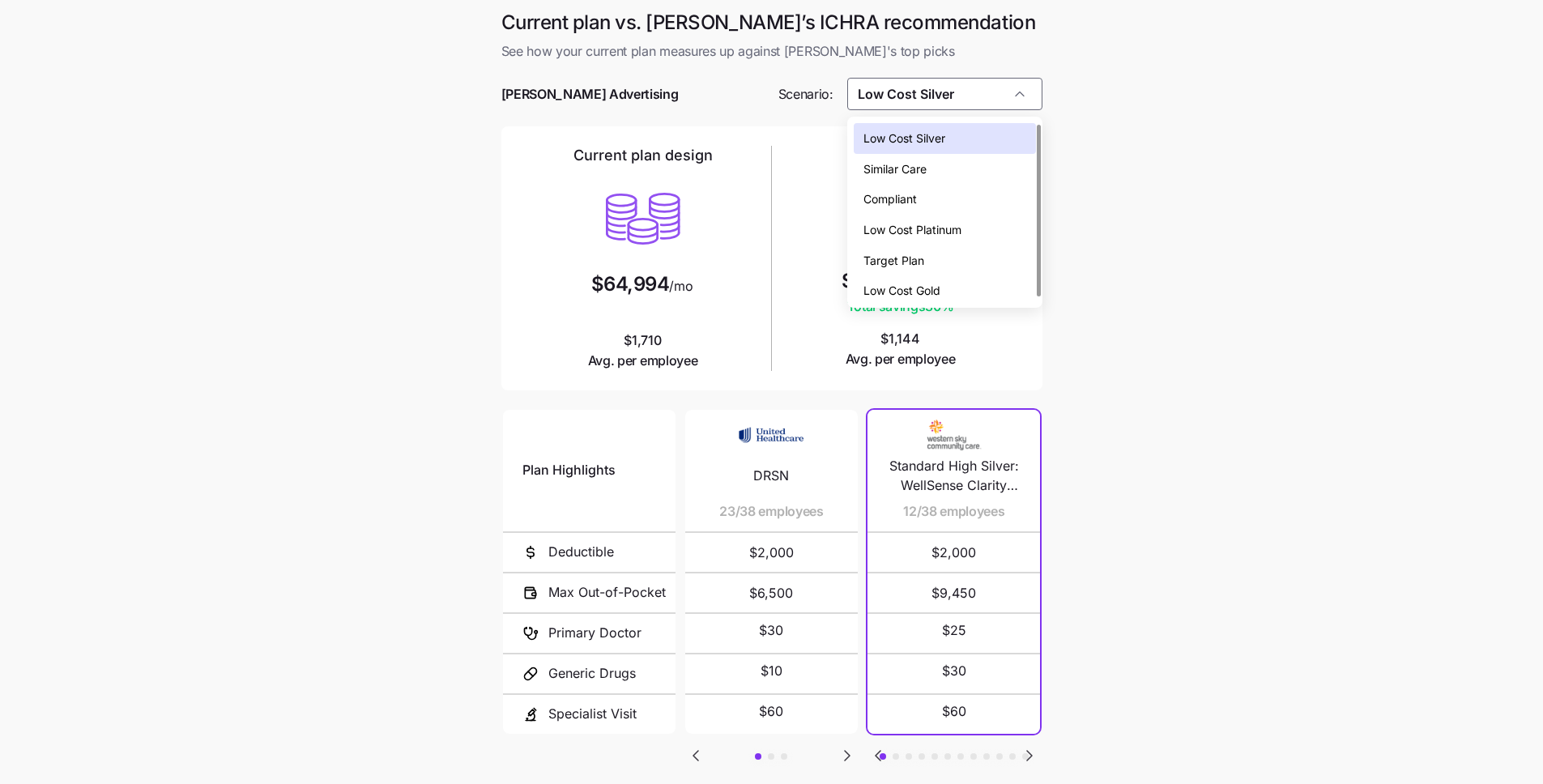
click at [965, 280] on div "Low Cost Gold" at bounding box center [944, 291] width 182 height 31
type input "Low Cost Gold"
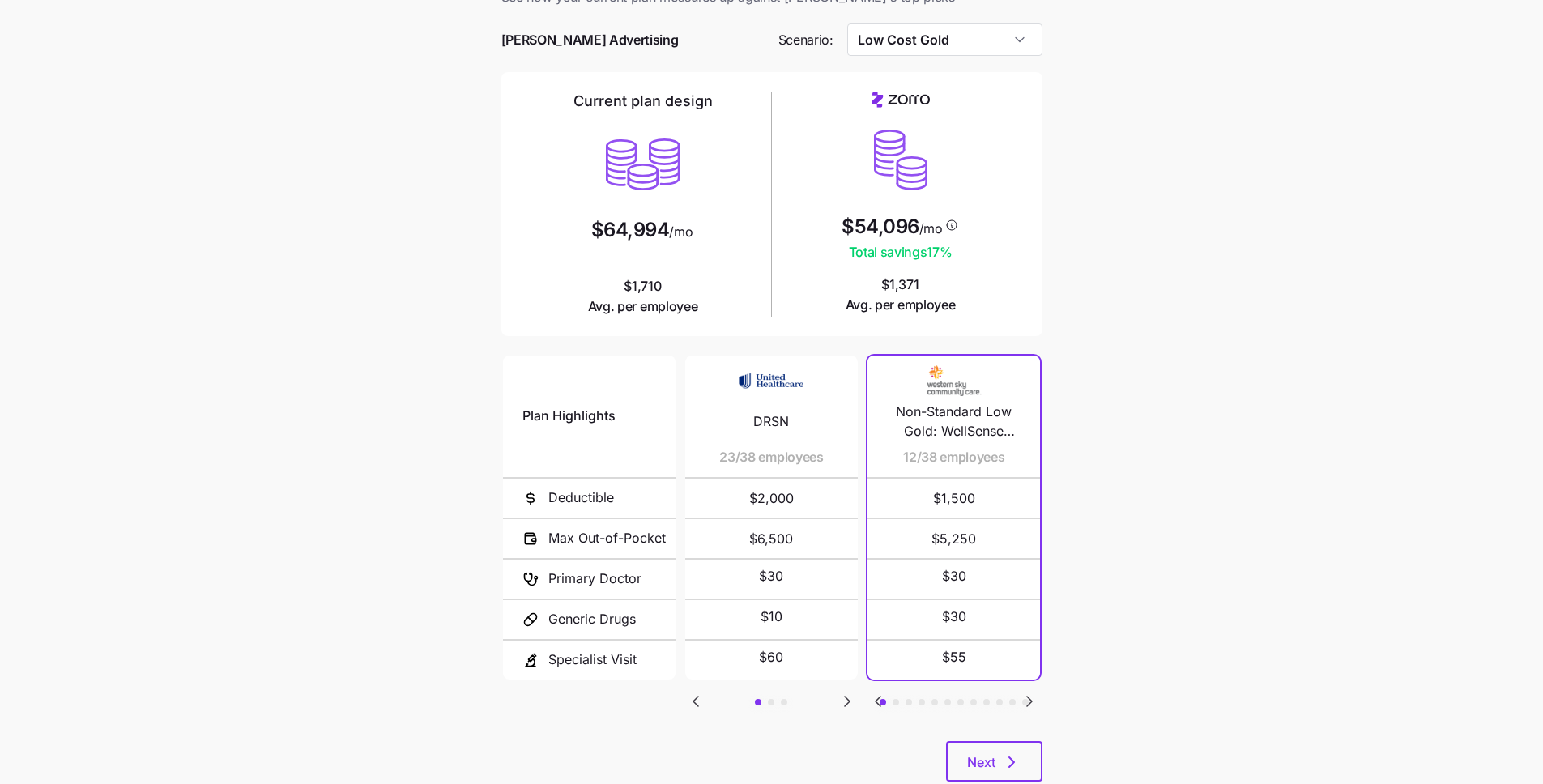
scroll to position [100, 0]
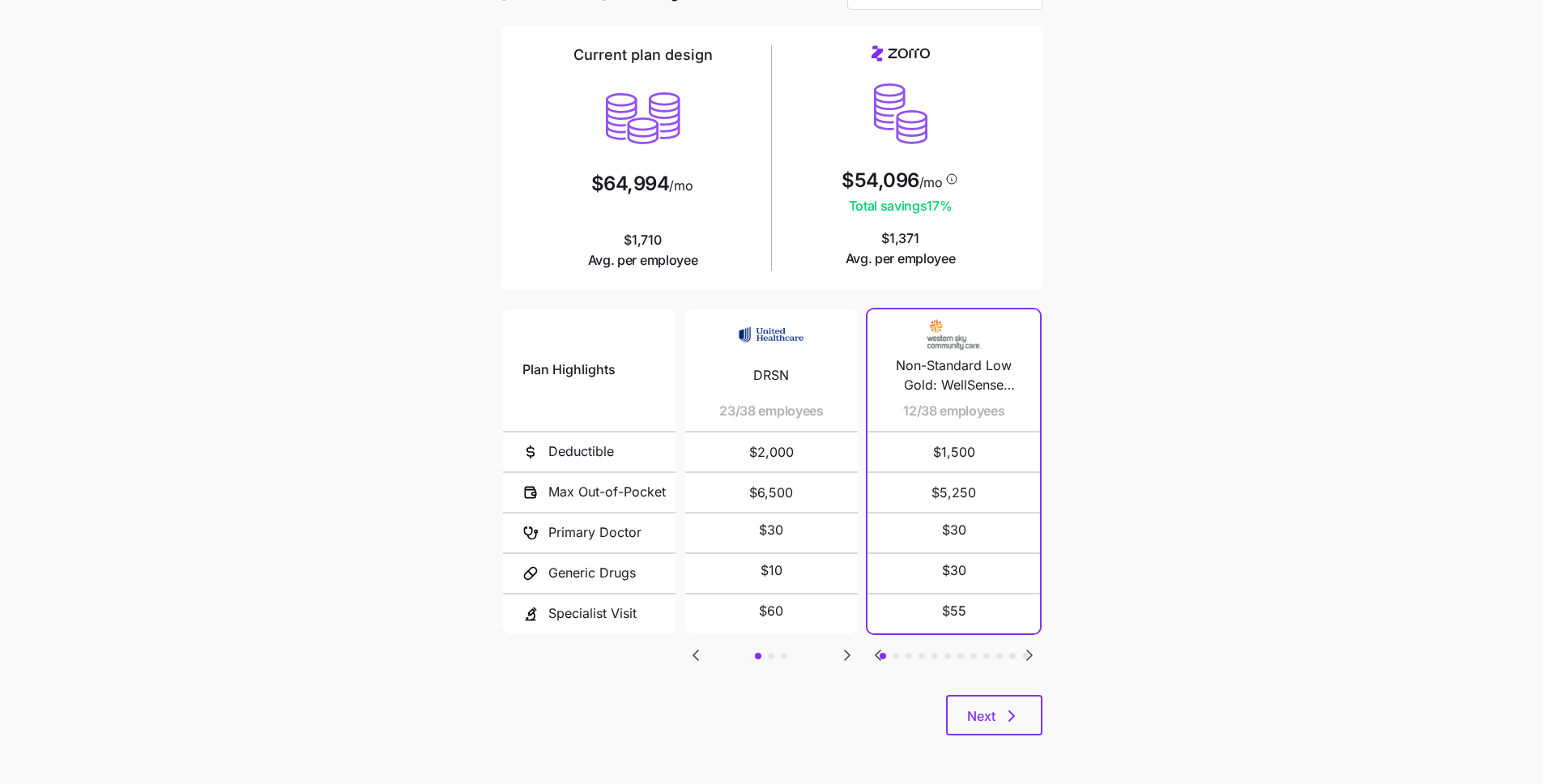
click at [1122, 594] on main "Current plan vs. Zorro’s ICHRA recommendation See how your current plan measure…" at bounding box center [772, 341] width 1543 height 884
click at [962, 715] on button "Next" at bounding box center [994, 714] width 96 height 41
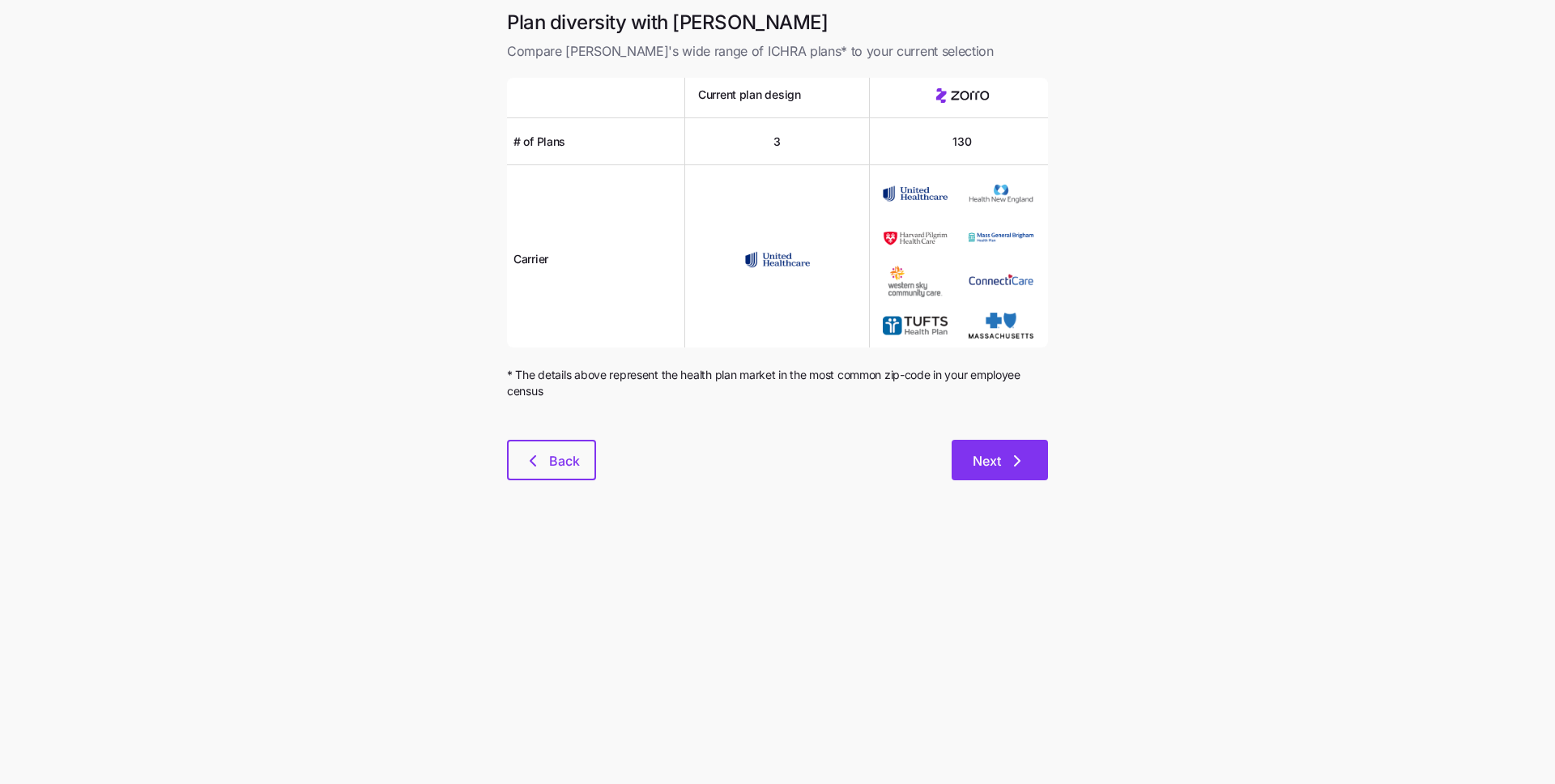
click at [956, 466] on button "Next" at bounding box center [1000, 460] width 96 height 41
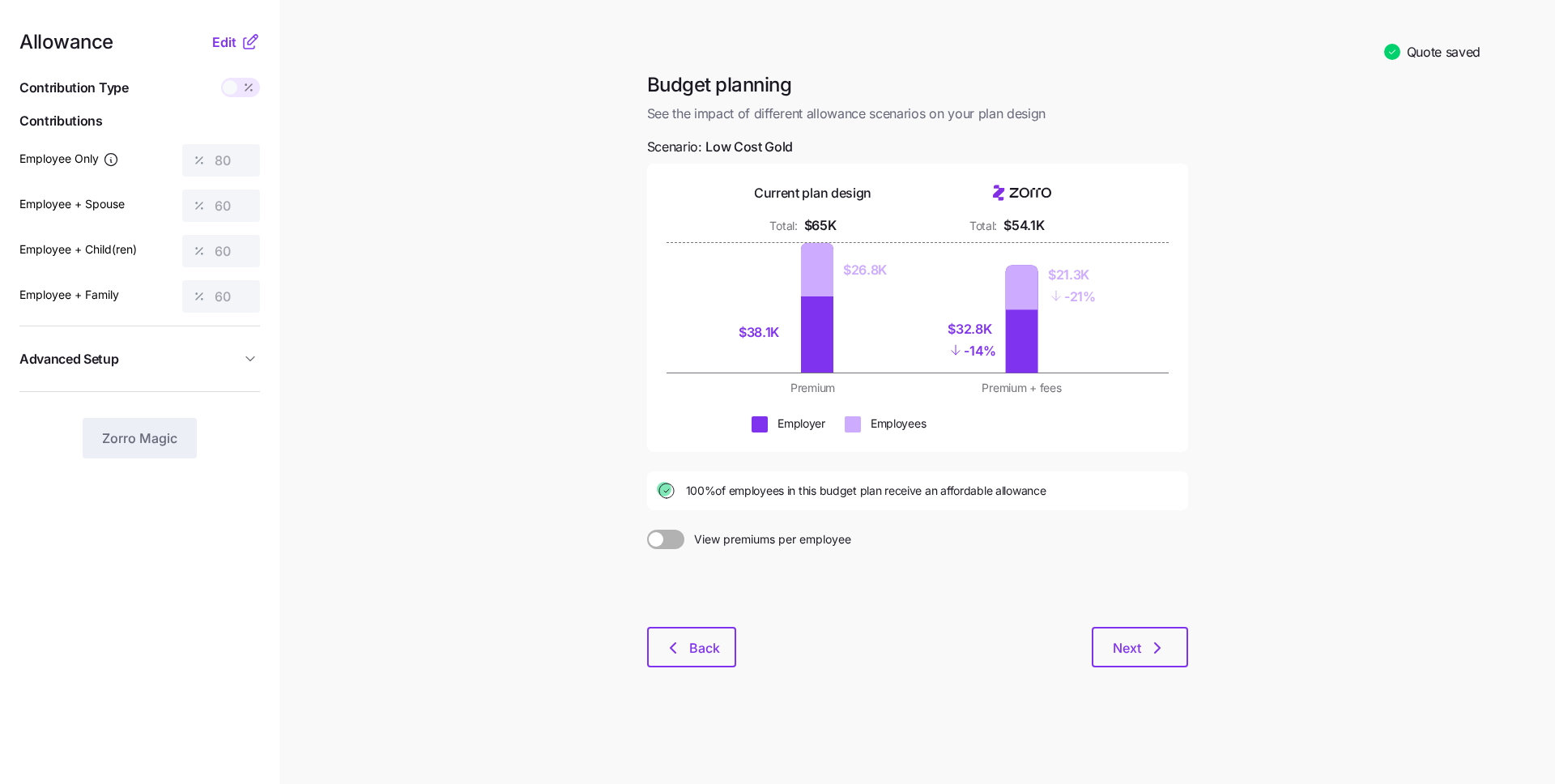
click at [398, 122] on main "Quote saved Budget planning See the impact of different allowance scenarios on …" at bounding box center [777, 392] width 1555 height 784
click at [229, 45] on span "Edit" at bounding box center [224, 42] width 24 height 19
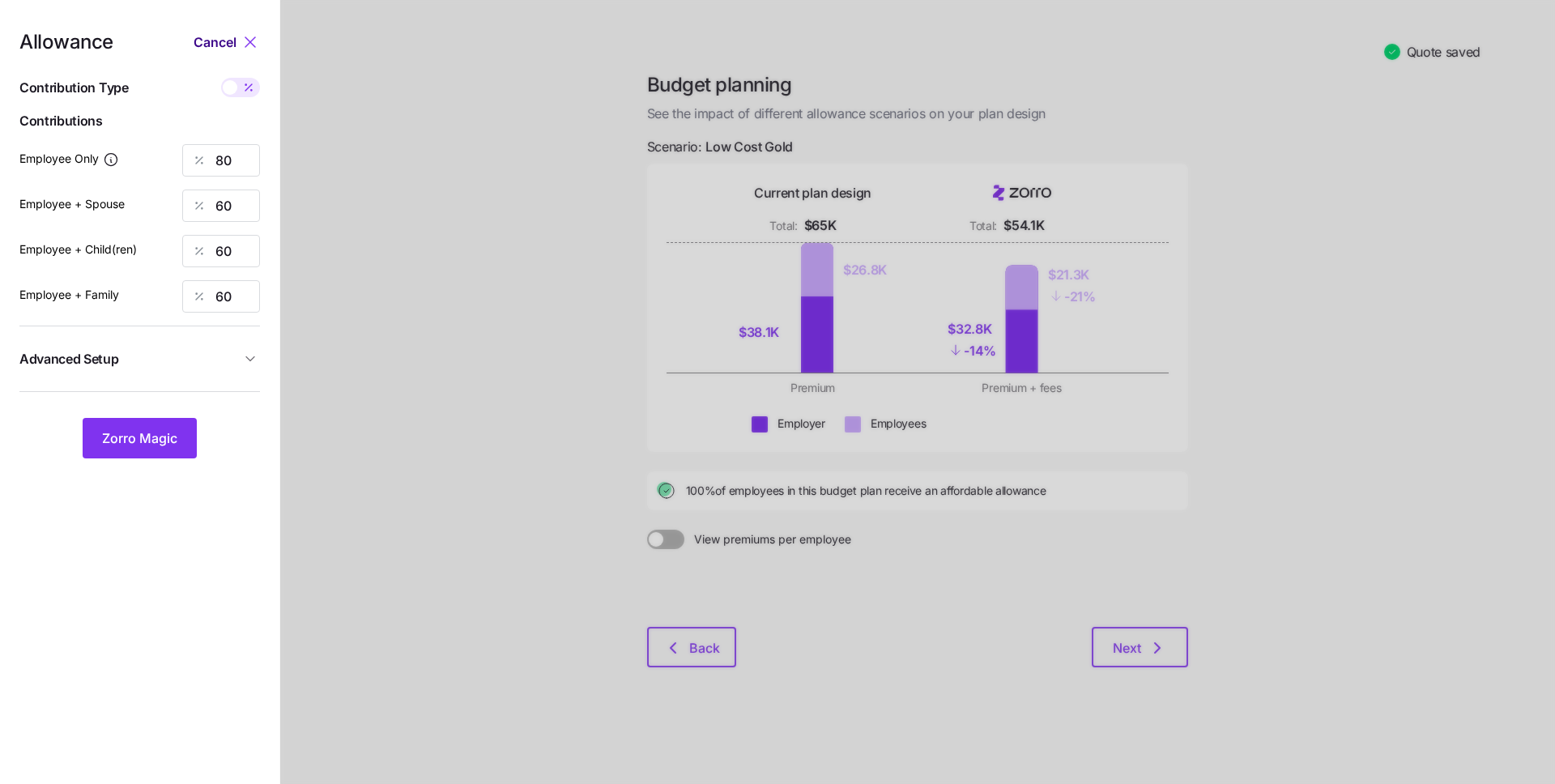
click at [211, 37] on span "Cancel" at bounding box center [215, 42] width 43 height 19
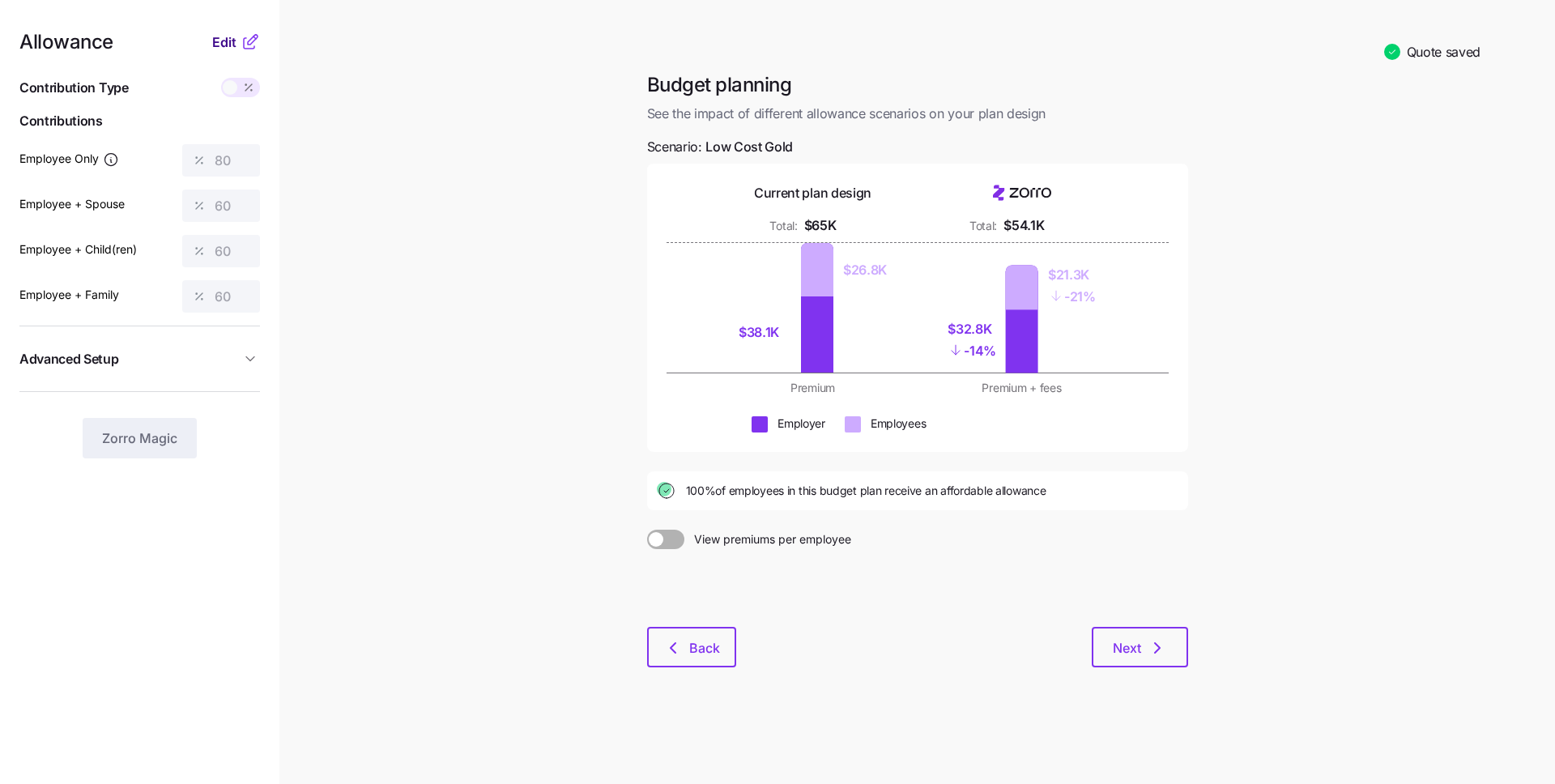
click at [220, 45] on span "Edit" at bounding box center [224, 42] width 24 height 19
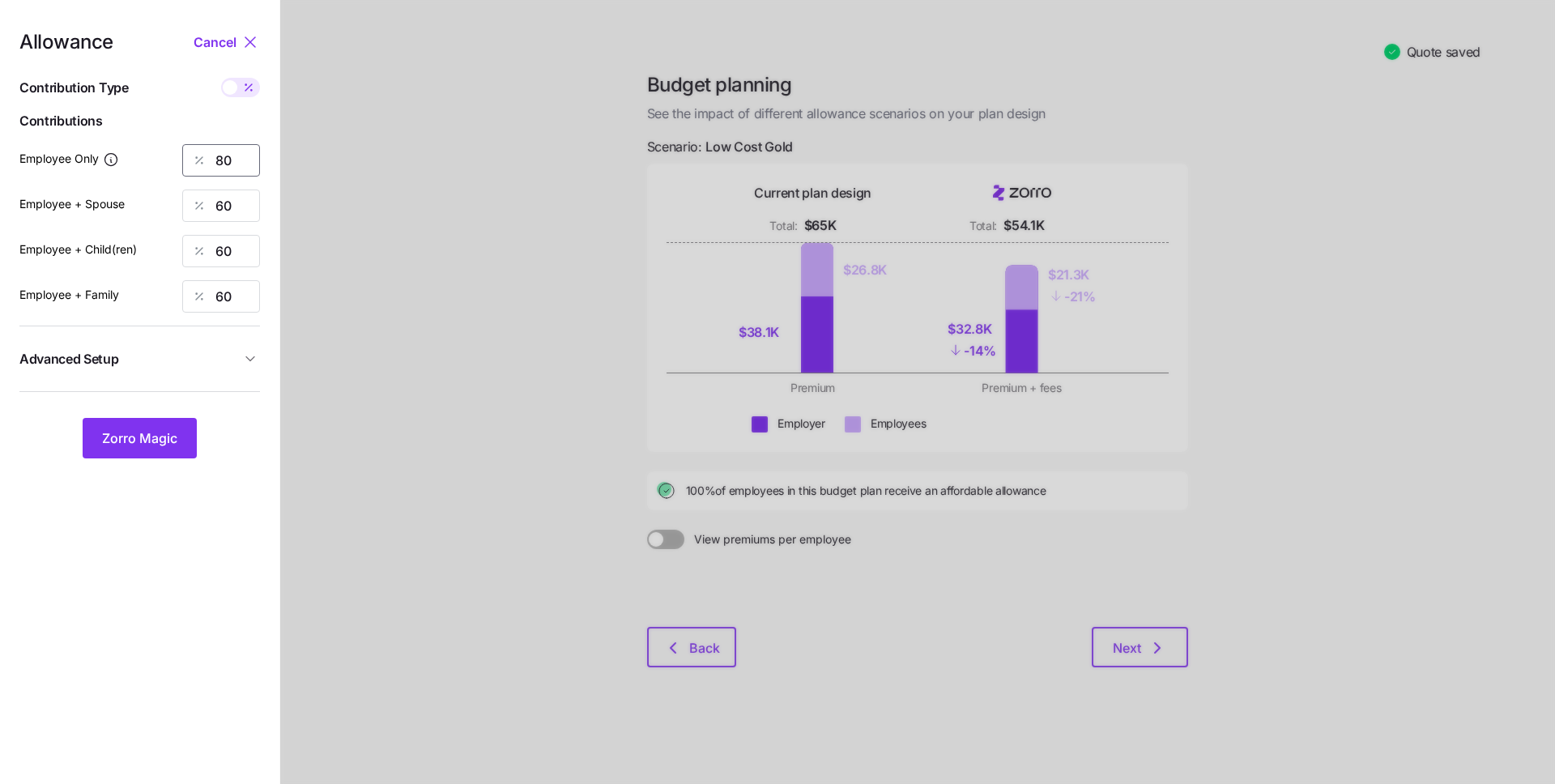
click at [240, 170] on input "80" at bounding box center [221, 160] width 78 height 33
type input "70"
type input "50"
type input "5"
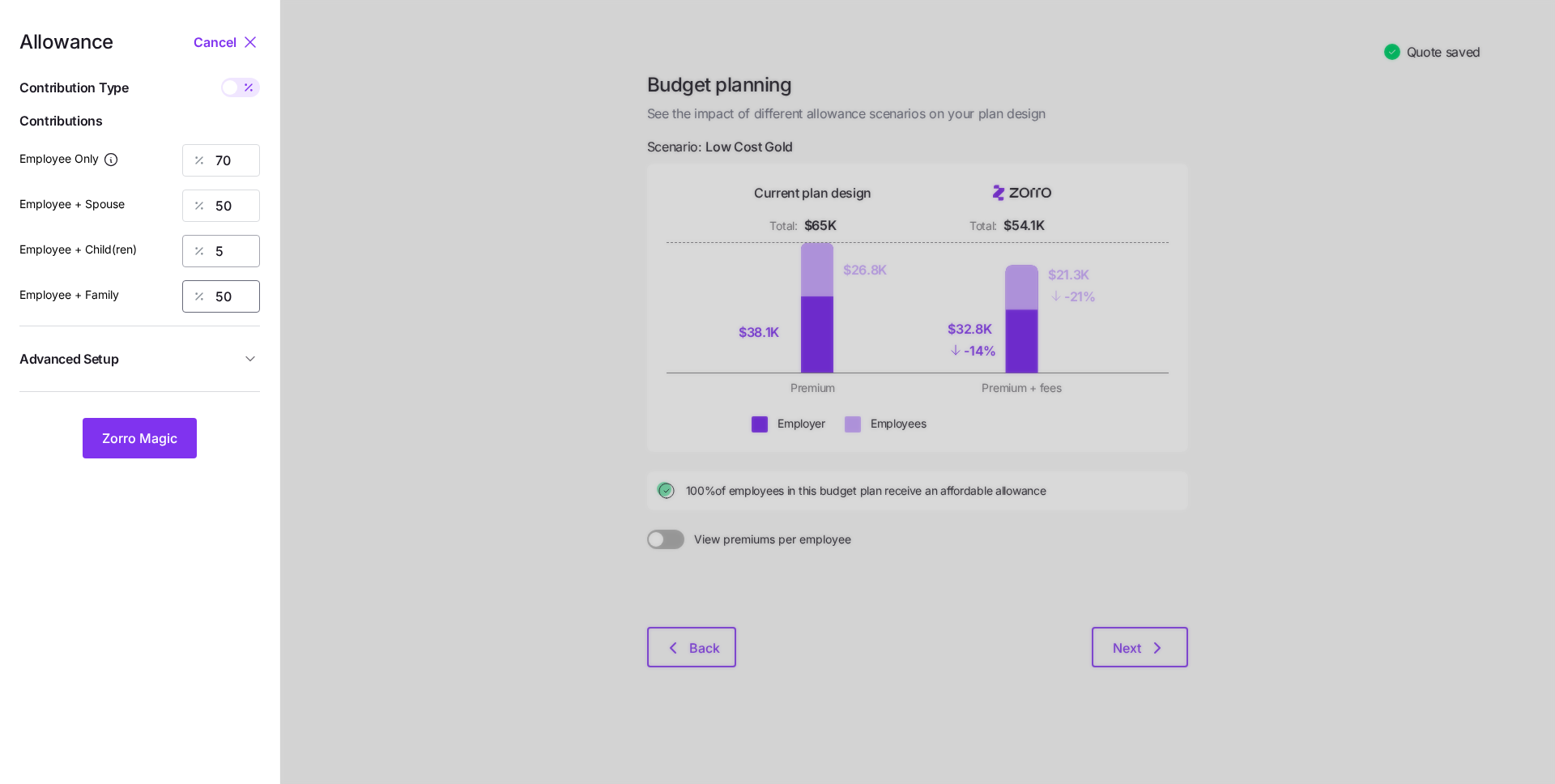
type input "50"
click at [247, 254] on input "5" at bounding box center [221, 251] width 78 height 33
type input "50"
drag, startPoint x: 170, startPoint y: 405, endPoint x: 158, endPoint y: 428, distance: 25.9
click at [170, 405] on div "Allowance Cancel Contribution Type Use classes Contributions Employee Only 70 E…" at bounding box center [139, 245] width 241 height 425
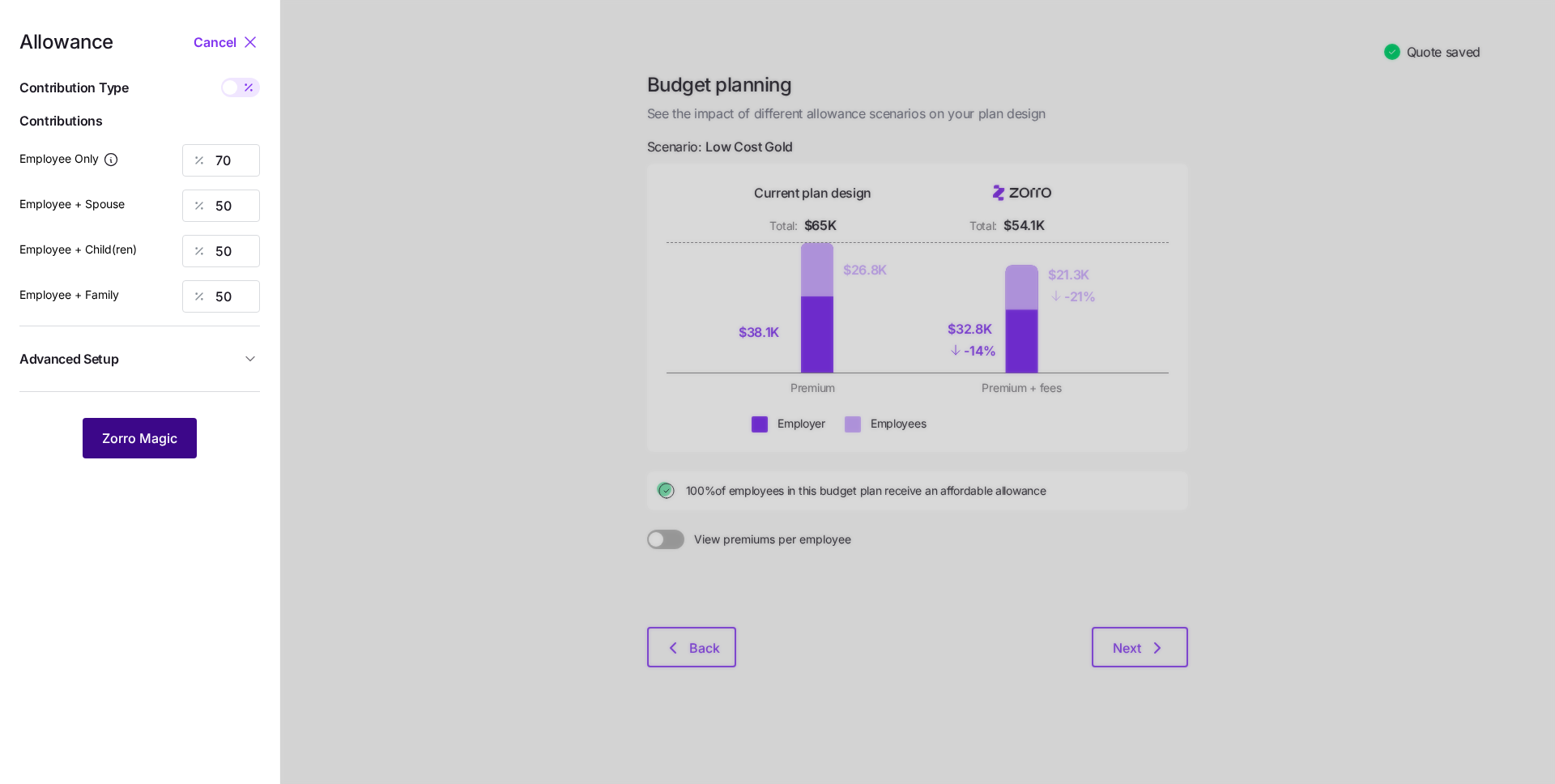
click at [157, 435] on span "Zorro Magic" at bounding box center [139, 437] width 75 height 19
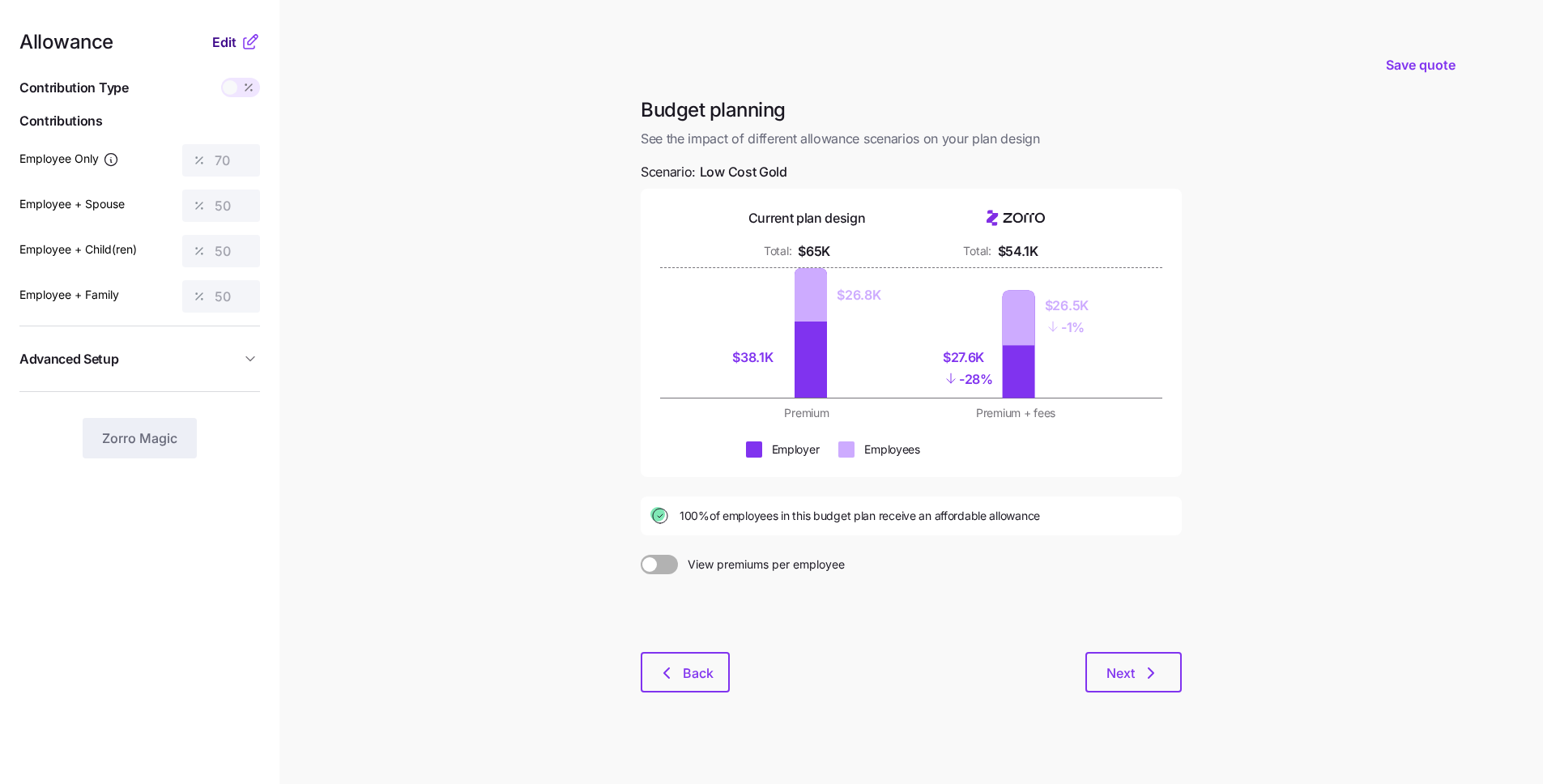
drag, startPoint x: 203, startPoint y: 47, endPoint x: 214, endPoint y: 47, distance: 11.0
click at [203, 47] on div "Allowance Edit" at bounding box center [139, 42] width 241 height 19
click at [230, 47] on span "Edit" at bounding box center [224, 42] width 24 height 19
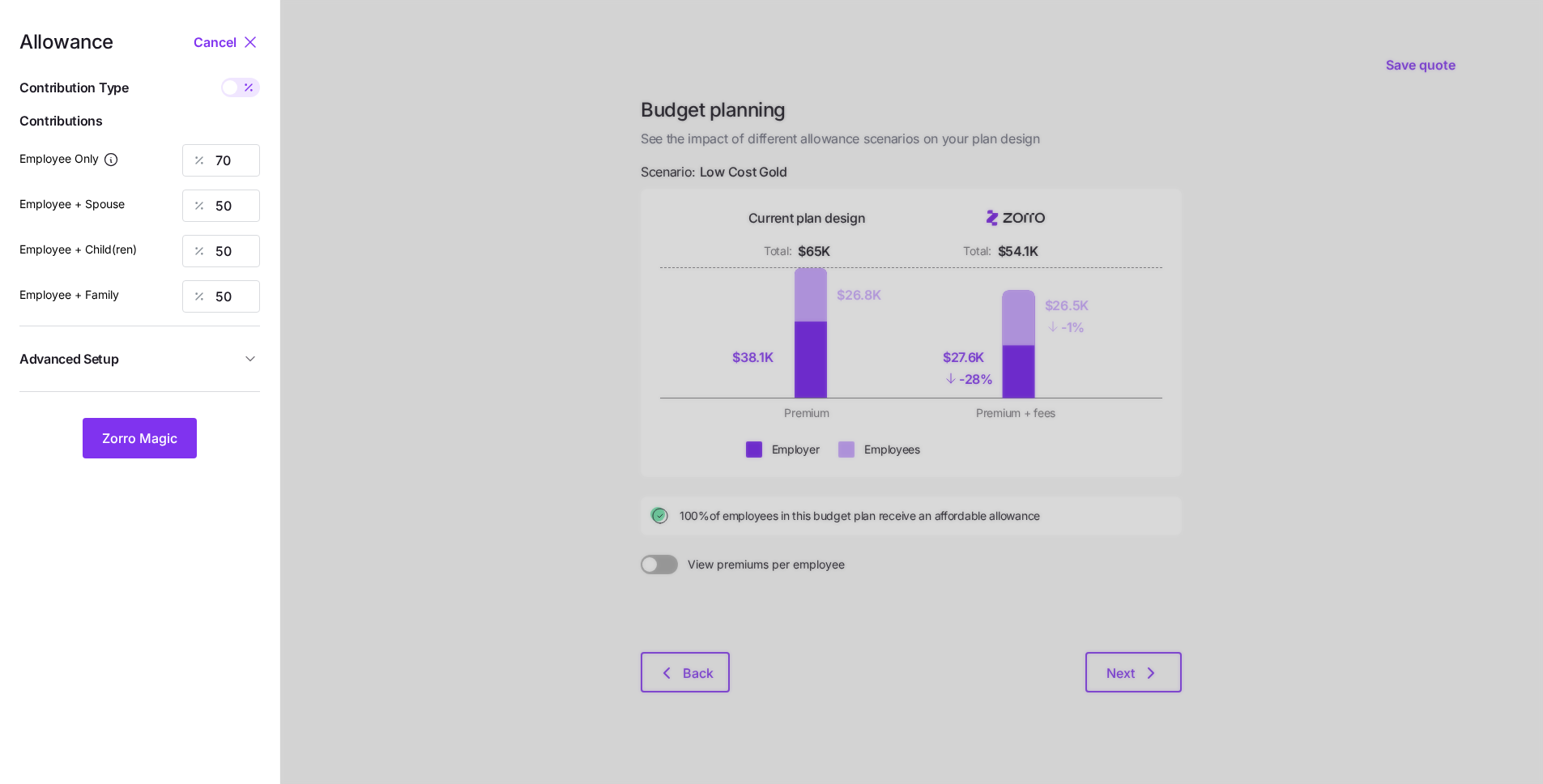
drag, startPoint x: 225, startPoint y: 177, endPoint x: 225, endPoint y: 165, distance: 12.0
click at [225, 177] on div "Allowance Cancel Contribution Type Use classes Contributions Employee Only 70 E…" at bounding box center [139, 245] width 241 height 425
click at [225, 164] on input "70" at bounding box center [221, 160] width 78 height 33
type input "85"
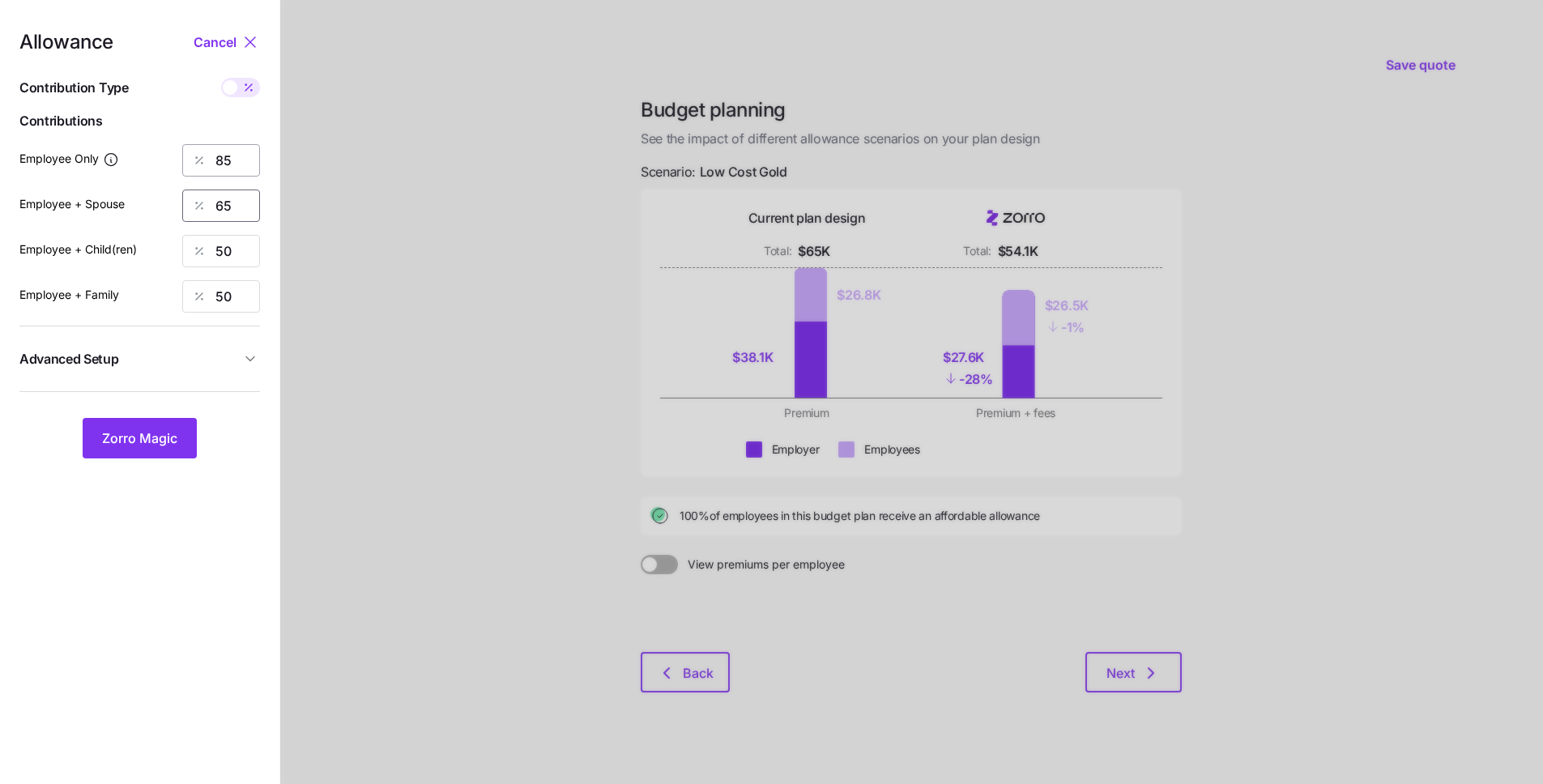
type input "65"
click at [158, 416] on div "Allowance Cancel Contribution Type Use classes Contributions Employee Only 85 E…" at bounding box center [139, 245] width 241 height 425
click at [149, 431] on span "Zorro Magic" at bounding box center [139, 437] width 75 height 19
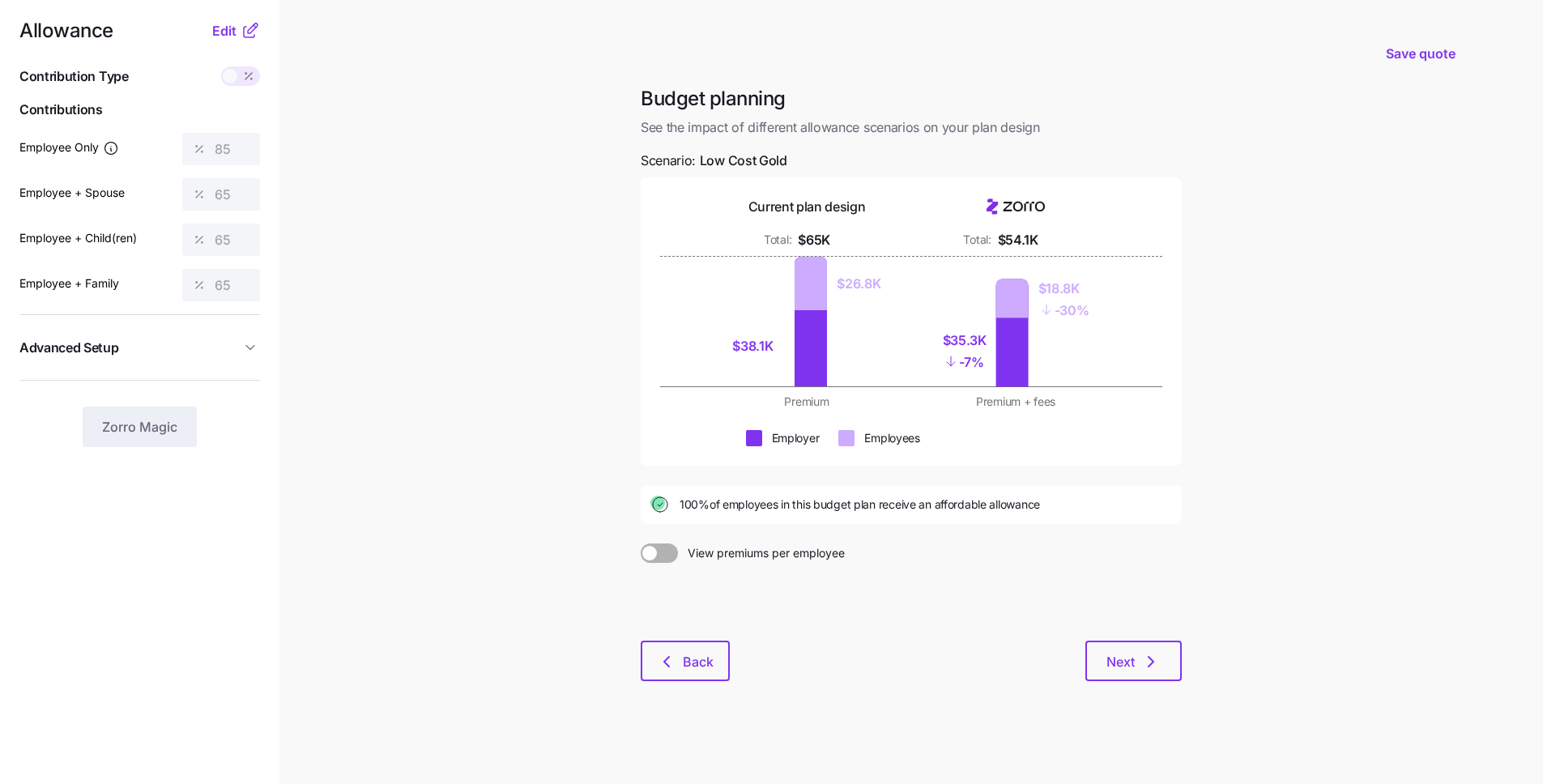
scroll to position [12, 0]
click at [1131, 666] on span "Next" at bounding box center [1120, 660] width 28 height 19
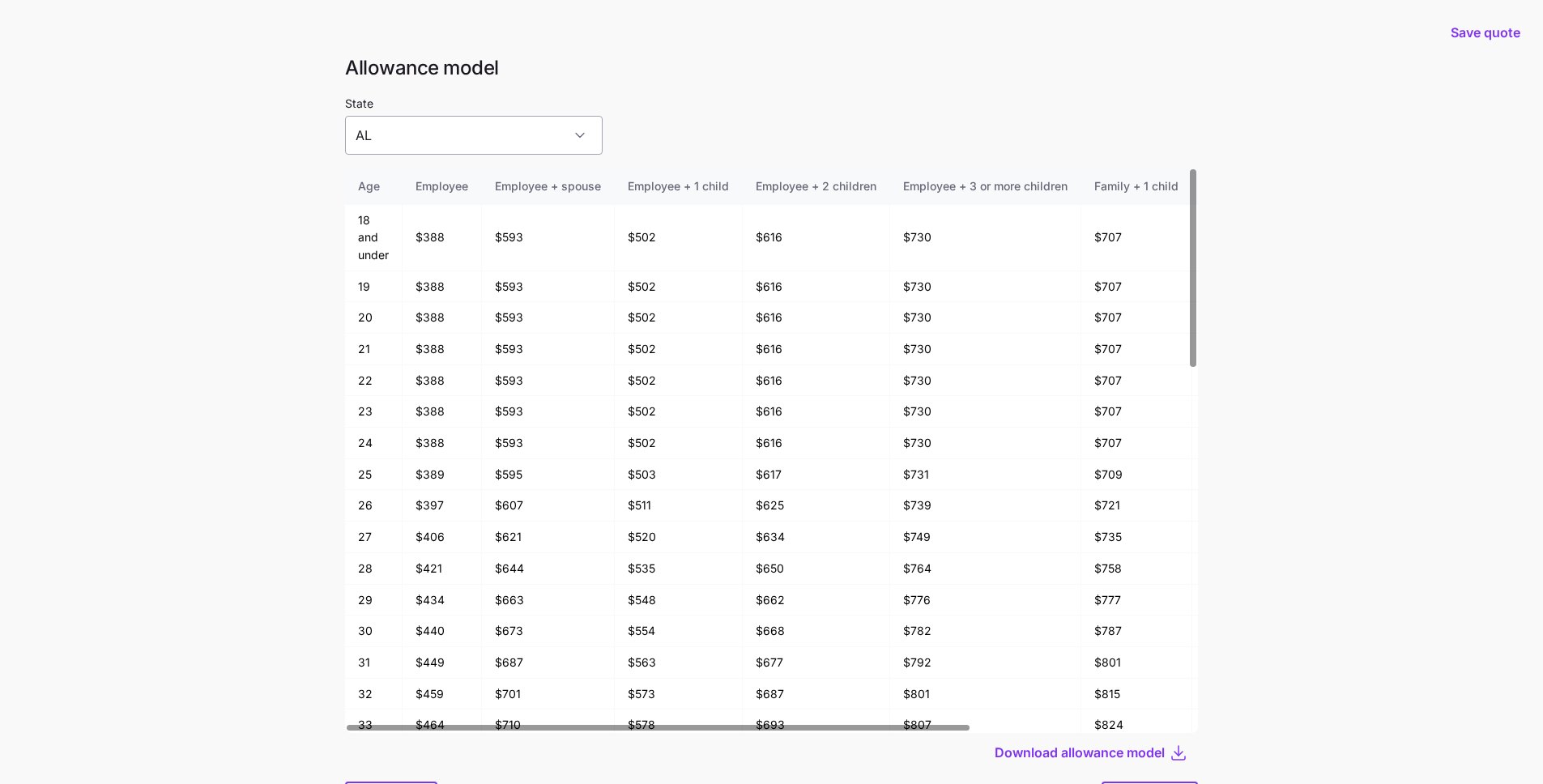
click at [410, 134] on input "AL" at bounding box center [474, 135] width 257 height 39
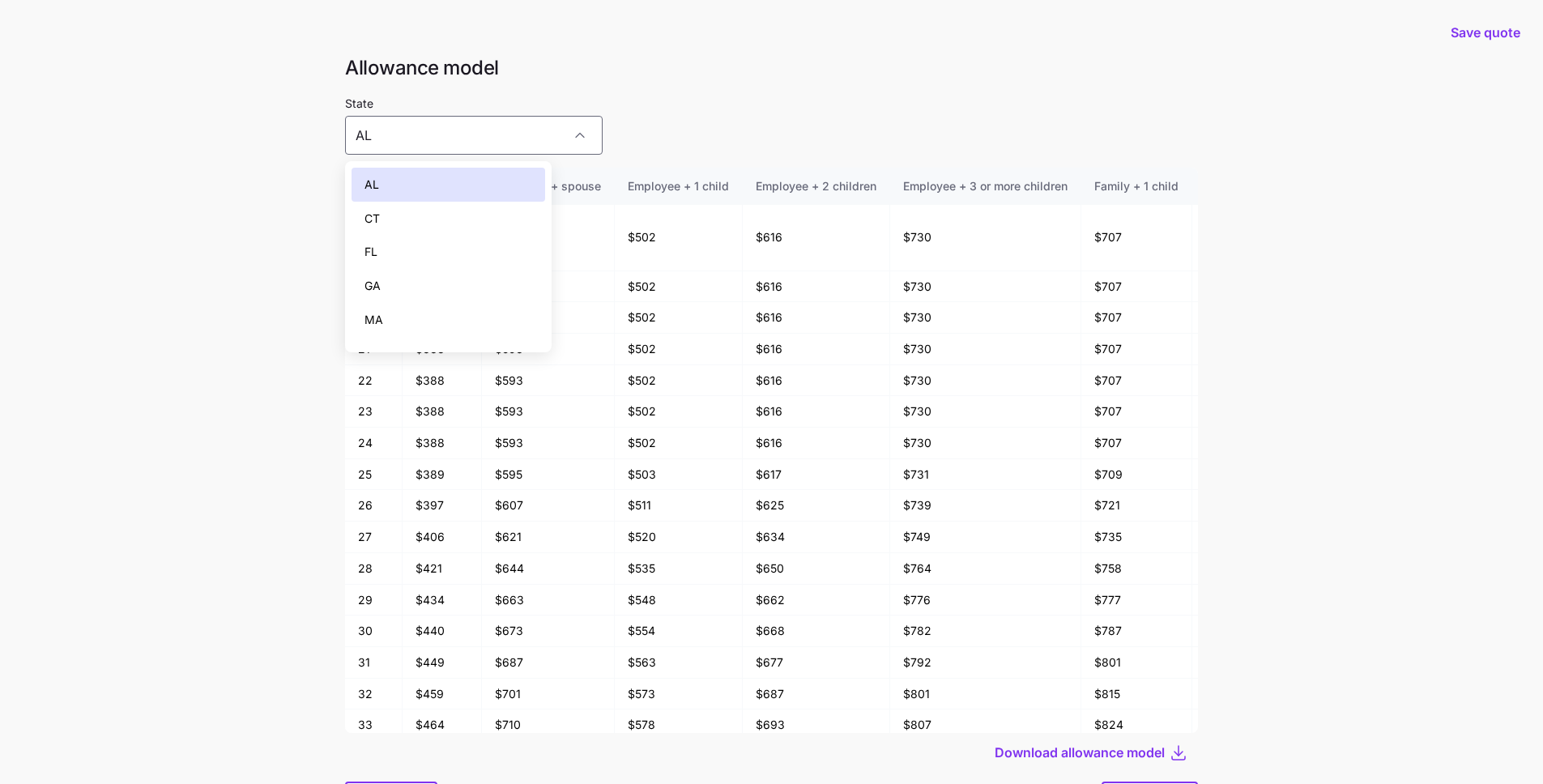
click at [460, 276] on div "GA" at bounding box center [448, 286] width 194 height 34
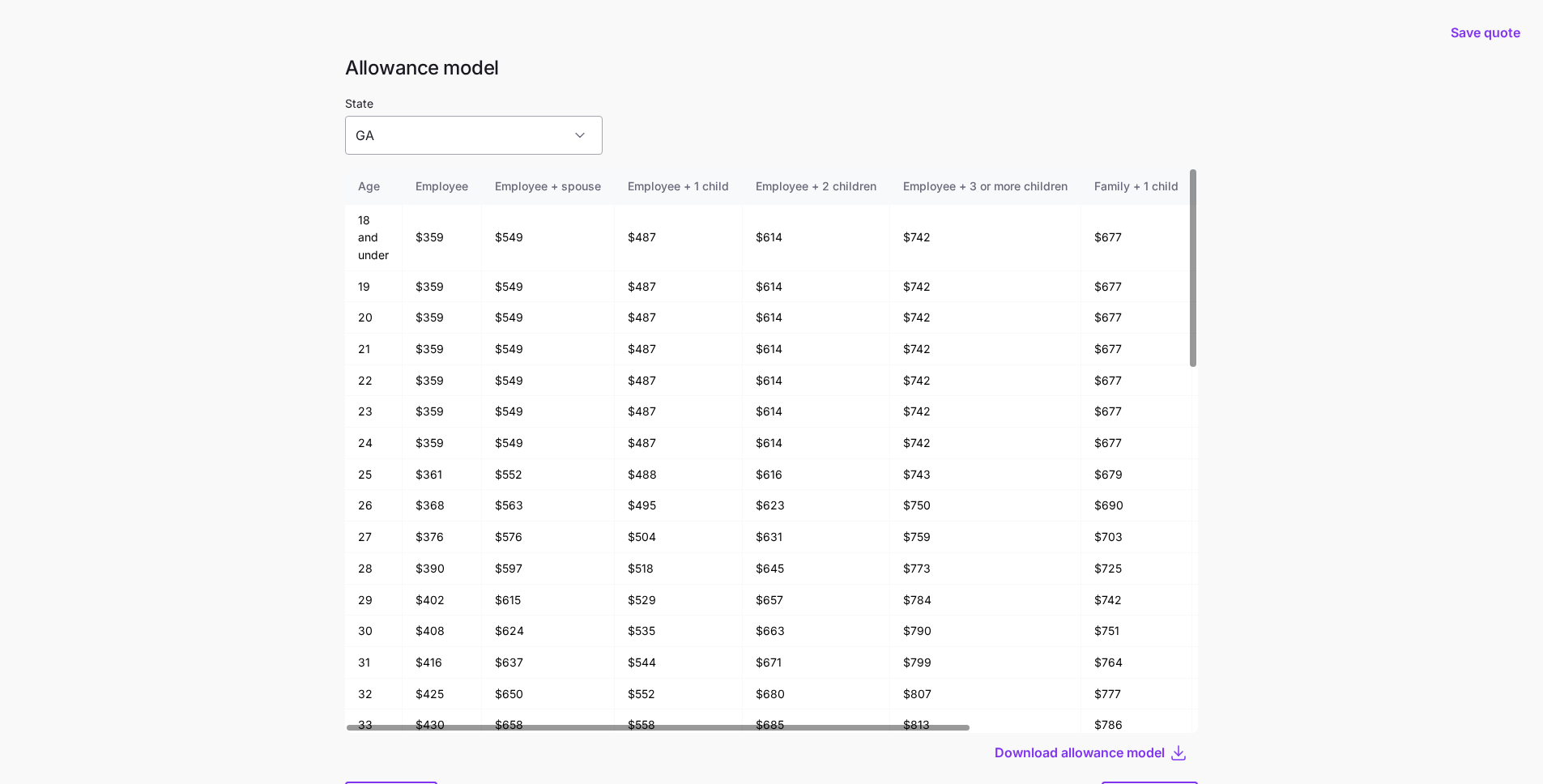
click at [433, 132] on input "GA" at bounding box center [474, 135] width 257 height 39
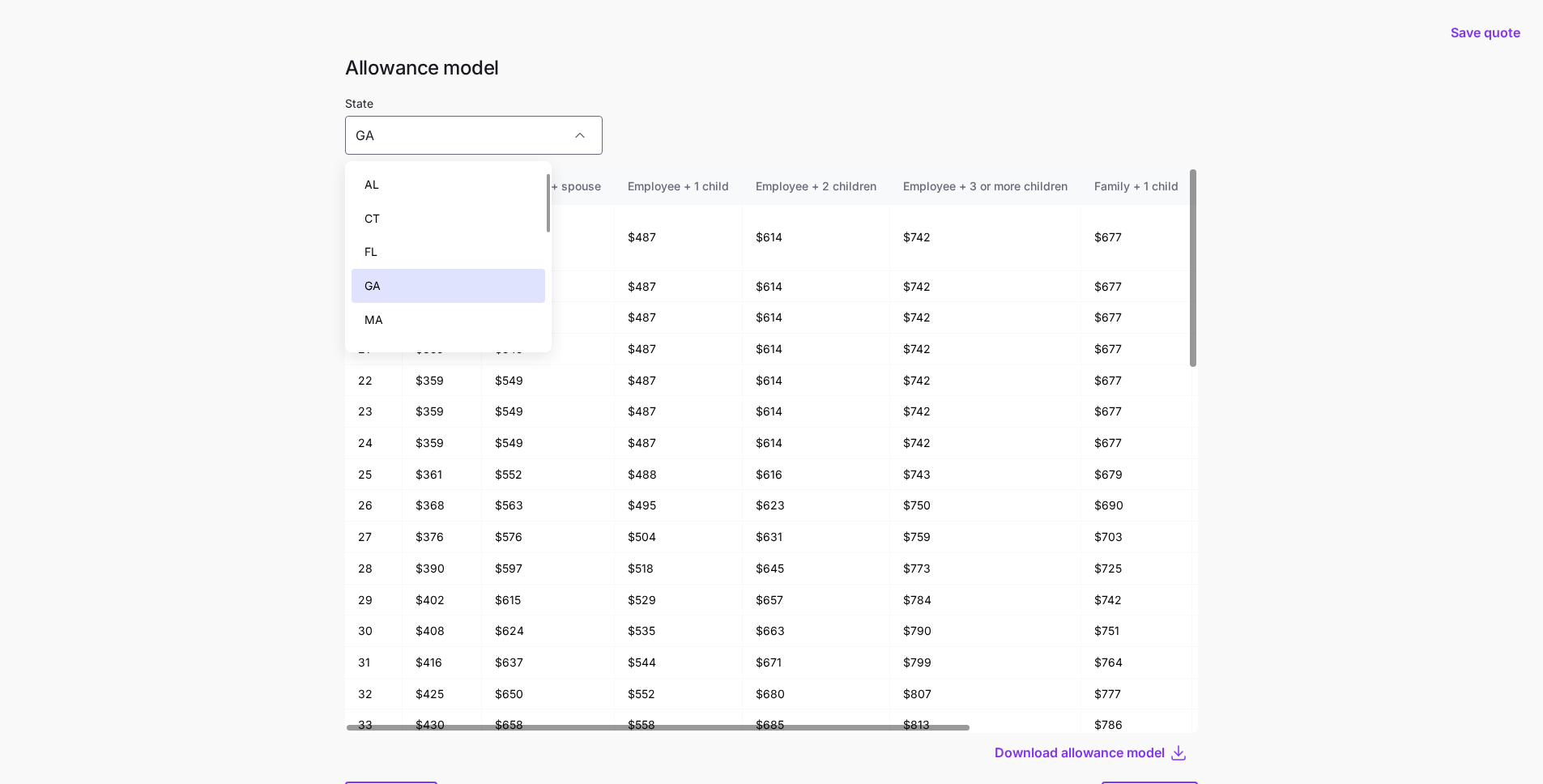
scroll to position [120, 0]
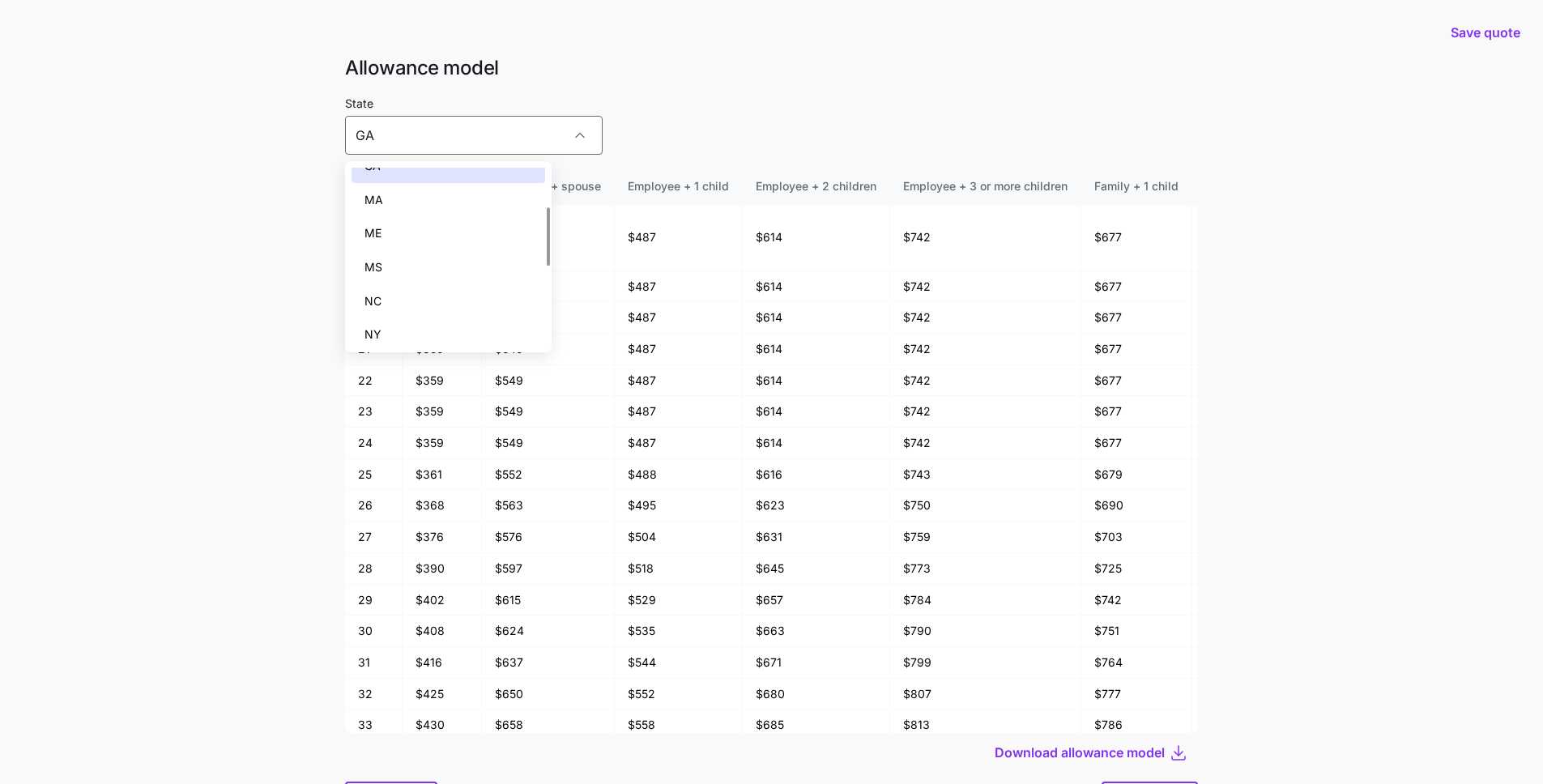
click at [441, 268] on div "MS" at bounding box center [448, 267] width 194 height 34
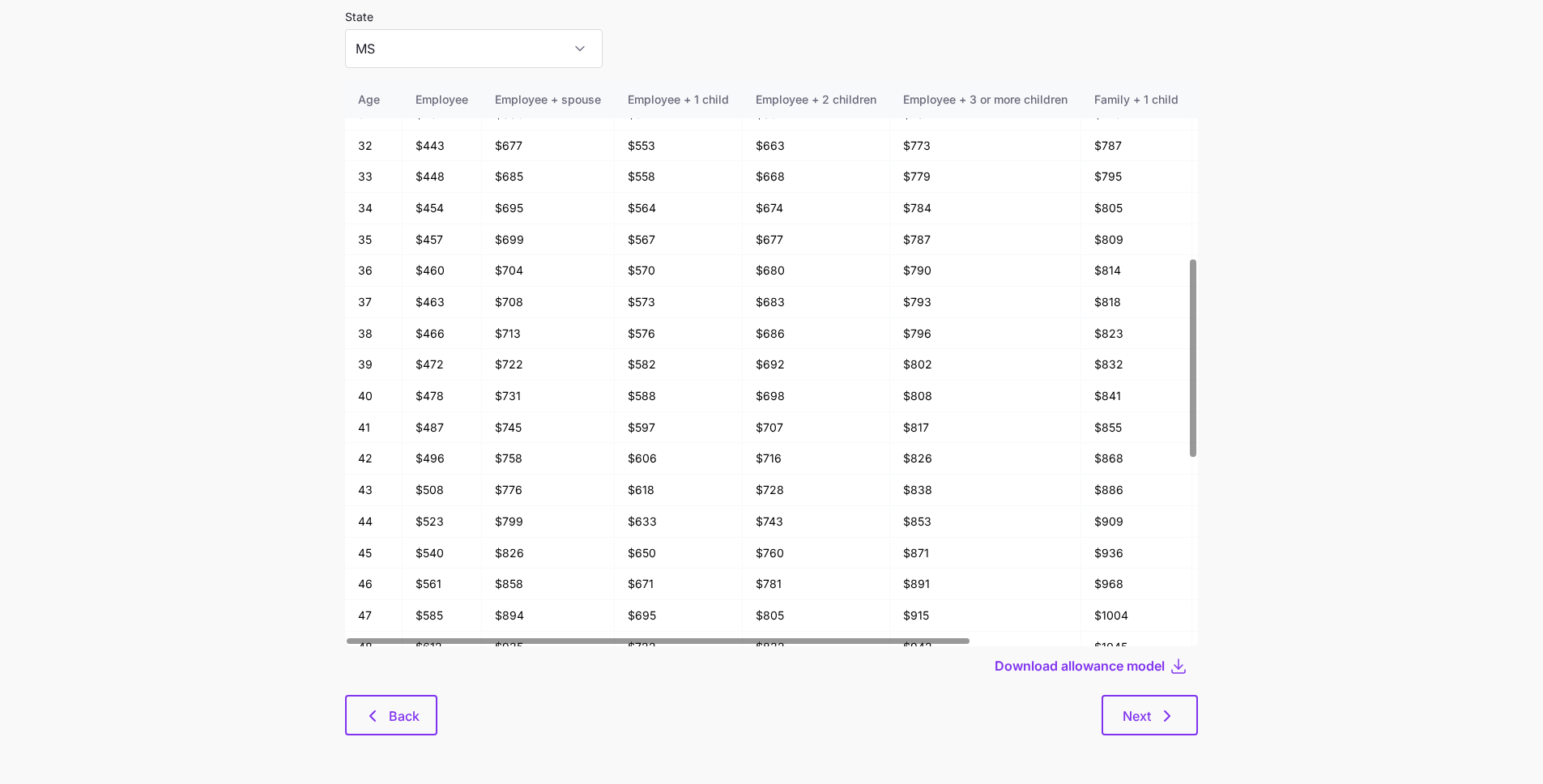
scroll to position [0, 0]
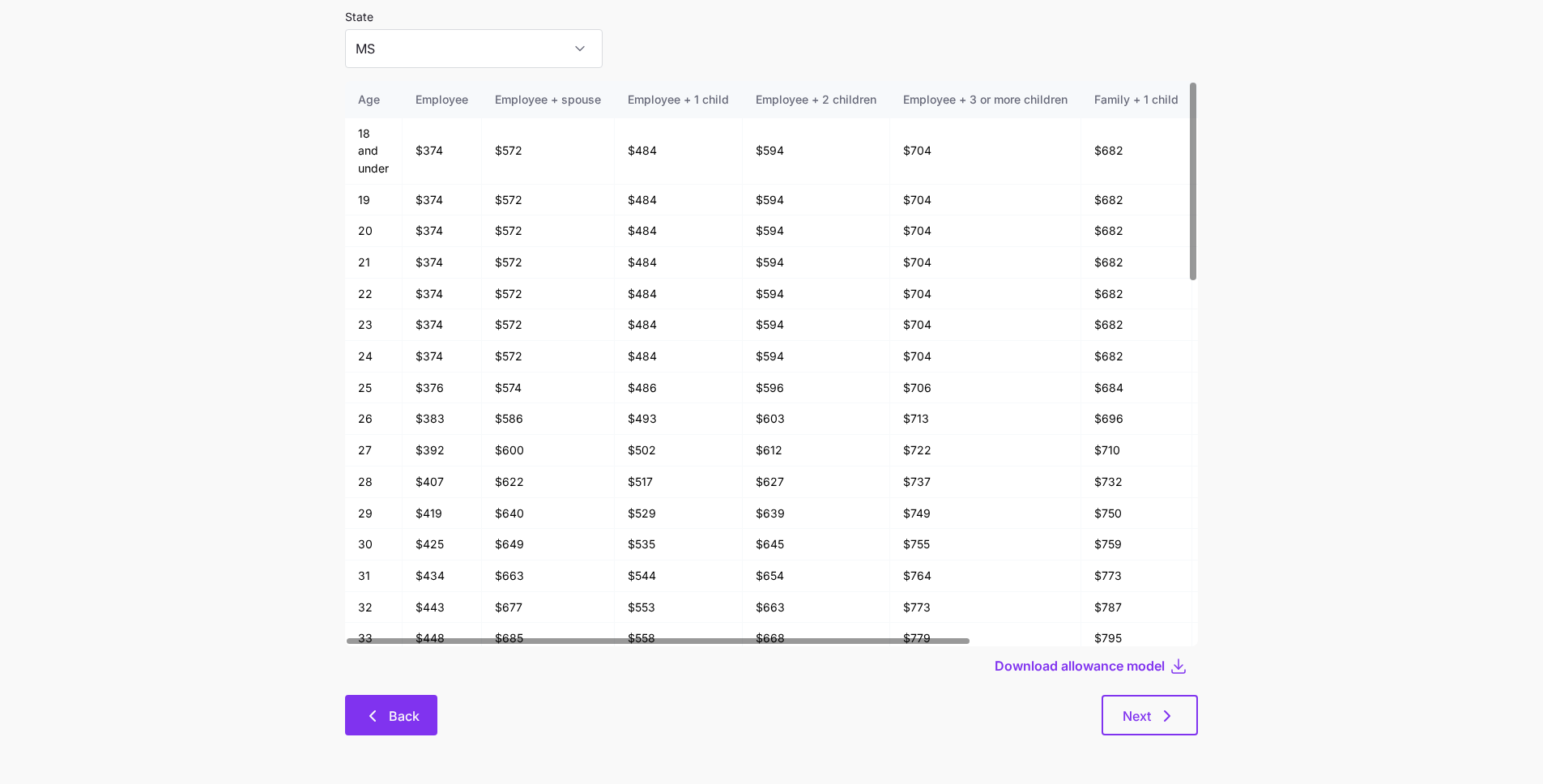
click at [387, 707] on span "Back" at bounding box center [390, 715] width 50 height 19
type input "AL"
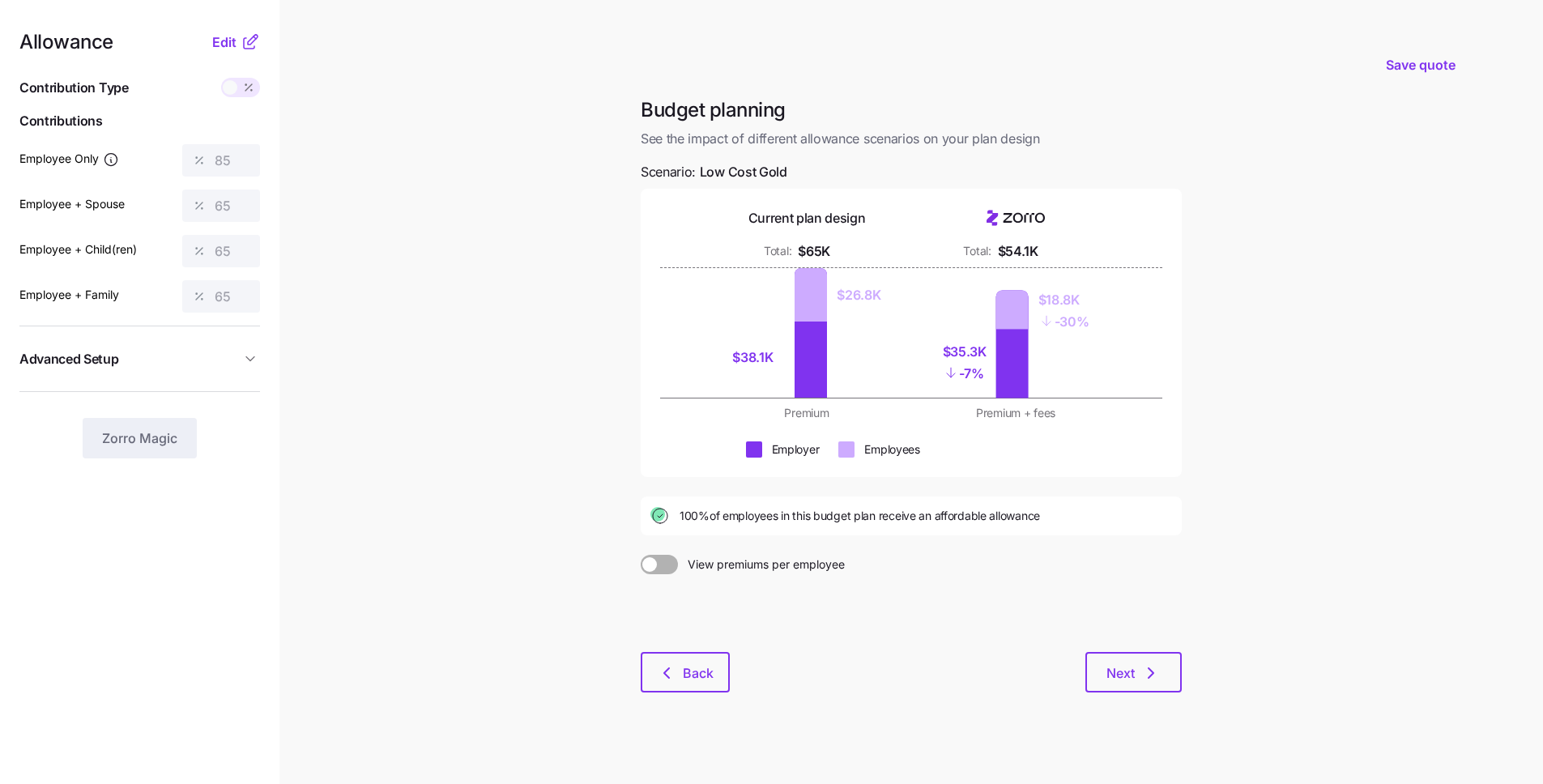
click at [1061, 617] on div at bounding box center [910, 613] width 541 height 78
click at [1082, 639] on div at bounding box center [910, 613] width 541 height 78
click at [1085, 655] on button "Next" at bounding box center [1133, 672] width 96 height 41
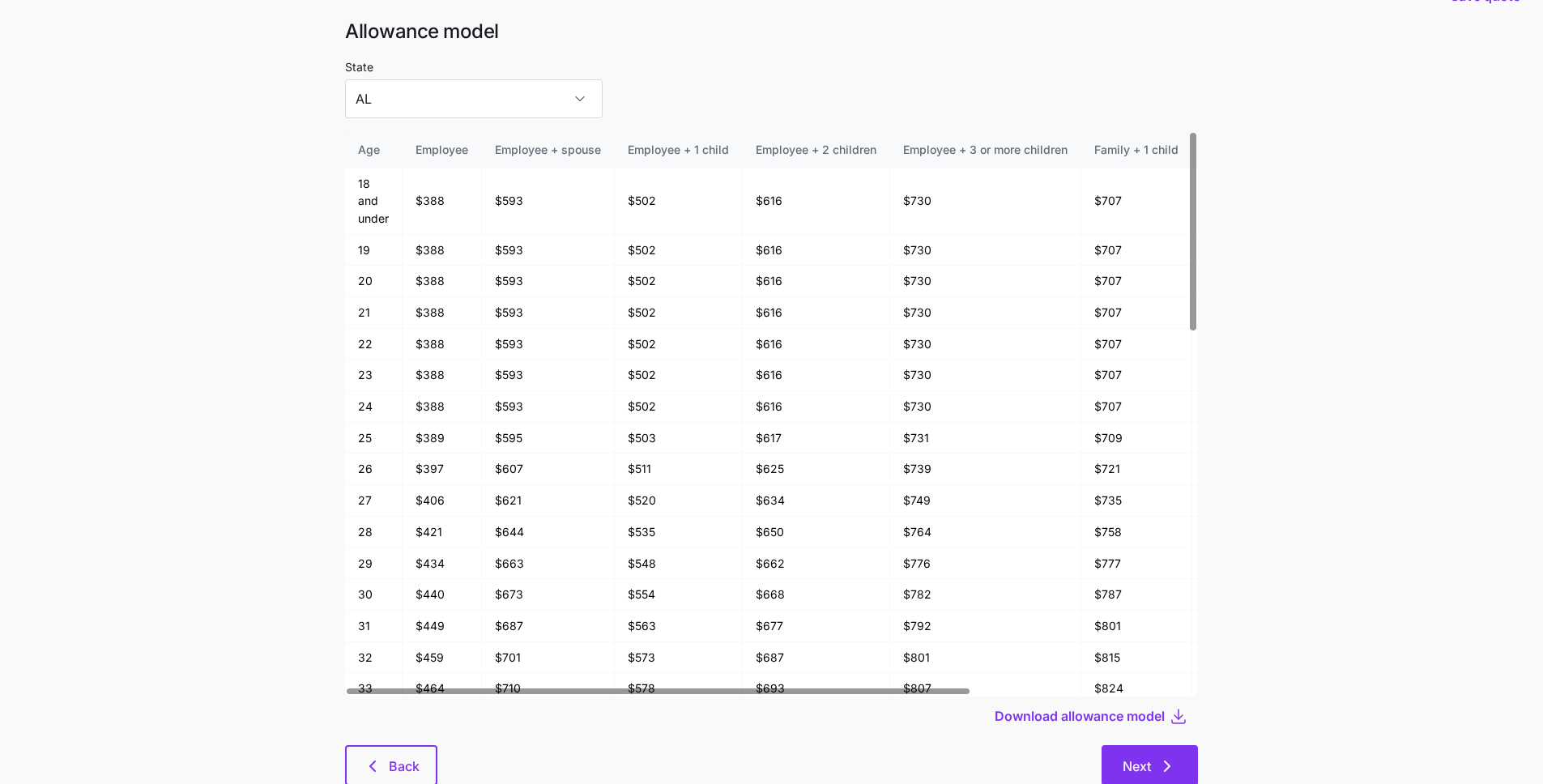
scroll to position [87, 0]
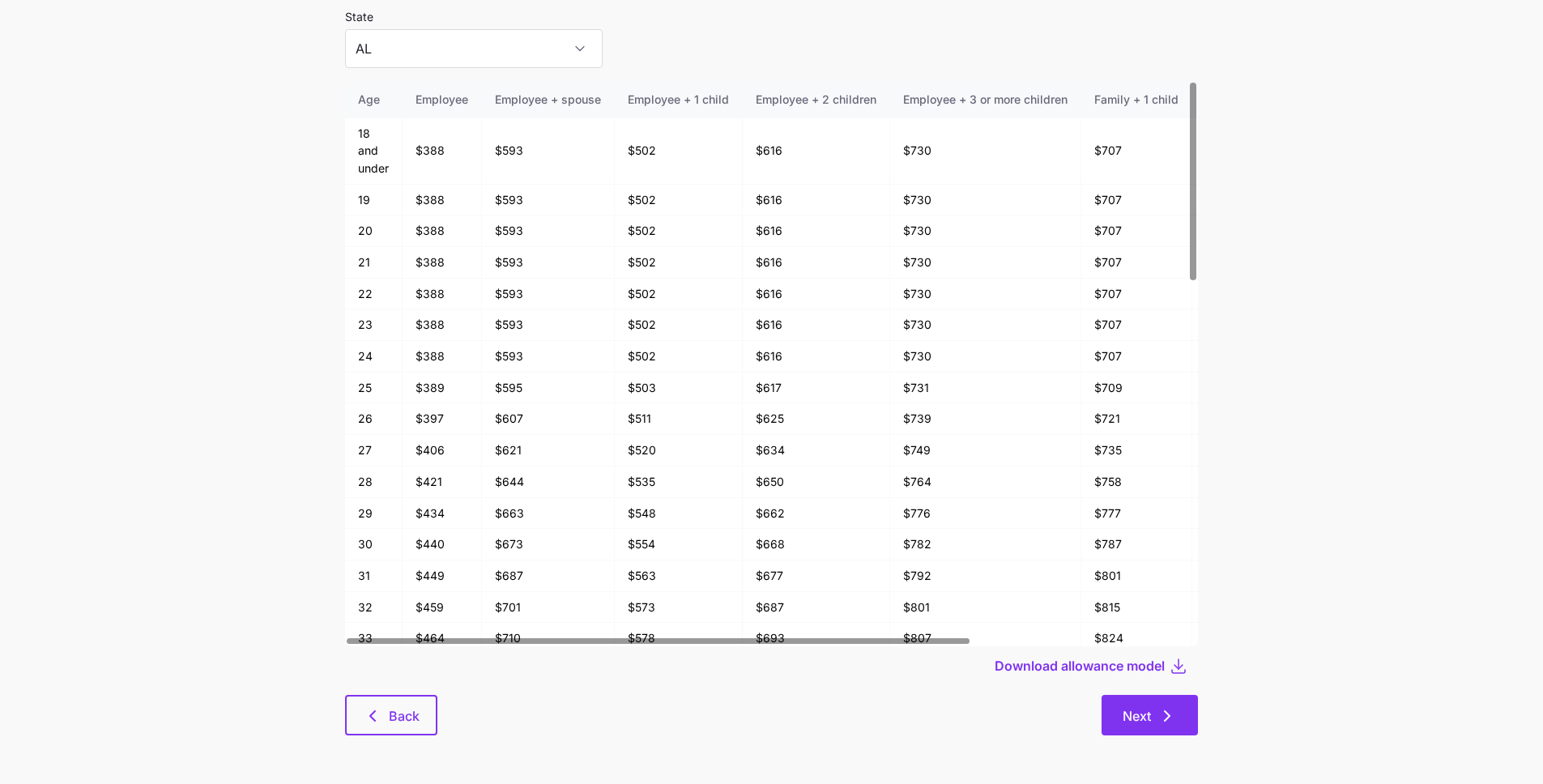
click at [1161, 721] on icon "button" at bounding box center [1166, 715] width 19 height 19
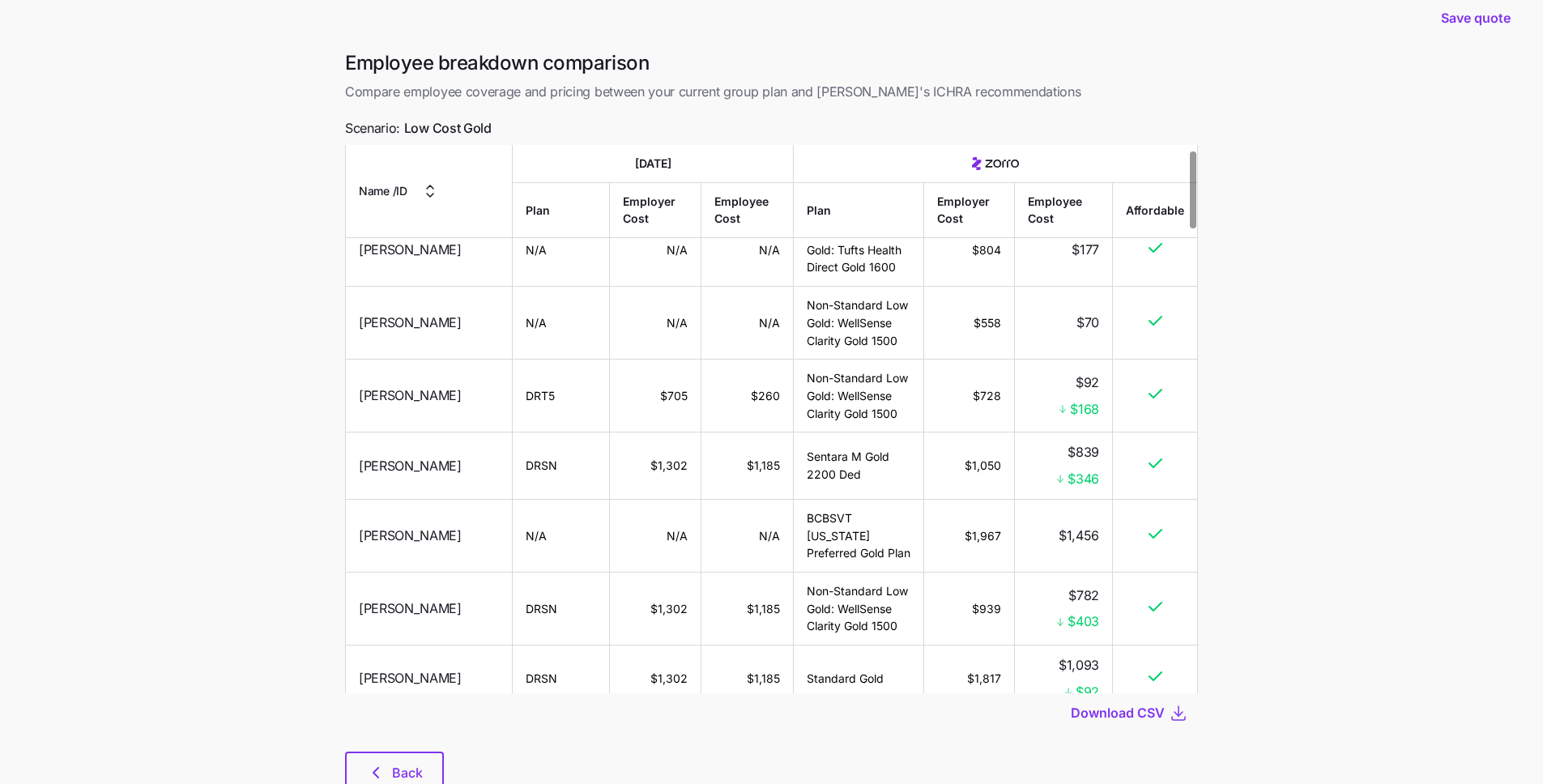
scroll to position [37, 0]
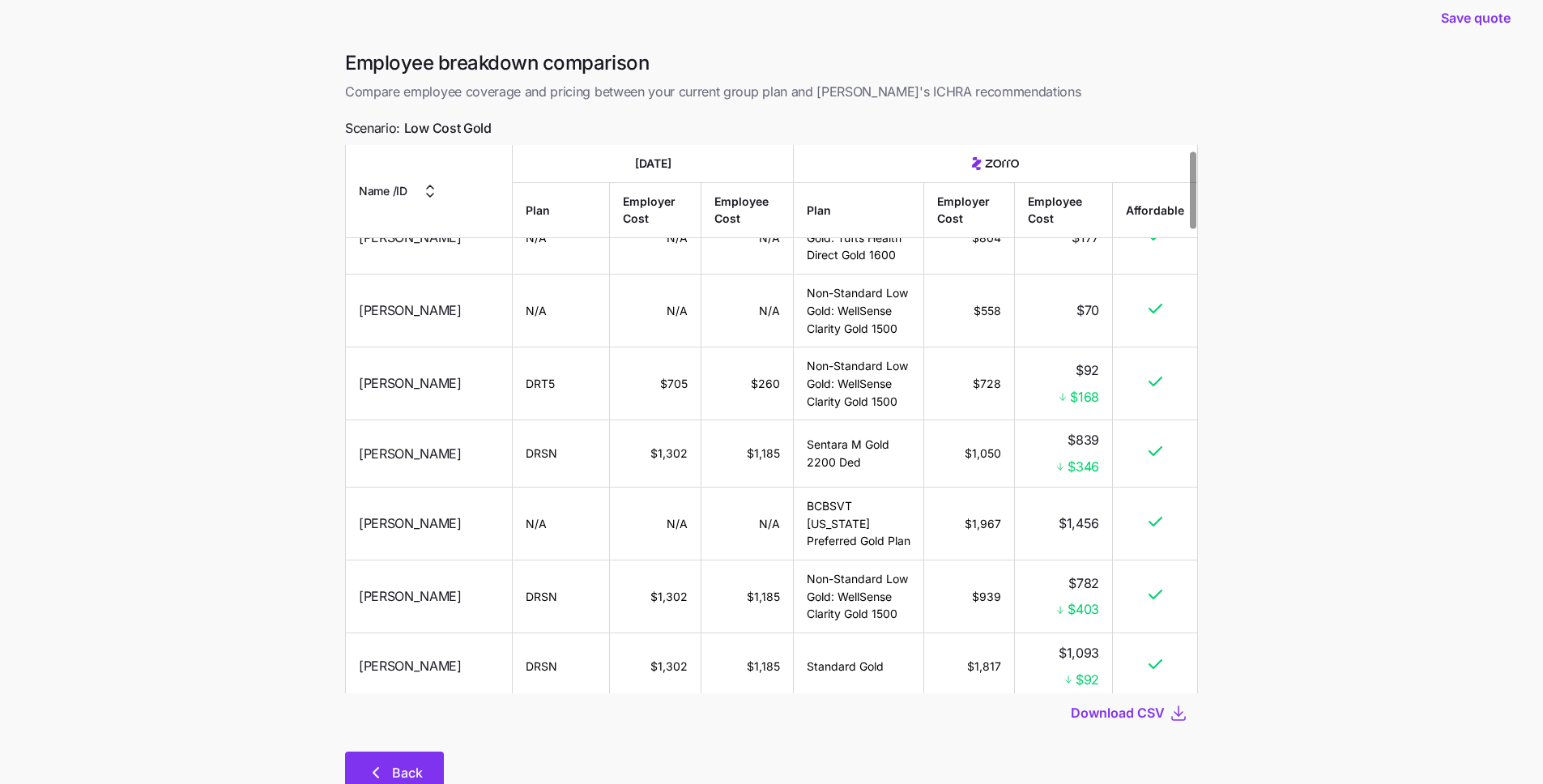
click at [398, 759] on button "Back" at bounding box center [394, 771] width 99 height 41
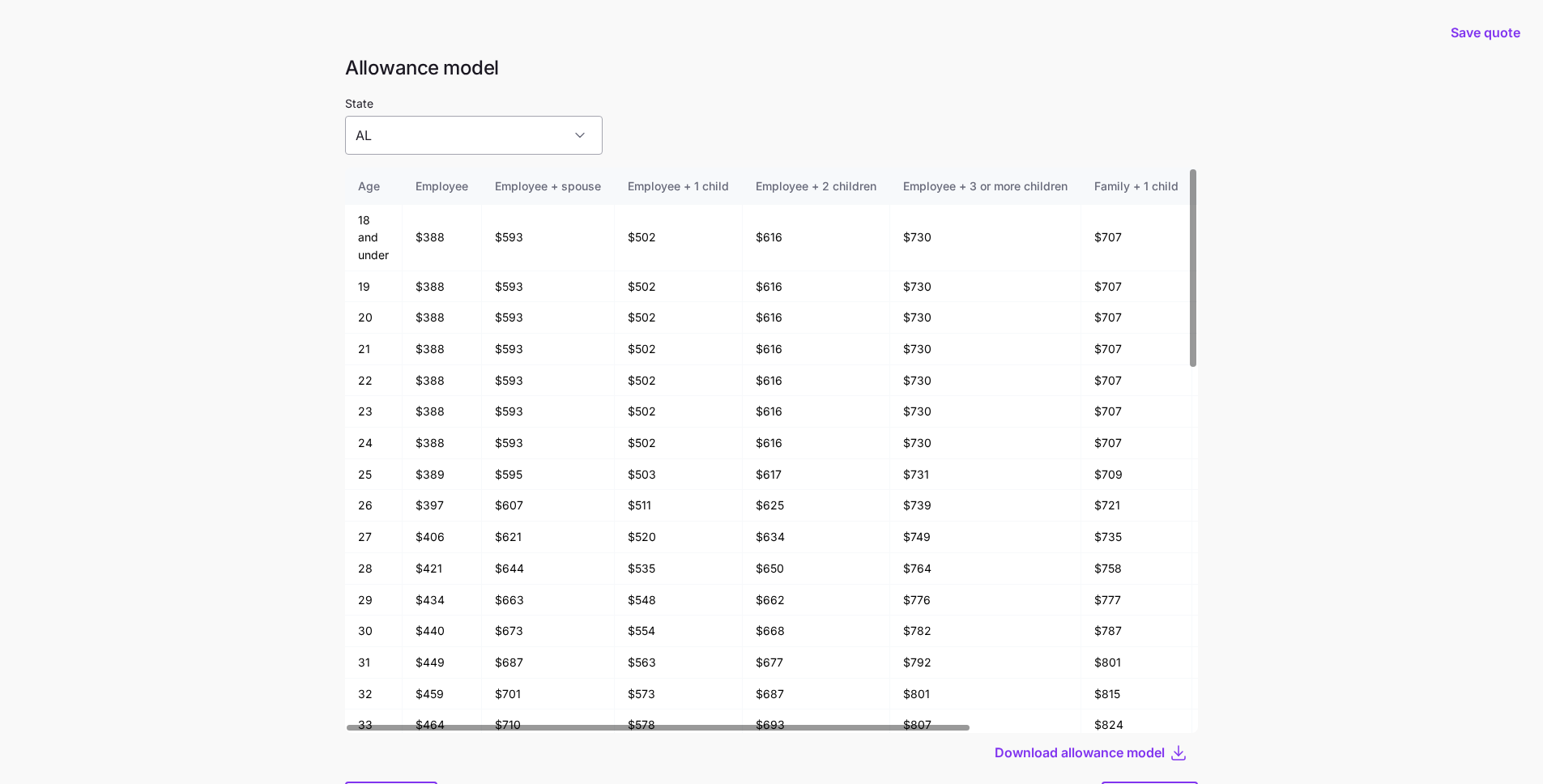
click at [417, 134] on input "AL" at bounding box center [474, 135] width 257 height 39
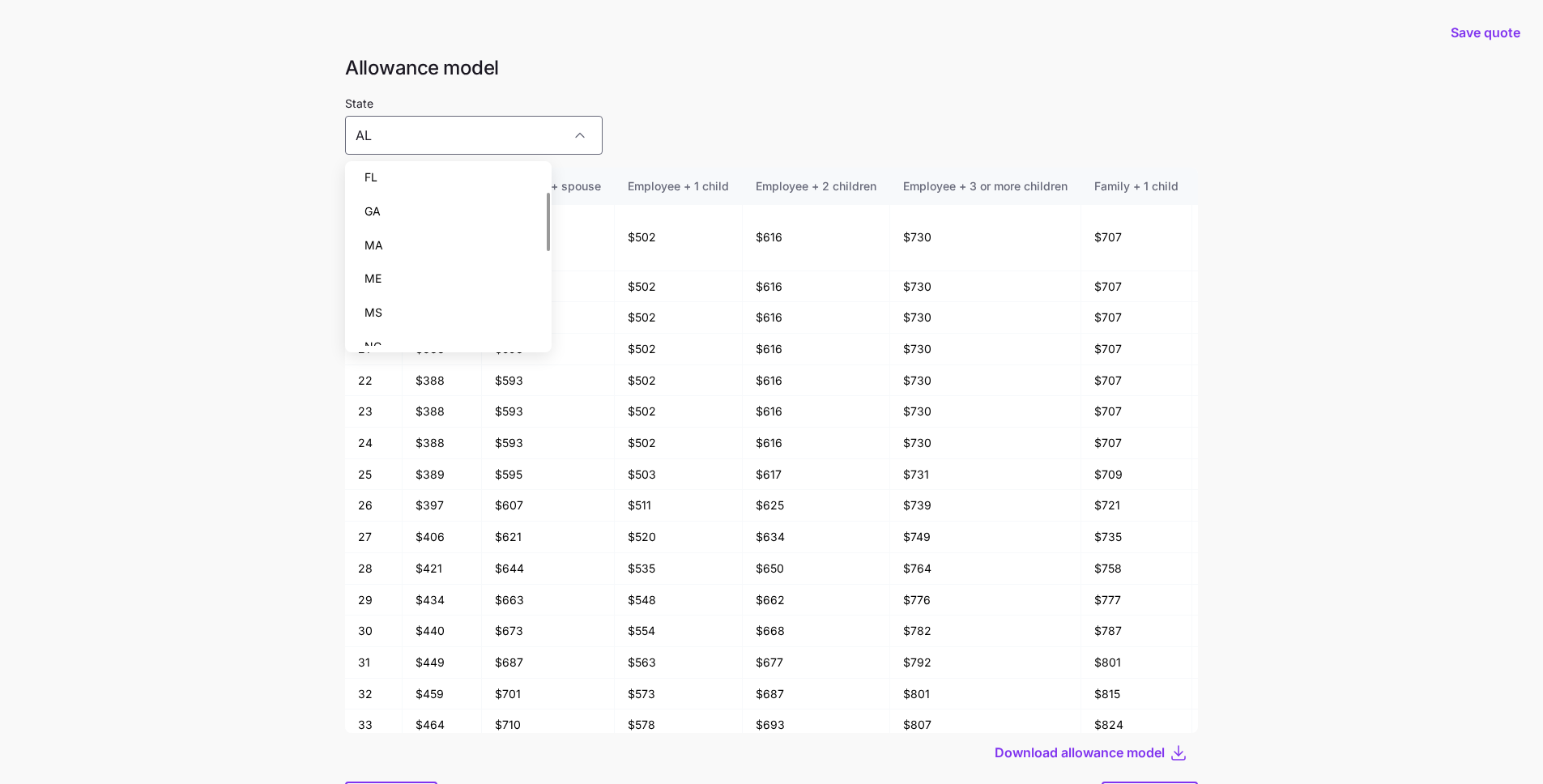
click at [410, 238] on div "MA" at bounding box center [448, 245] width 194 height 34
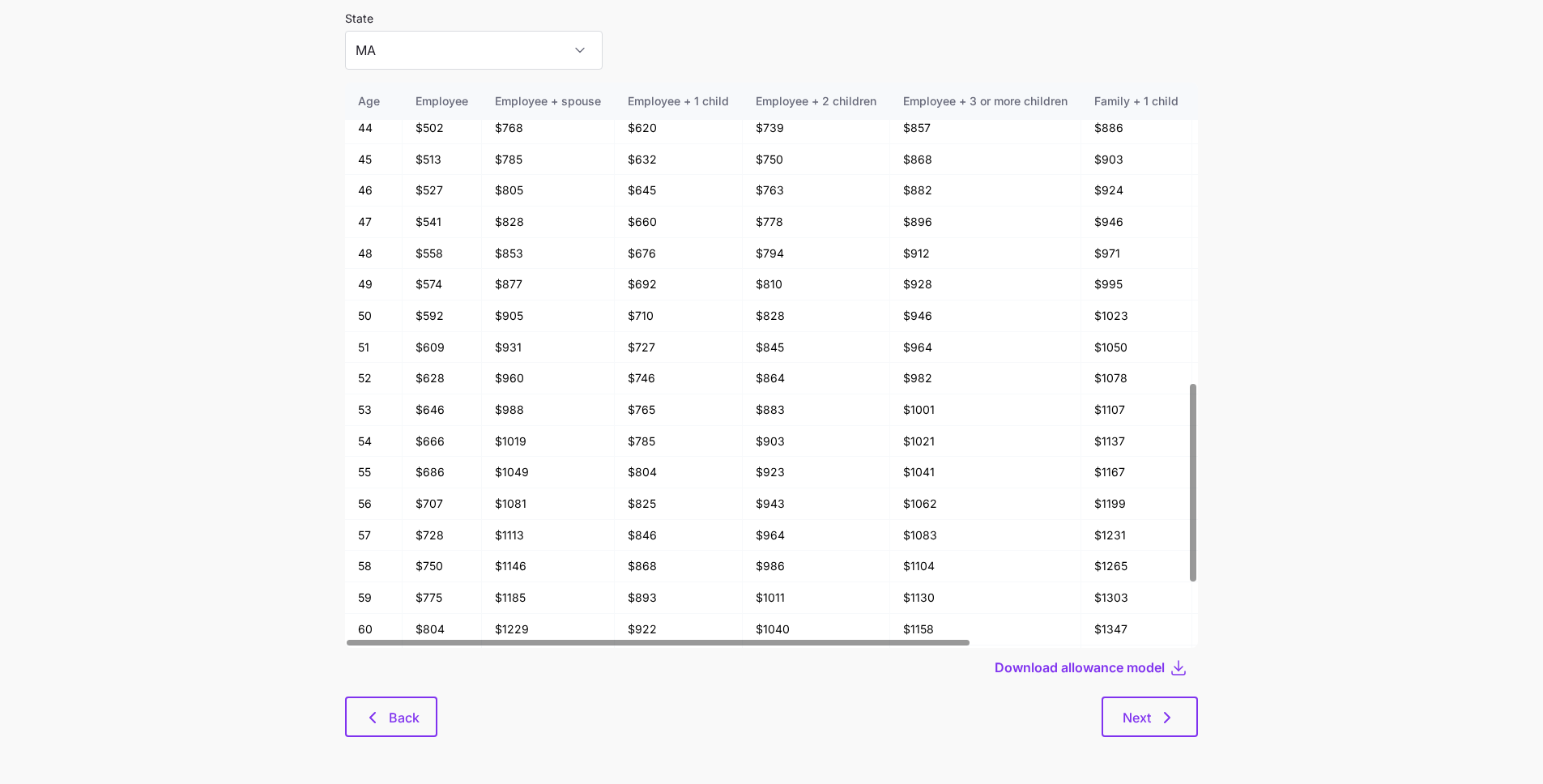
scroll to position [87, 0]
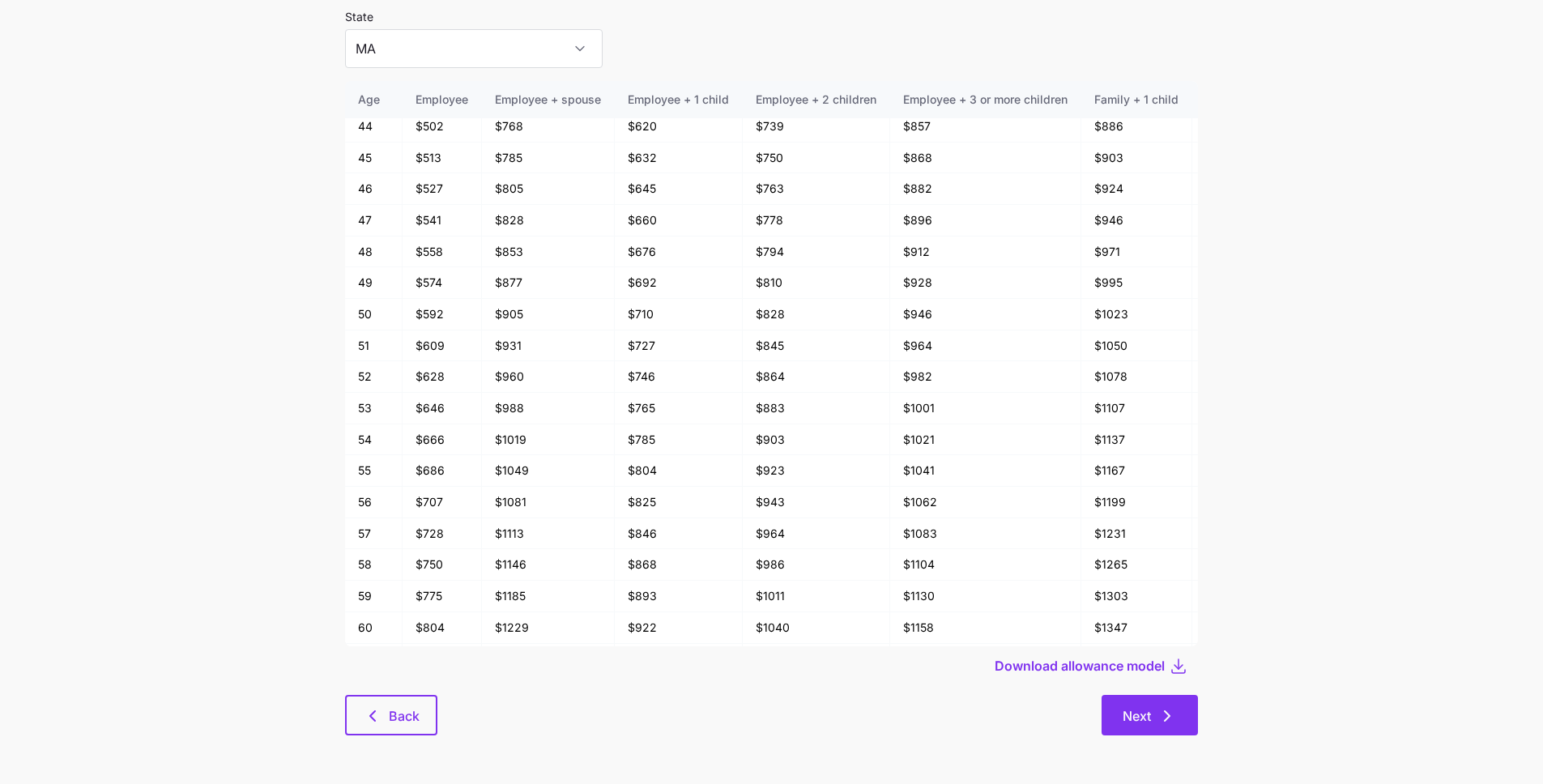
click at [1164, 717] on icon "button" at bounding box center [1166, 715] width 19 height 19
type input "AL"
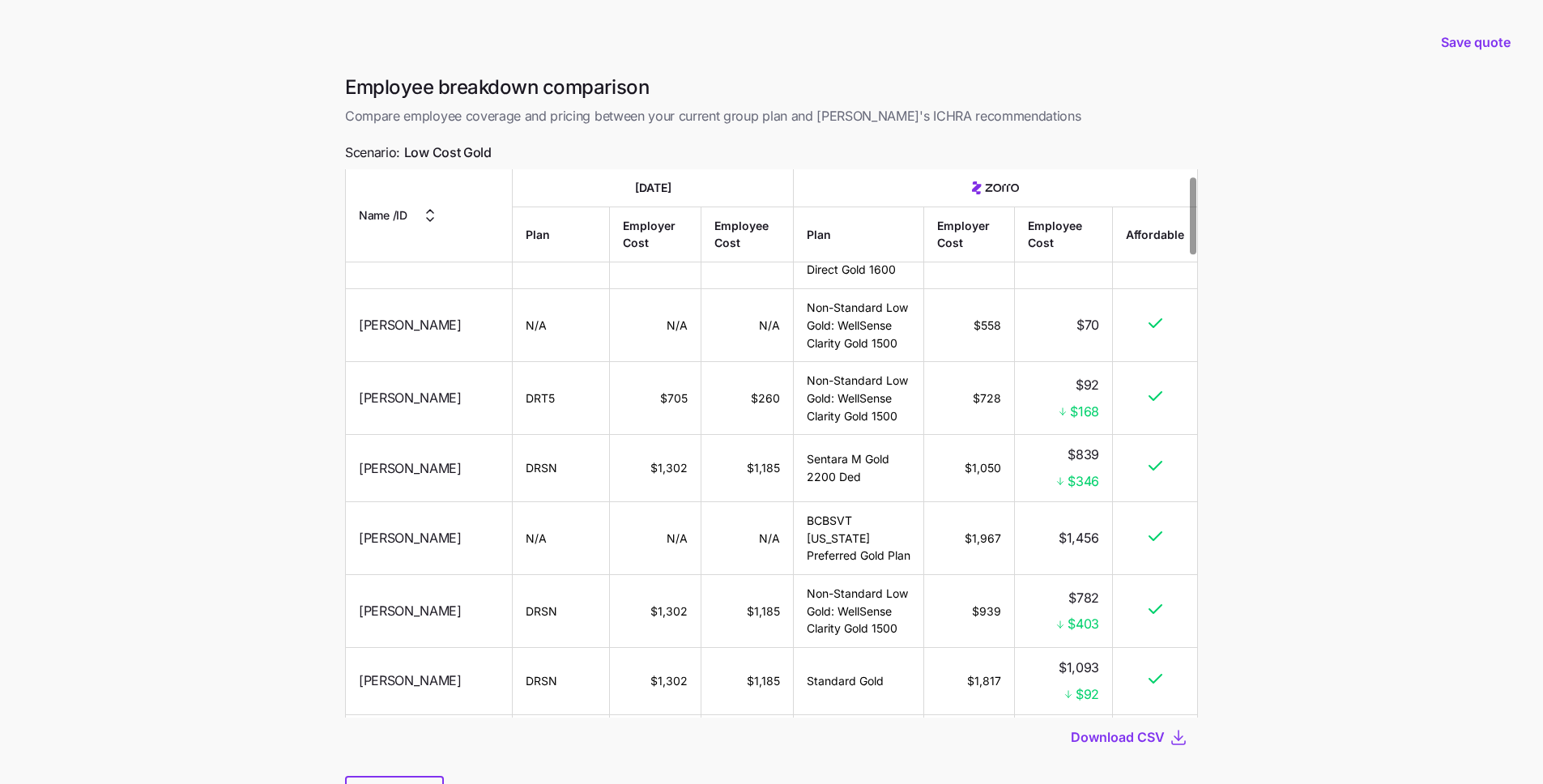
scroll to position [48, 0]
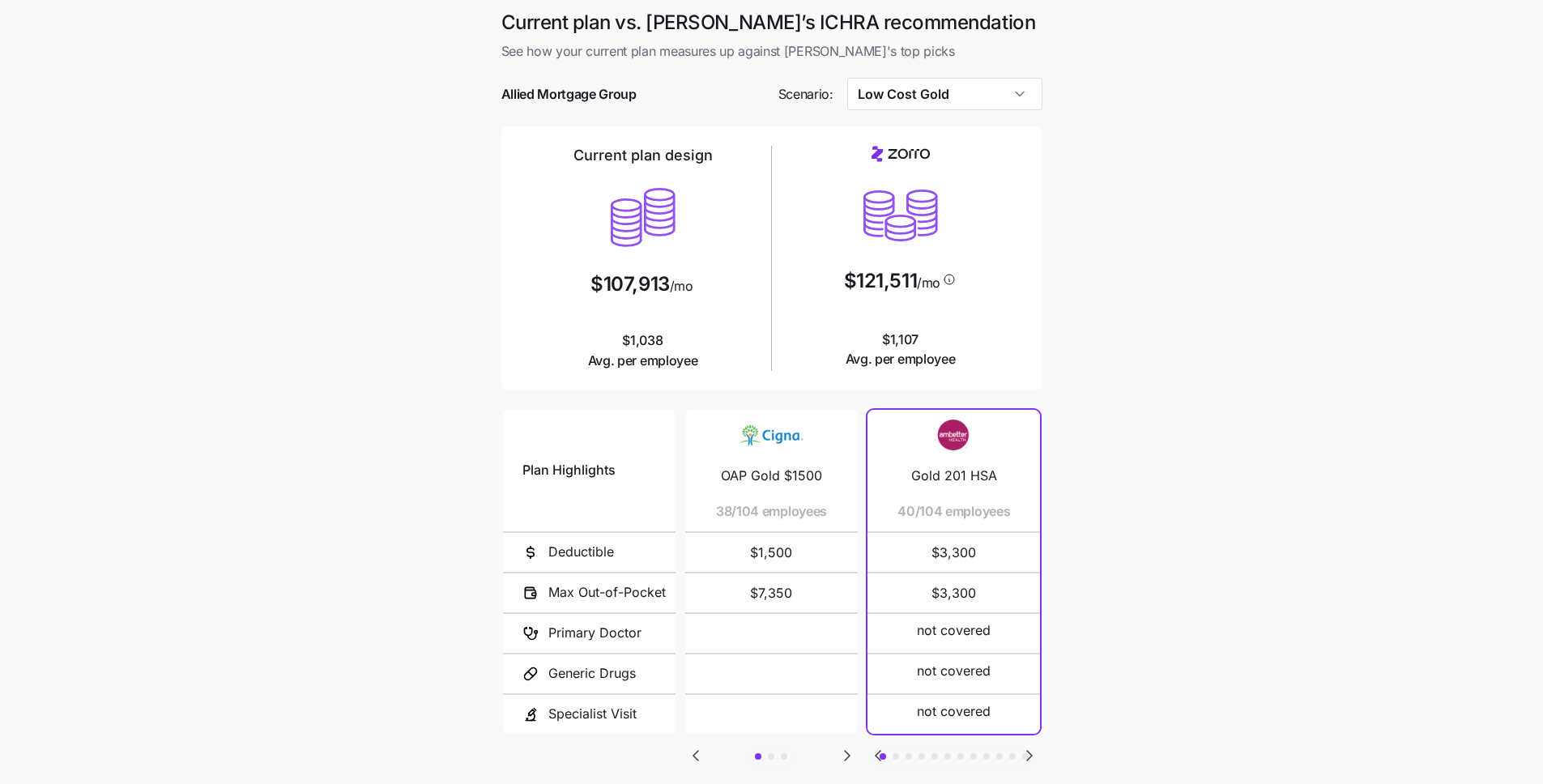
click at [886, 124] on div at bounding box center [772, 119] width 541 height 16
click at [894, 118] on div at bounding box center [772, 119] width 541 height 16
click at [893, 100] on input "Low Cost Gold" at bounding box center [944, 94] width 196 height 33
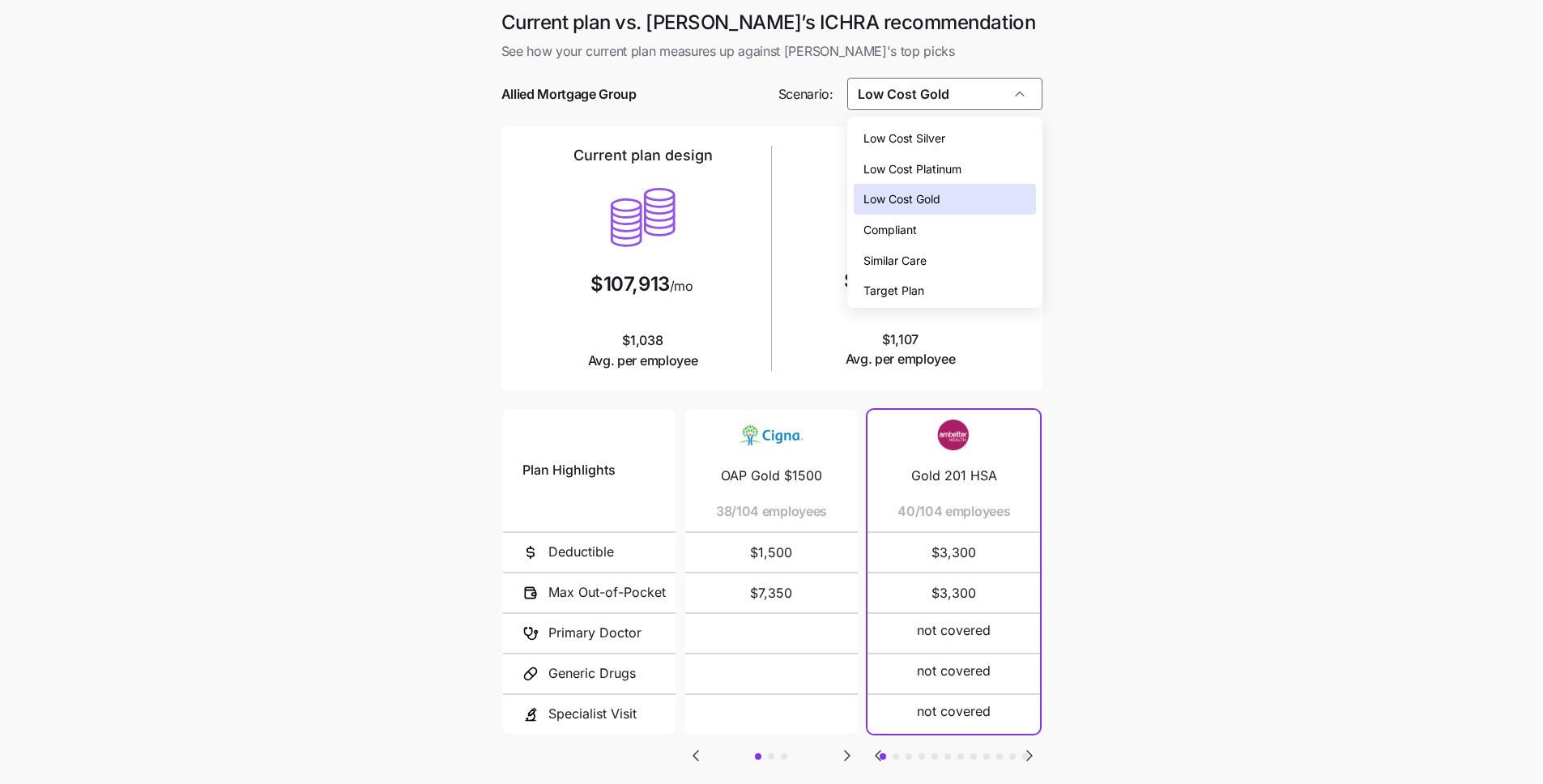
click at [913, 142] on span "Low Cost Silver" at bounding box center [904, 139] width 81 height 18
type input "Low Cost Silver"
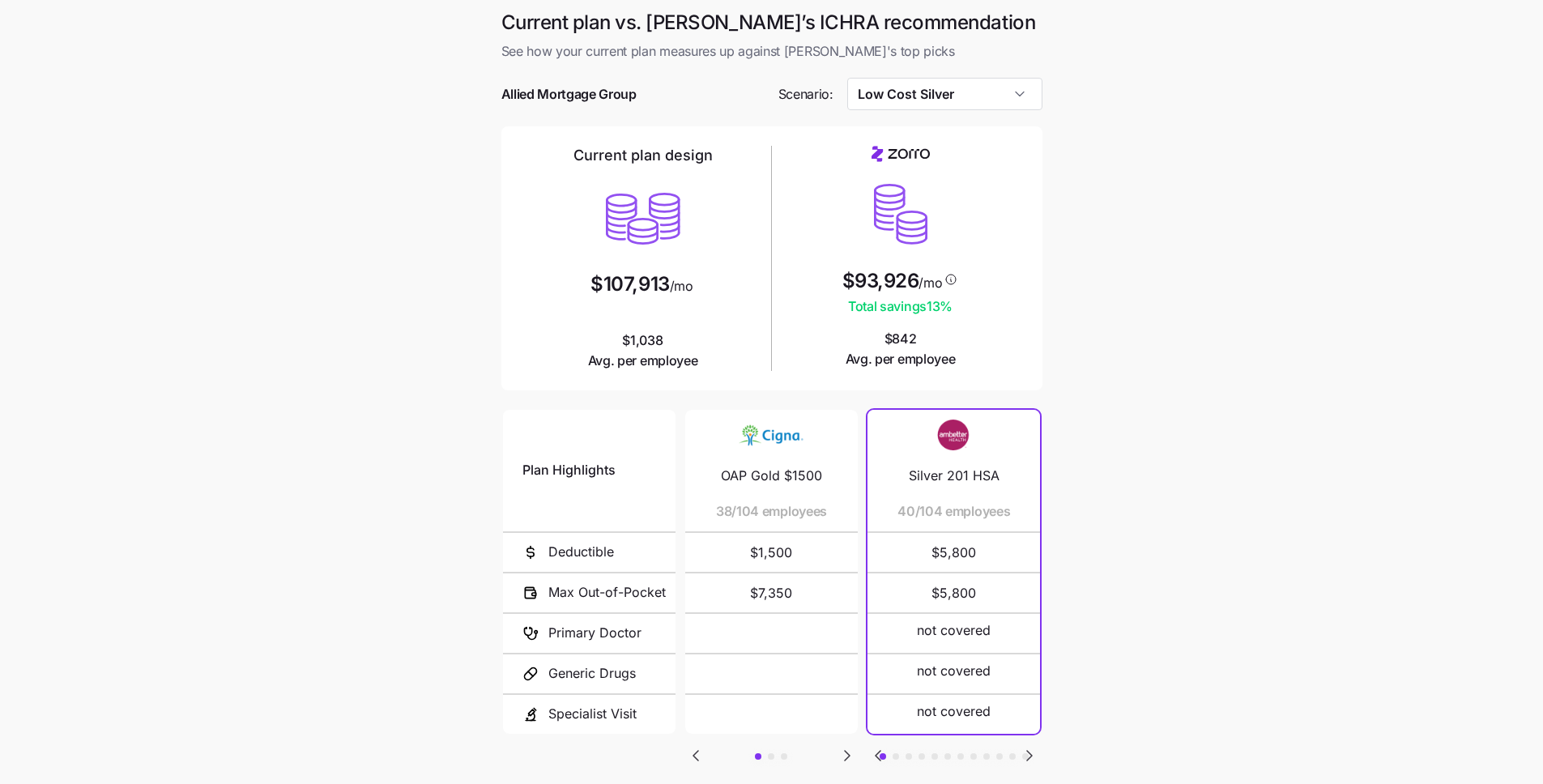
click at [848, 756] on icon "Go to next slide" at bounding box center [847, 755] width 5 height 10
click at [695, 754] on icon "Go to previous slide" at bounding box center [695, 755] width 5 height 10
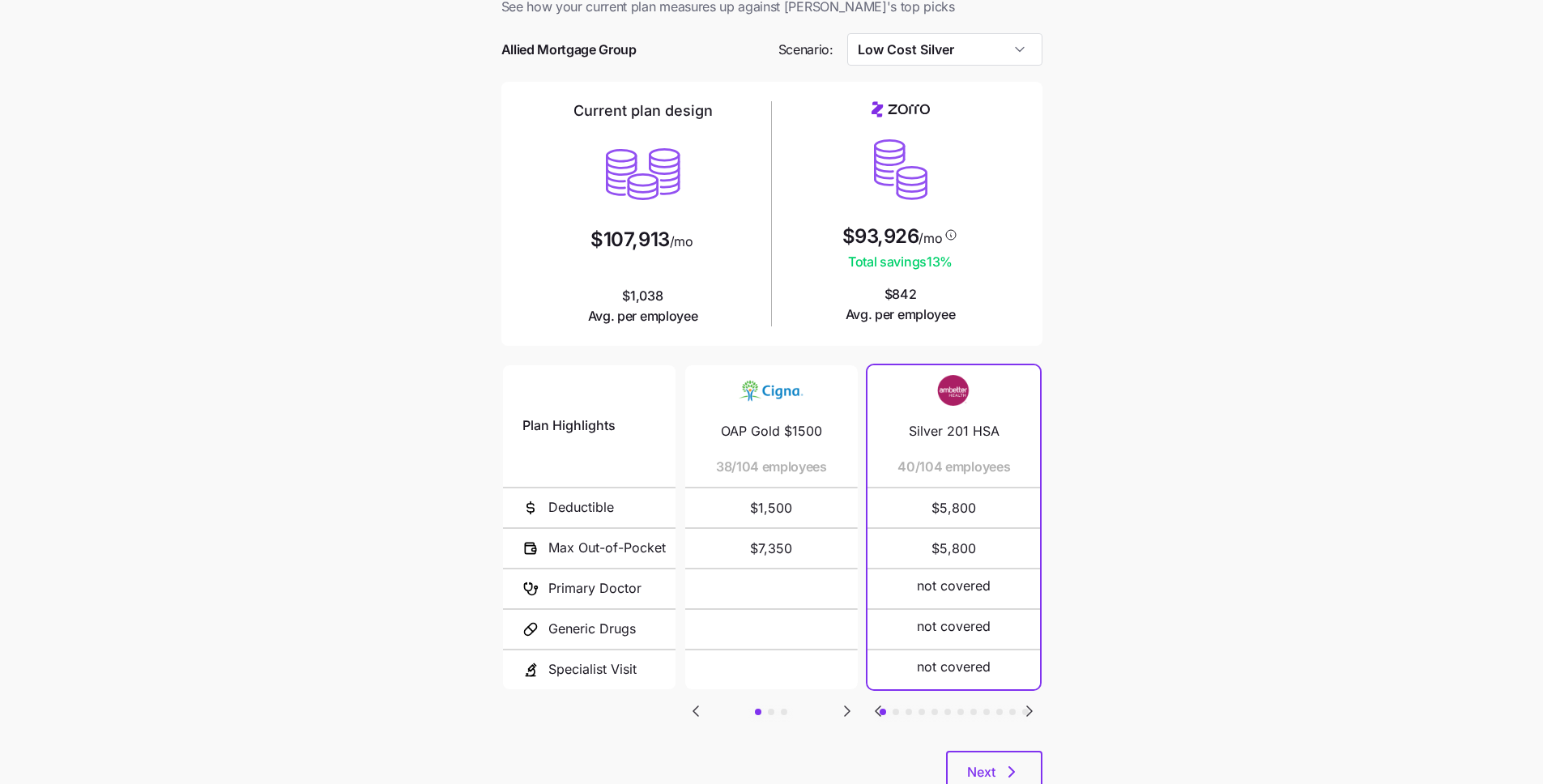
scroll to position [100, 0]
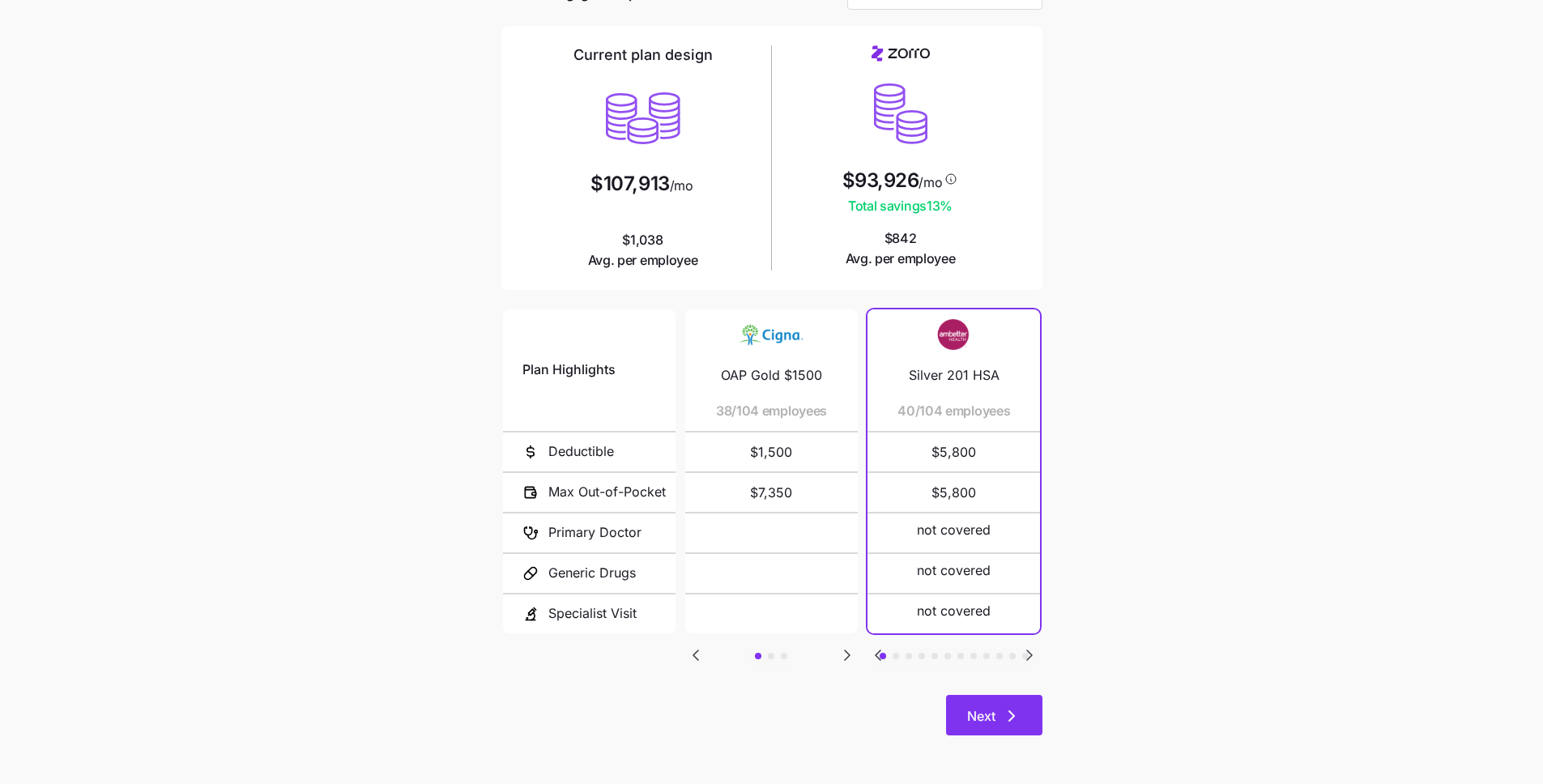
click at [994, 710] on span "Next" at bounding box center [994, 715] width 54 height 19
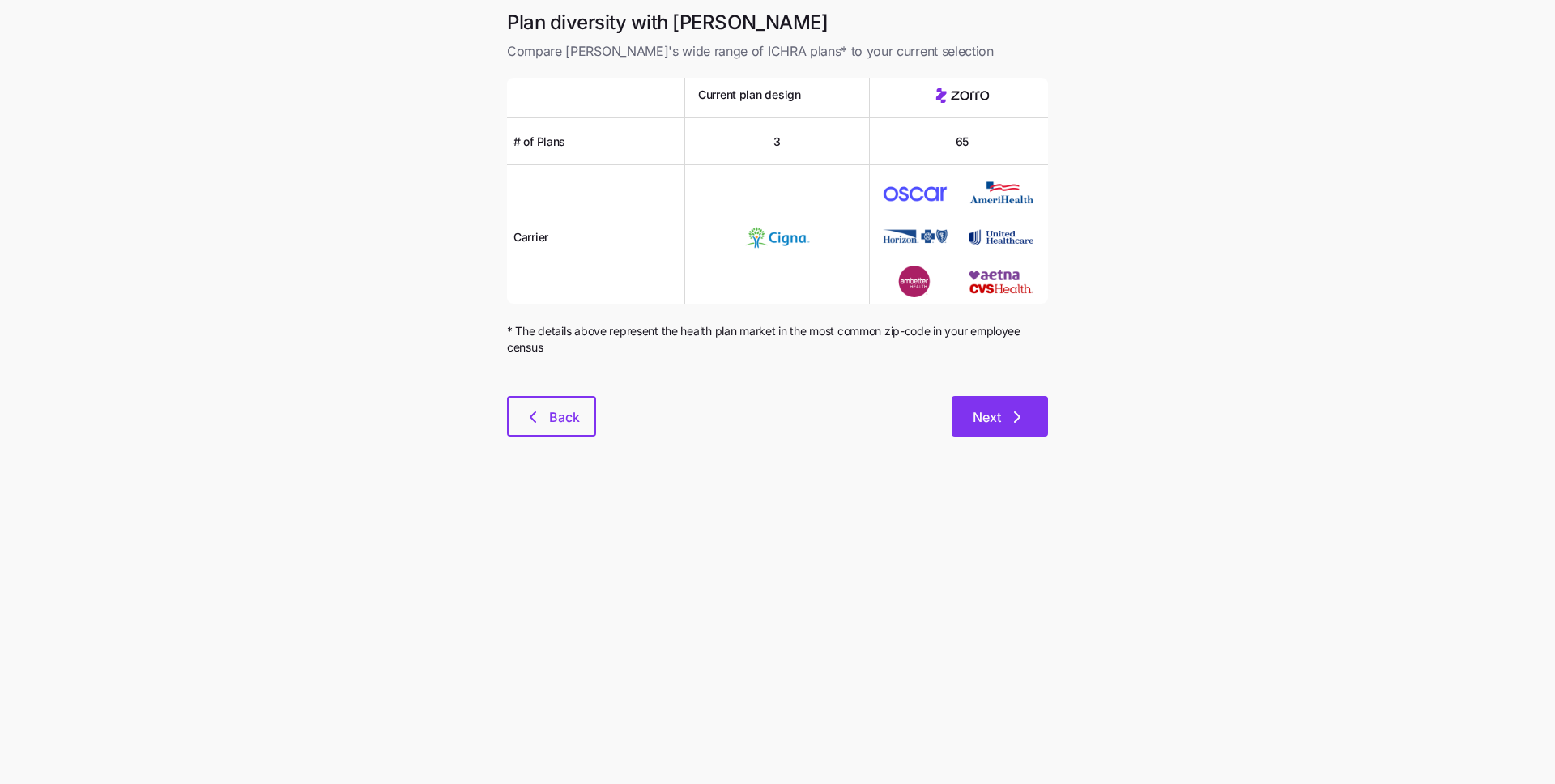
click at [1038, 396] on div "Next" at bounding box center [821, 416] width 452 height 41
click at [1026, 415] on icon "button" at bounding box center [1017, 416] width 19 height 19
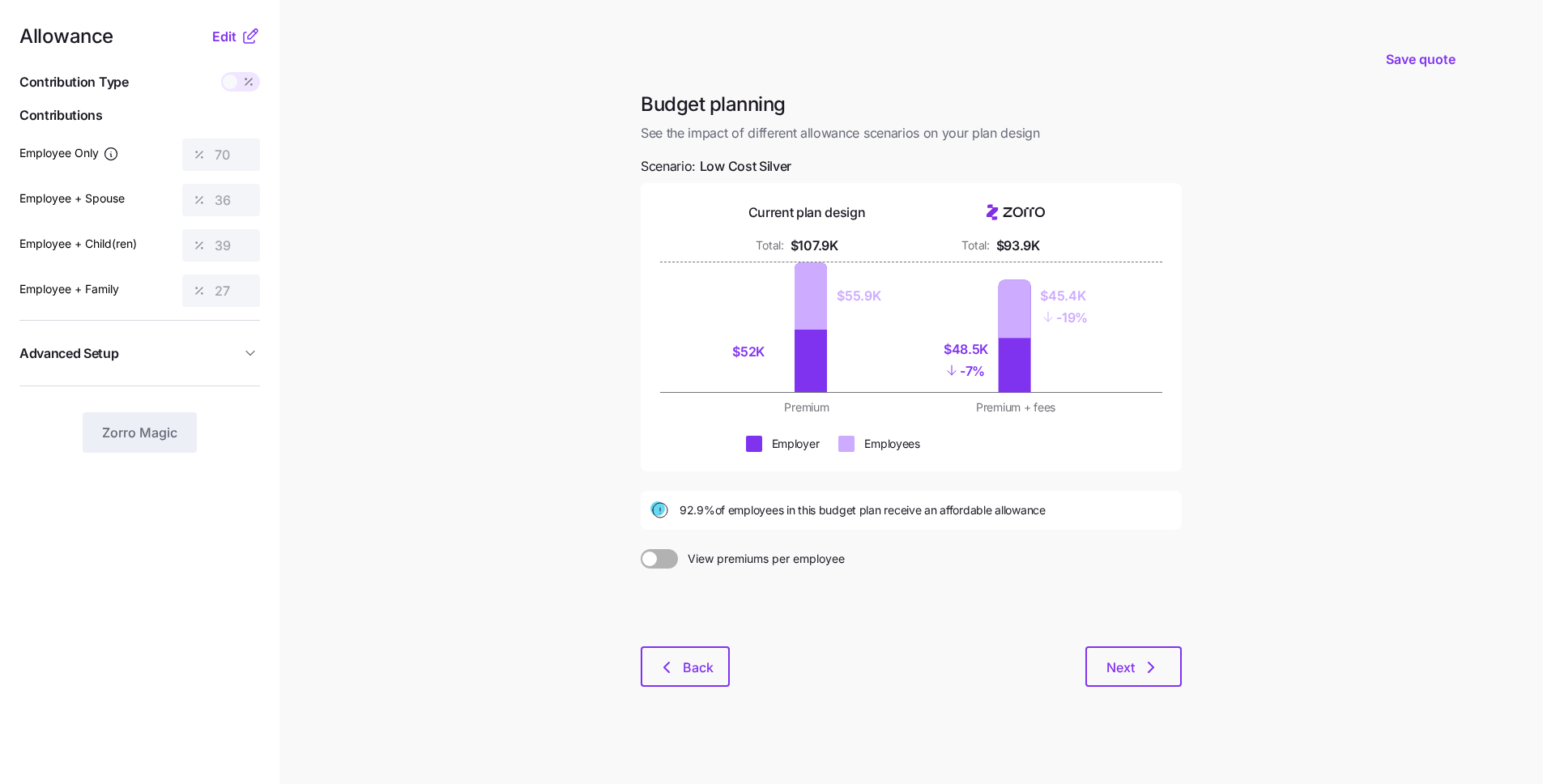
scroll to position [12, 0]
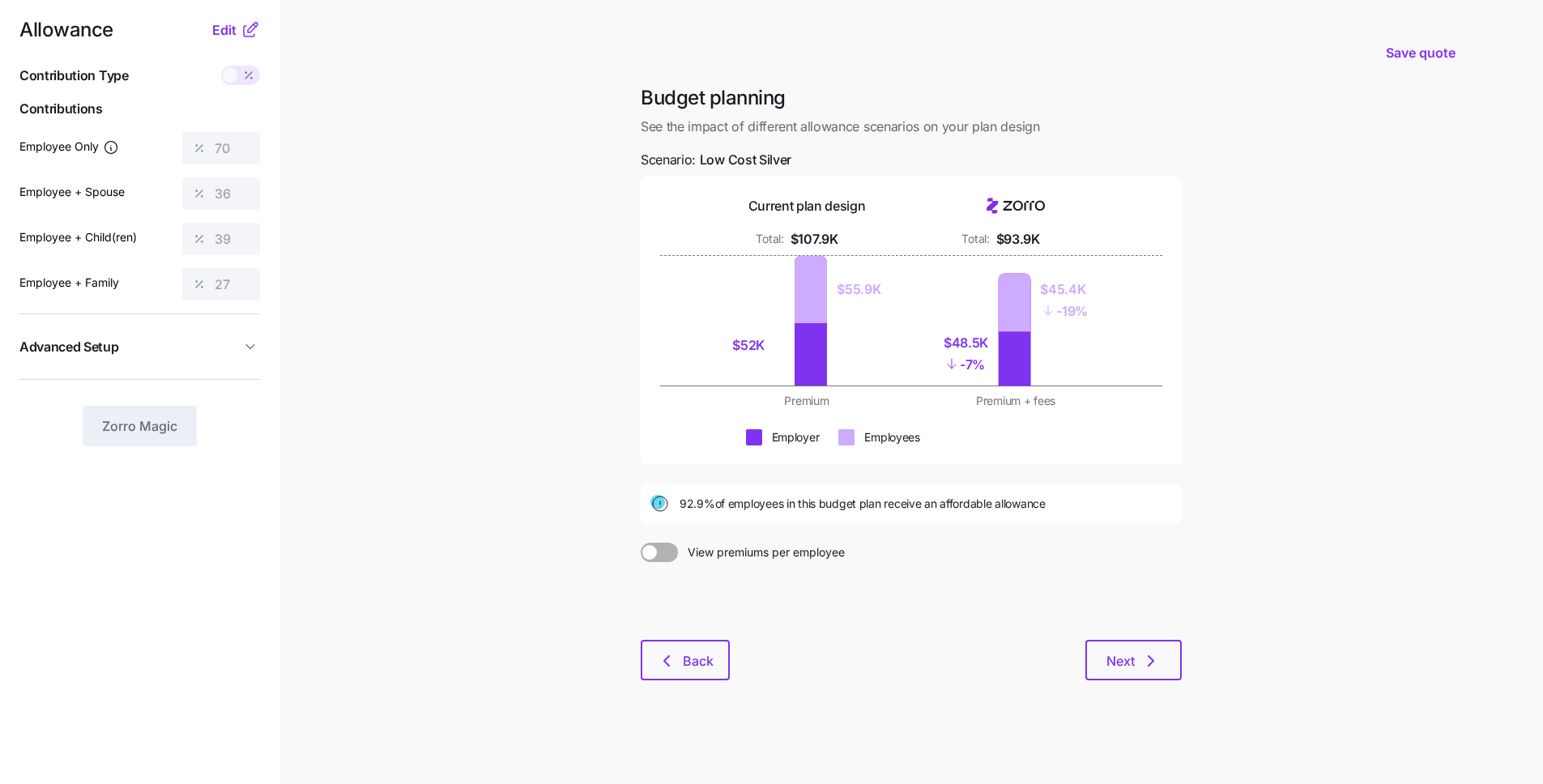
click at [666, 636] on div at bounding box center [910, 601] width 541 height 78
click at [683, 657] on span "Back" at bounding box center [698, 660] width 31 height 19
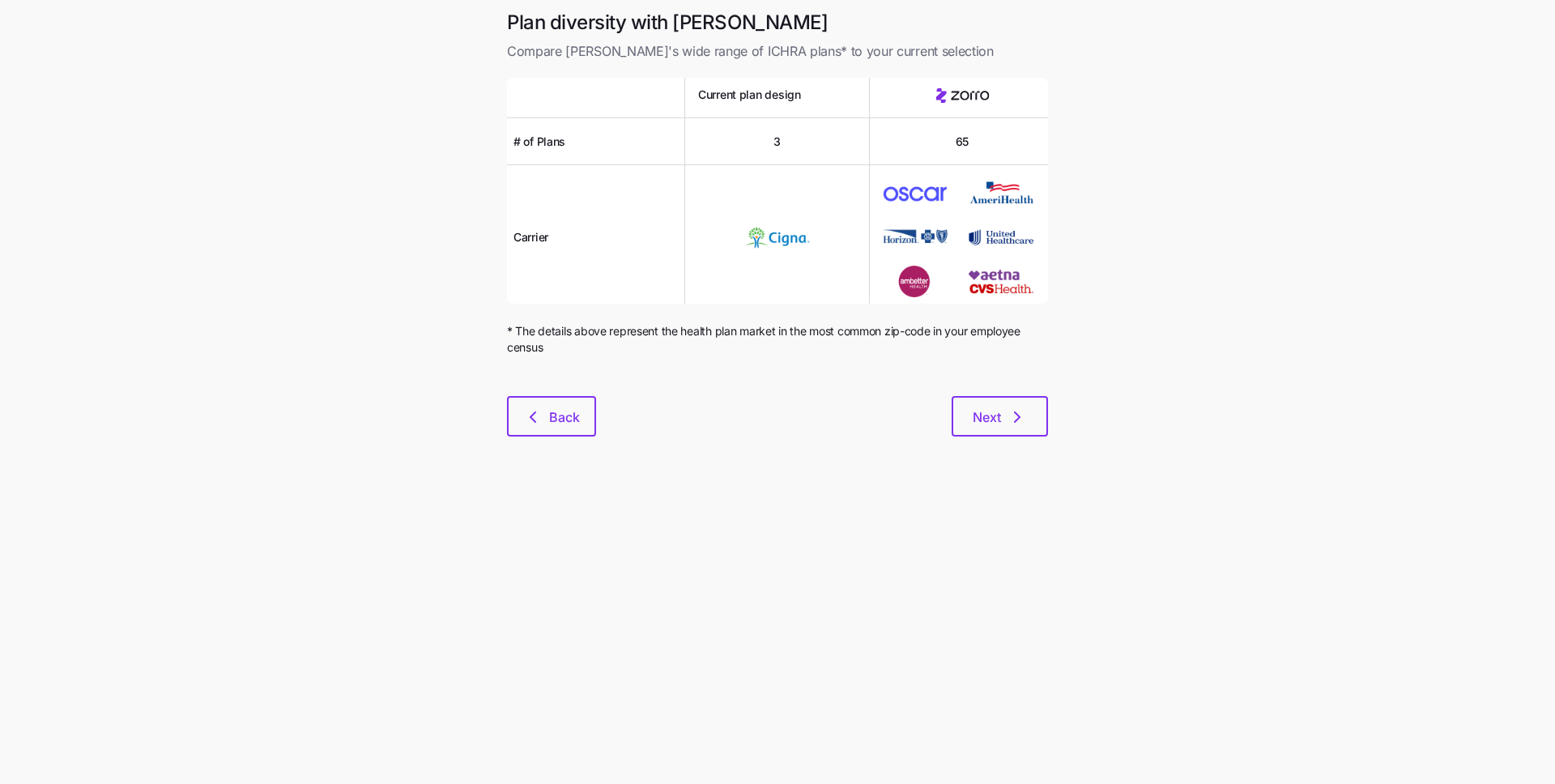
click at [666, 617] on main "Plan diversity with Zorro Compare Zorro's wide range of ICHRA plans* to your cu…" at bounding box center [777, 392] width 1555 height 784
drag, startPoint x: 548, startPoint y: 417, endPoint x: 533, endPoint y: 364, distance: 55.1
click at [548, 416] on span "Back" at bounding box center [552, 416] width 47 height 19
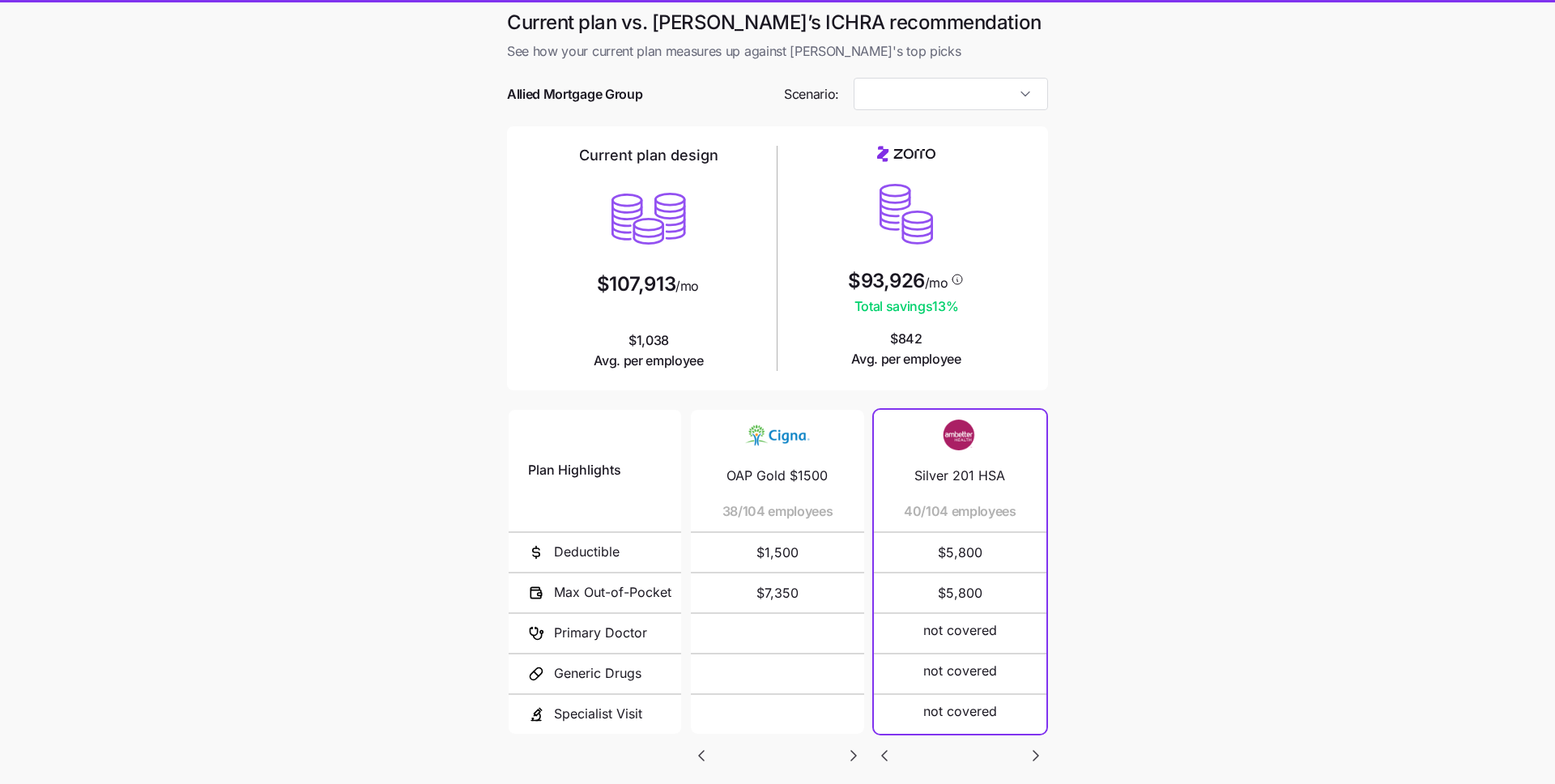
type input "Low Cost Silver"
